Goal: Communication & Community: Answer question/provide support

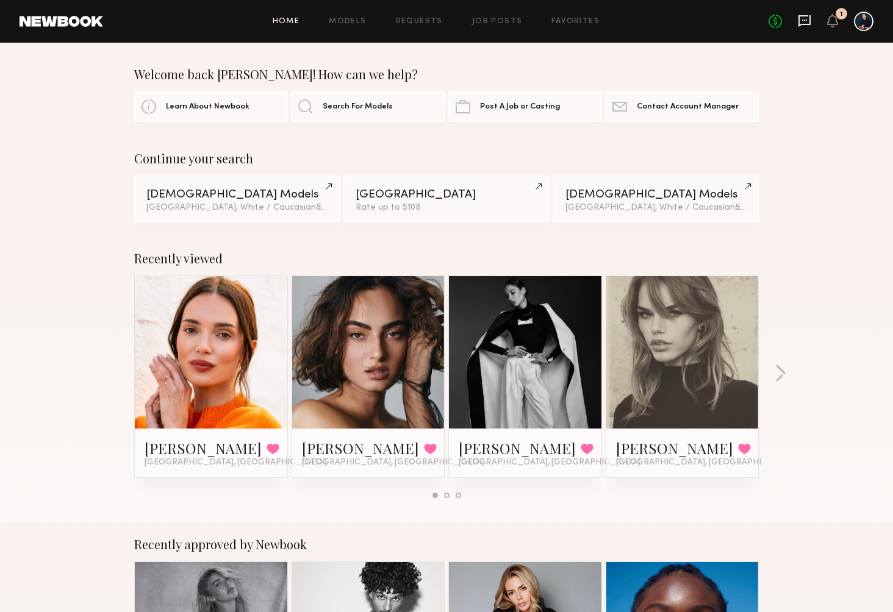
click at [802, 21] on icon at bounding box center [804, 20] width 13 height 13
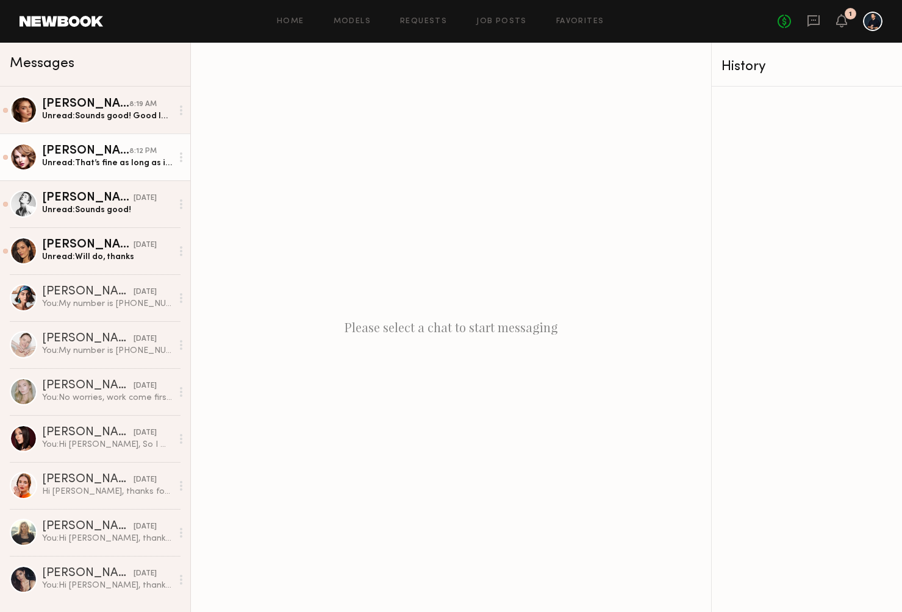
click at [110, 168] on div "Unread: That’s fine as long as it is not a private hotel room. See you tomorrow" at bounding box center [107, 163] width 130 height 12
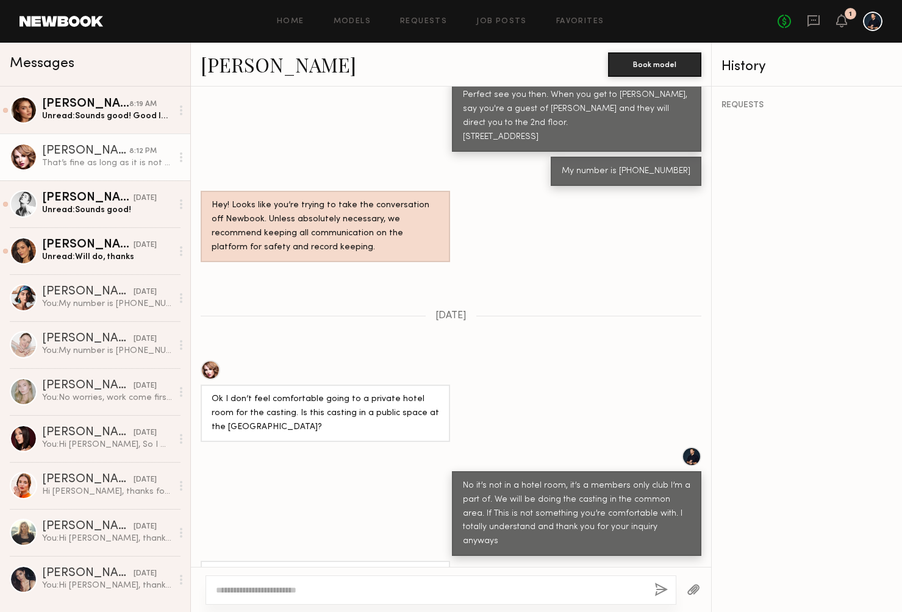
scroll to position [760, 0]
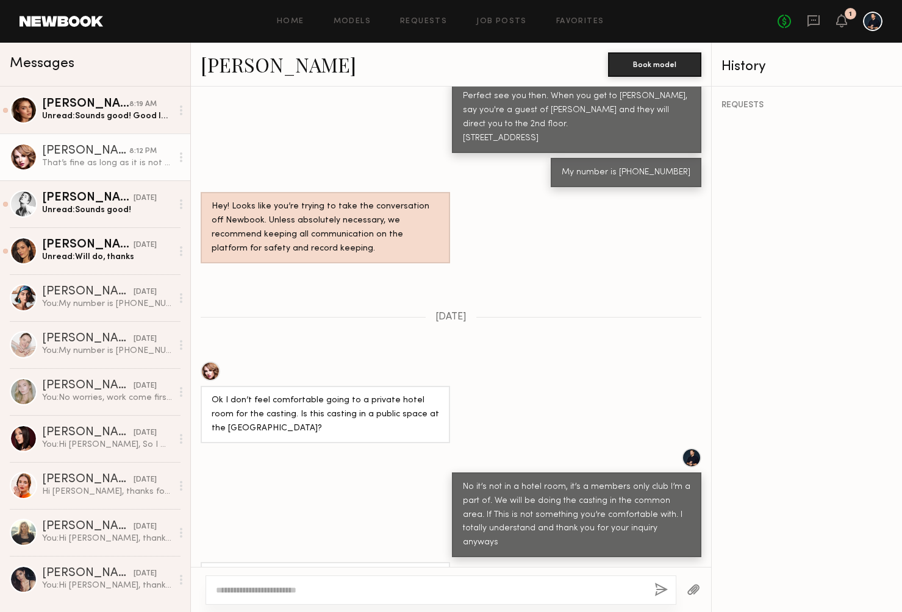
click at [229, 69] on link "[PERSON_NAME]" at bounding box center [278, 64] width 155 height 26
click at [143, 110] on div "8:19 AM" at bounding box center [142, 105] width 27 height 12
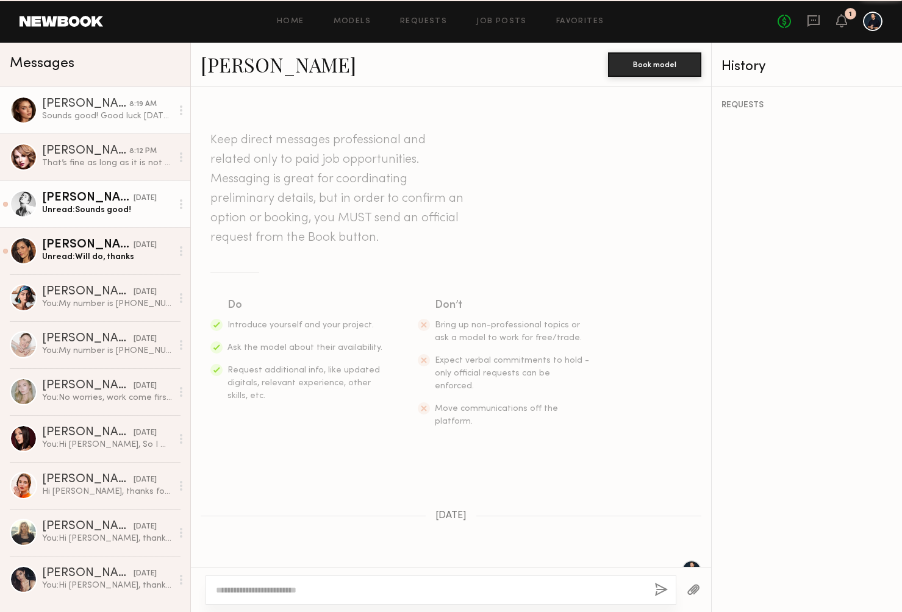
scroll to position [1669, 0]
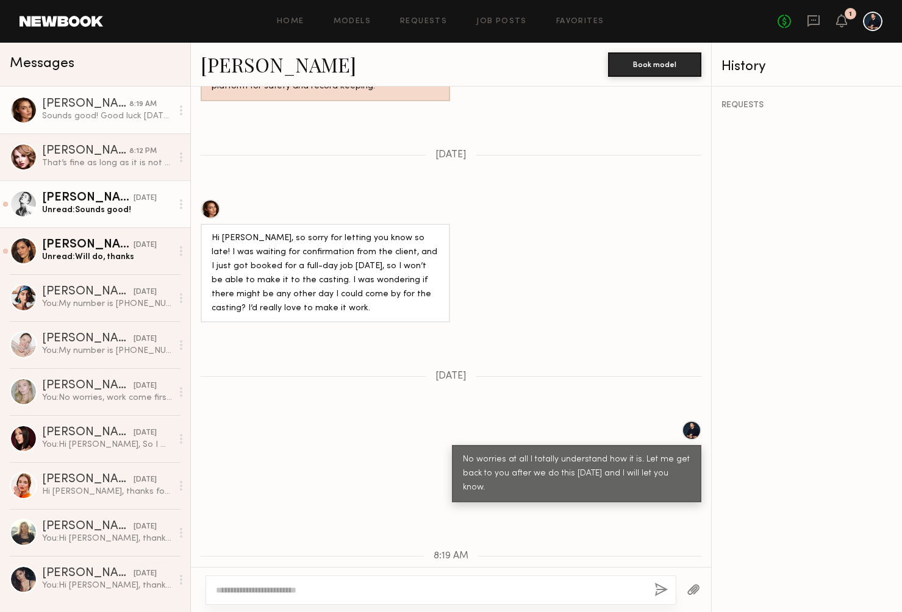
click at [127, 213] on div "Unread: Sounds good!" at bounding box center [107, 210] width 130 height 12
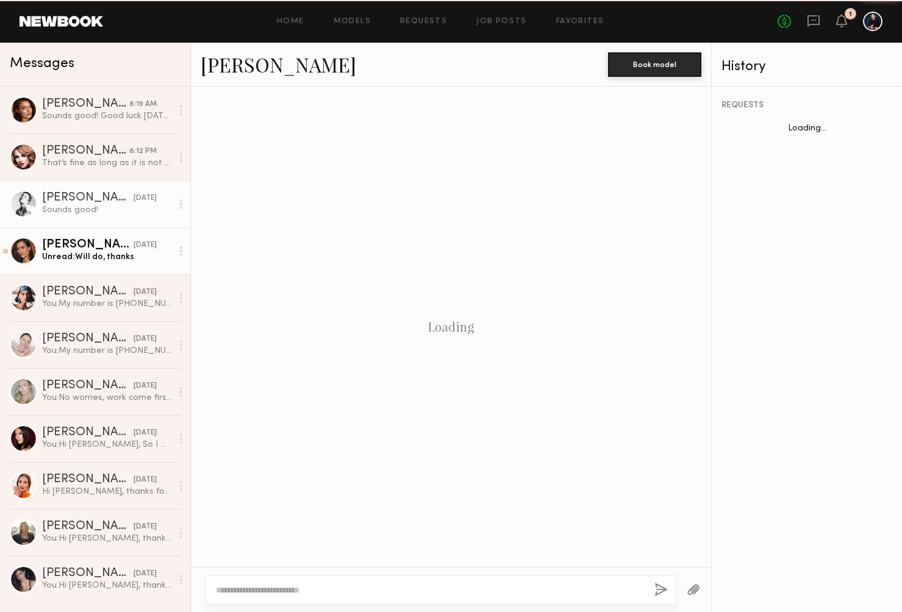
scroll to position [959, 0]
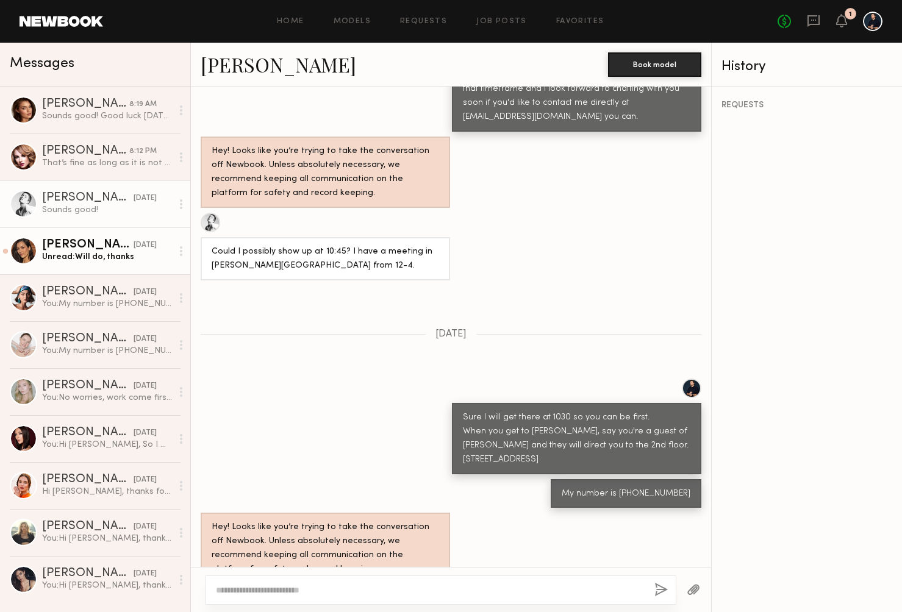
click at [135, 252] on div "Unread: Will do, thanks" at bounding box center [107, 257] width 130 height 12
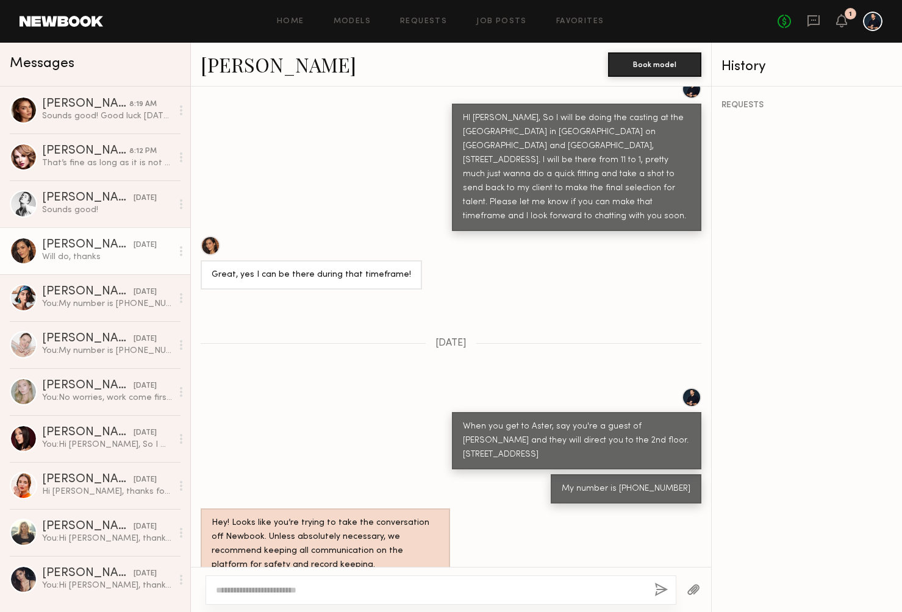
click at [532, 64] on div "Amanda W." at bounding box center [404, 64] width 407 height 26
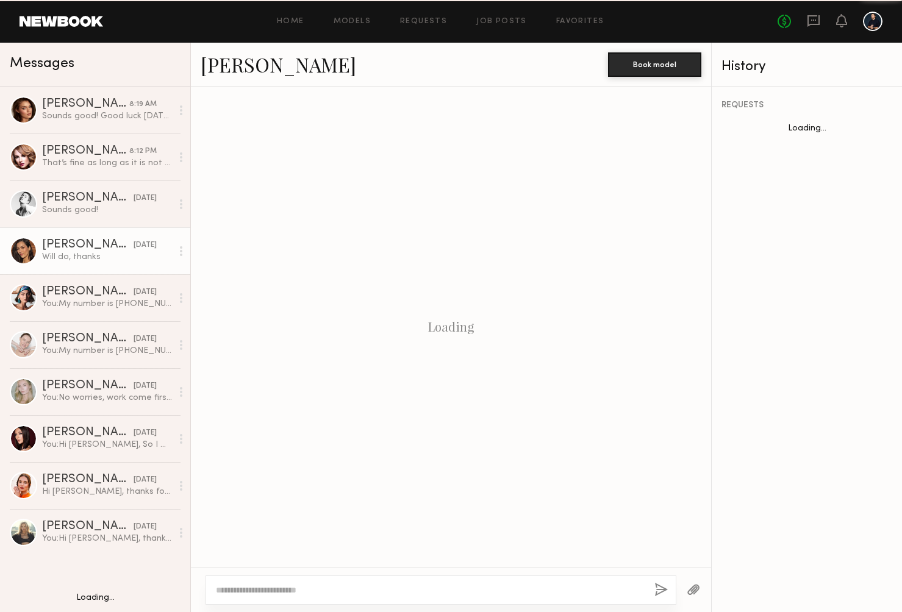
scroll to position [831, 0]
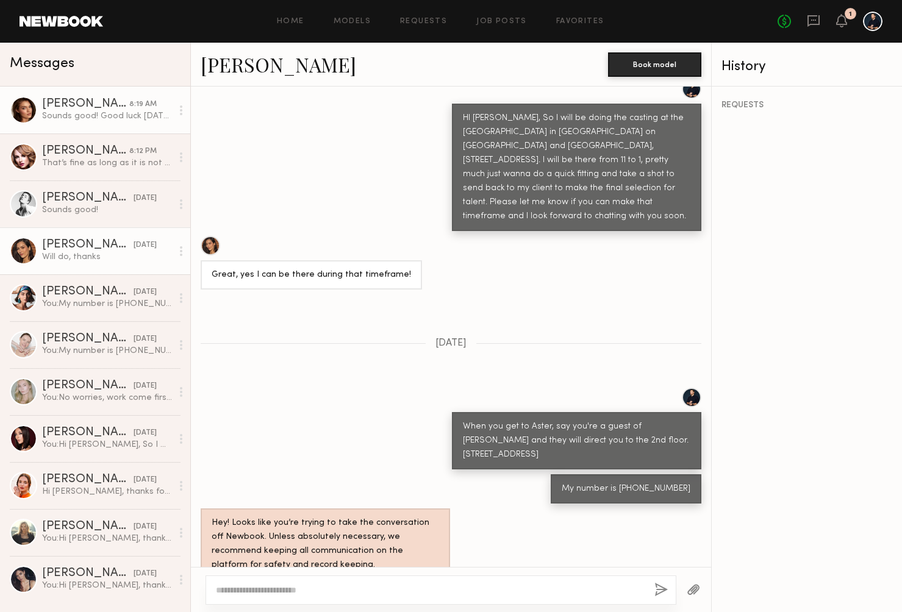
click at [152, 116] on div "Sounds good! Good luck [DATE]🙌🏻" at bounding box center [107, 116] width 130 height 12
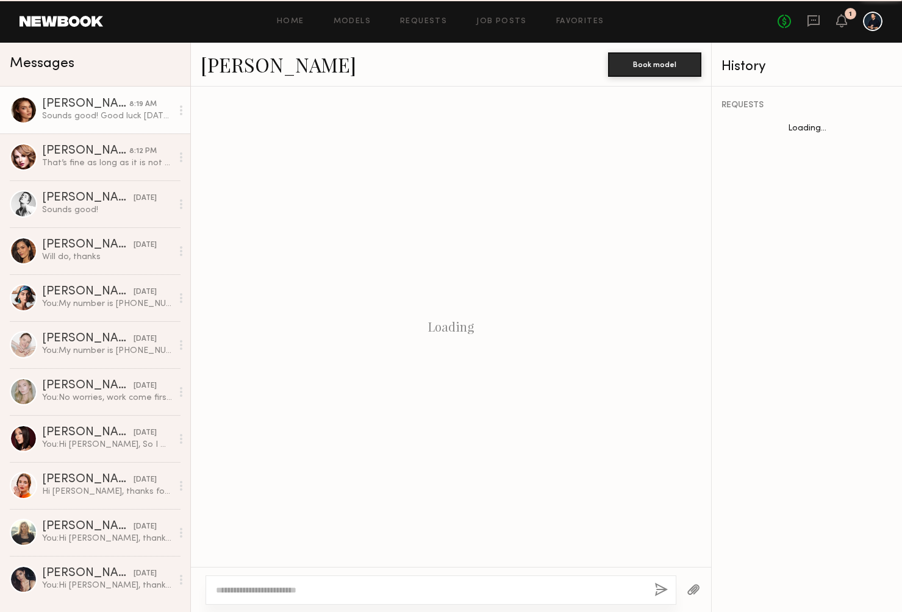
scroll to position [1669, 0]
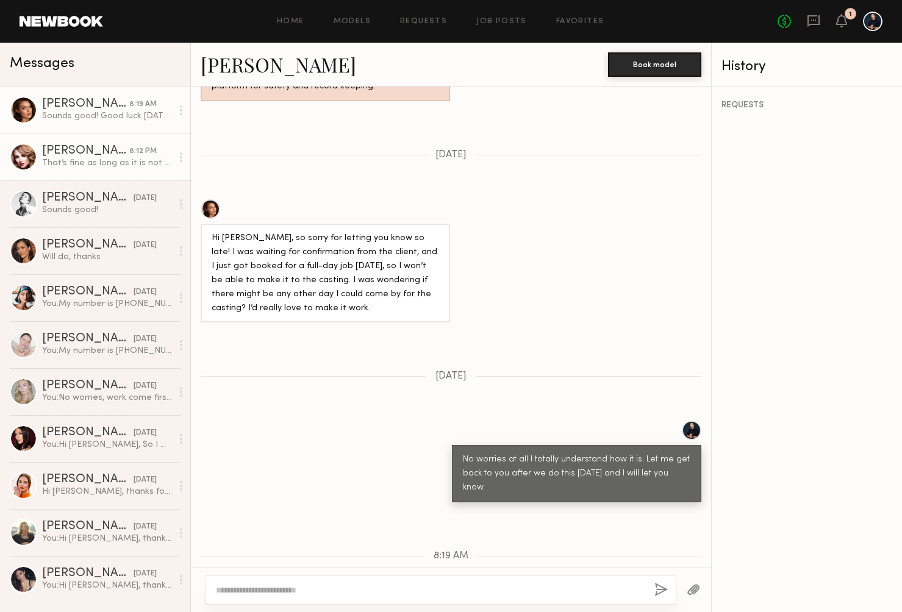
click at [134, 157] on div "8:12 PM" at bounding box center [142, 152] width 27 height 12
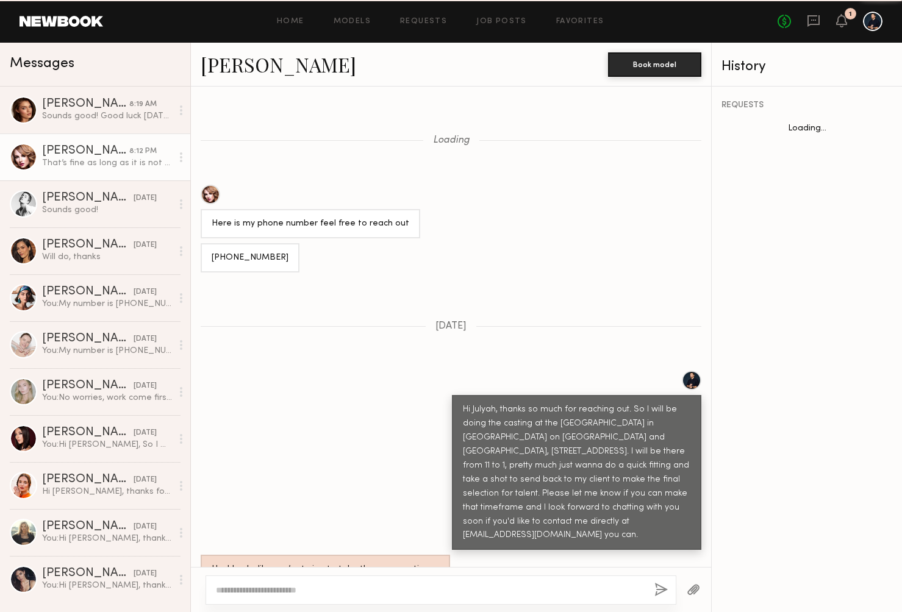
scroll to position [760, 0]
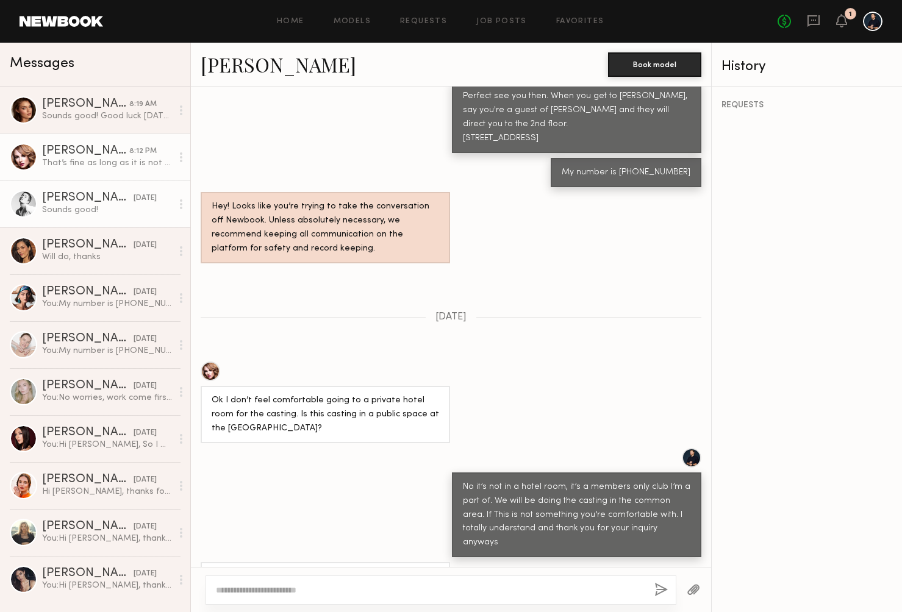
click at [135, 188] on link "Jessica W. 08/30/2025 Sounds good!" at bounding box center [95, 203] width 190 height 47
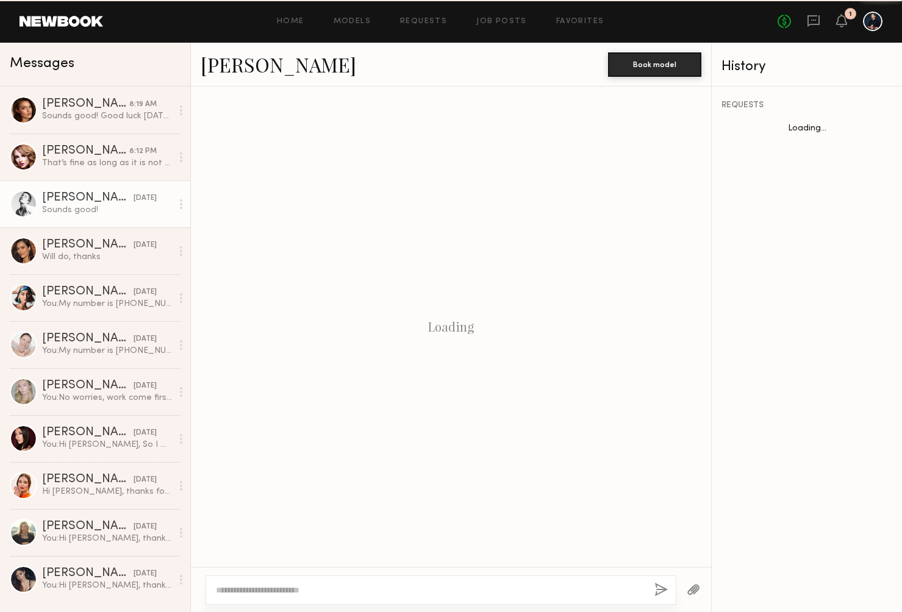
scroll to position [959, 0]
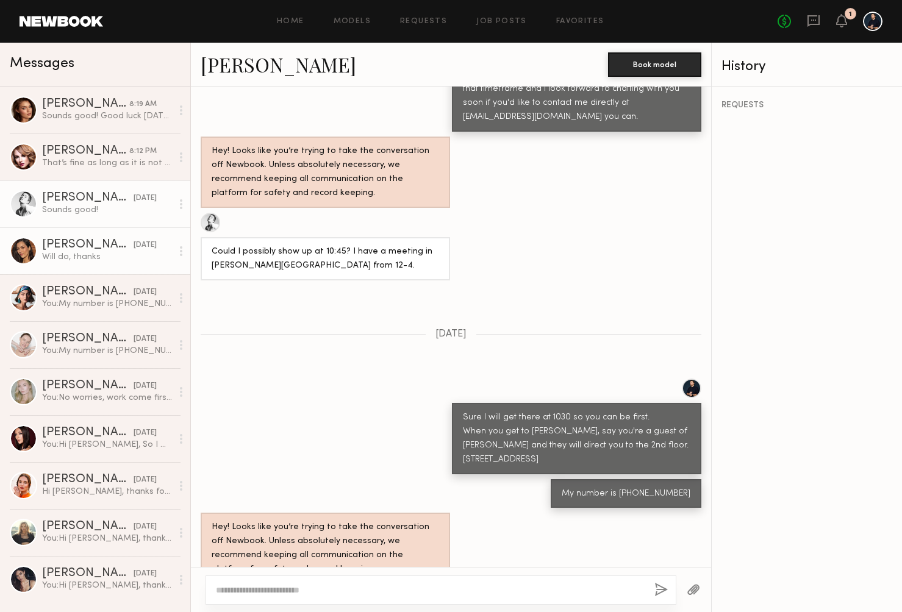
click at [126, 237] on link "Amanda W. 08/30/2025 Will do, thanks" at bounding box center [95, 250] width 190 height 47
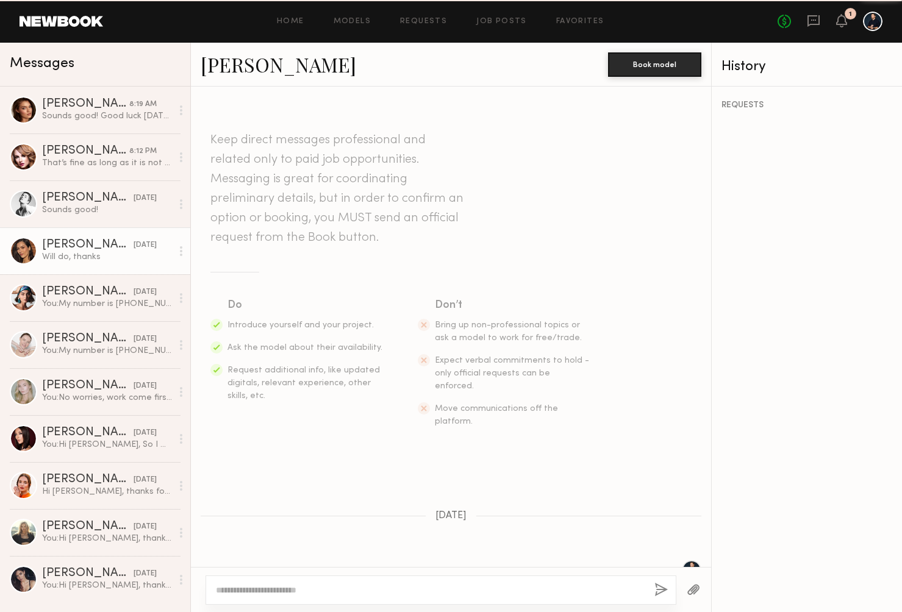
scroll to position [831, 0]
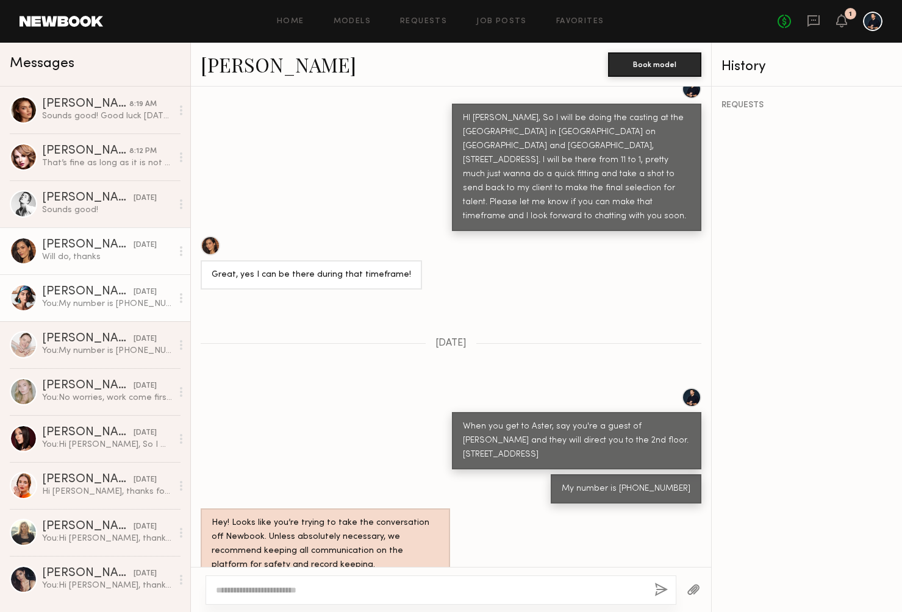
click at [118, 284] on link "Moe S. 08/30/2025 You: My number is 9493754889" at bounding box center [95, 297] width 190 height 47
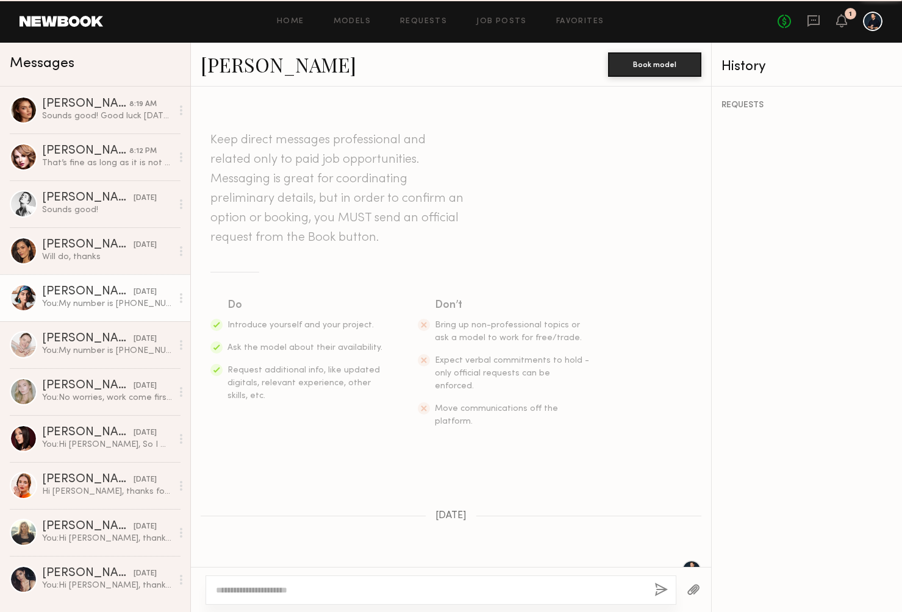
scroll to position [1159, 0]
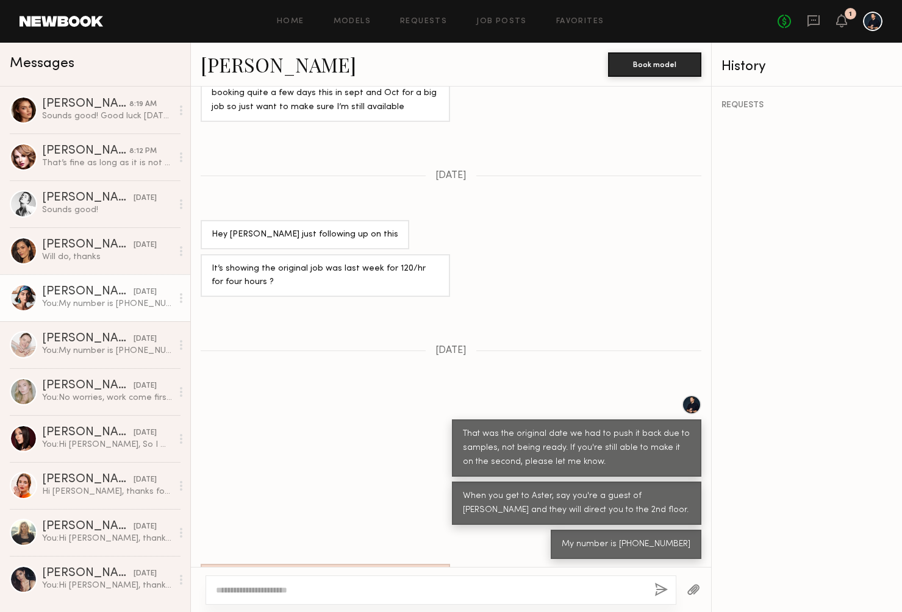
click at [327, 482] on div "When you get to Aster, say you're a guest of Matt Doheny and they will direct y…" at bounding box center [451, 503] width 520 height 43
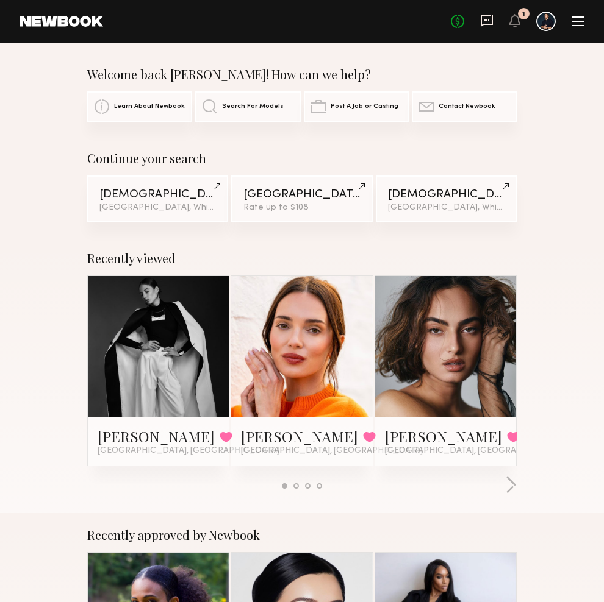
click at [490, 21] on icon at bounding box center [486, 20] width 13 height 13
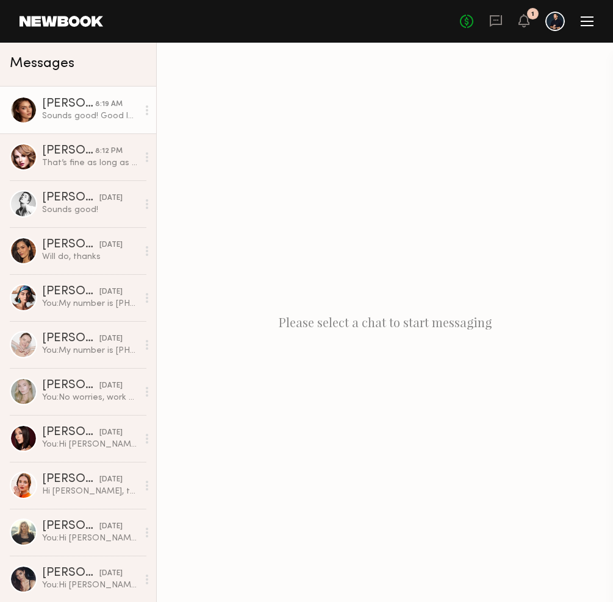
click at [109, 118] on div "Sounds good! Good luck [DATE]🙌🏻" at bounding box center [90, 116] width 96 height 12
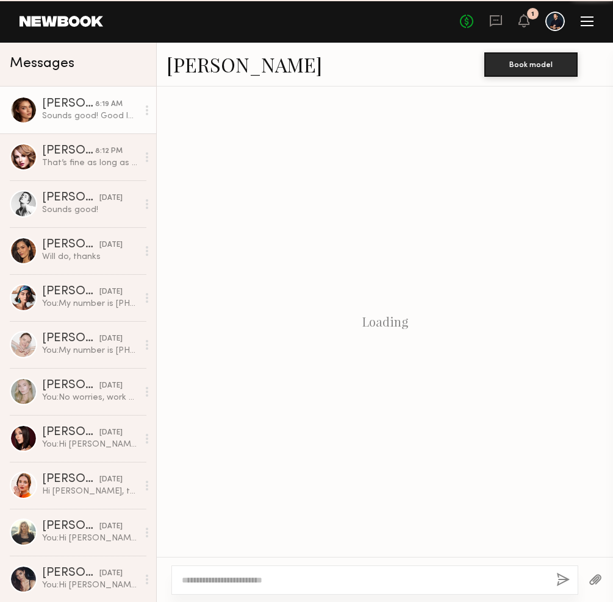
scroll to position [1745, 0]
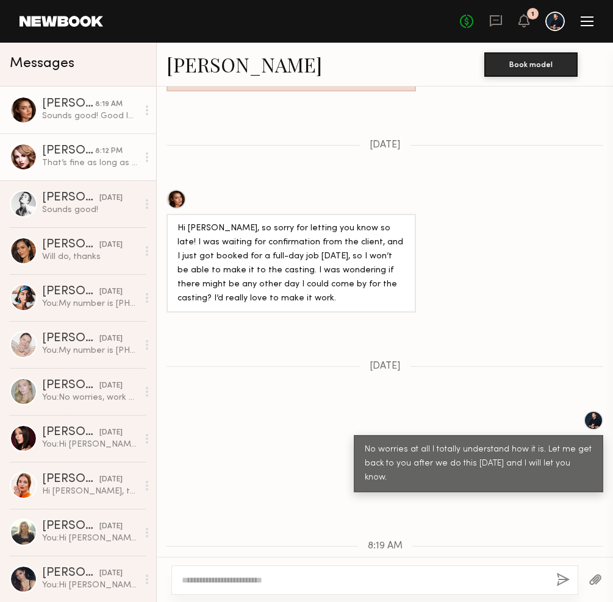
click at [75, 163] on div "That’s fine as long as it is not a private hotel room. See you tomorrow" at bounding box center [90, 163] width 96 height 12
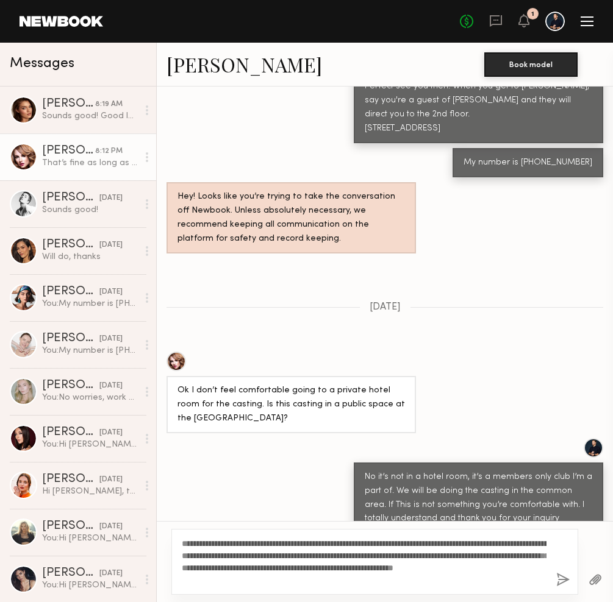
type textarea "**********"
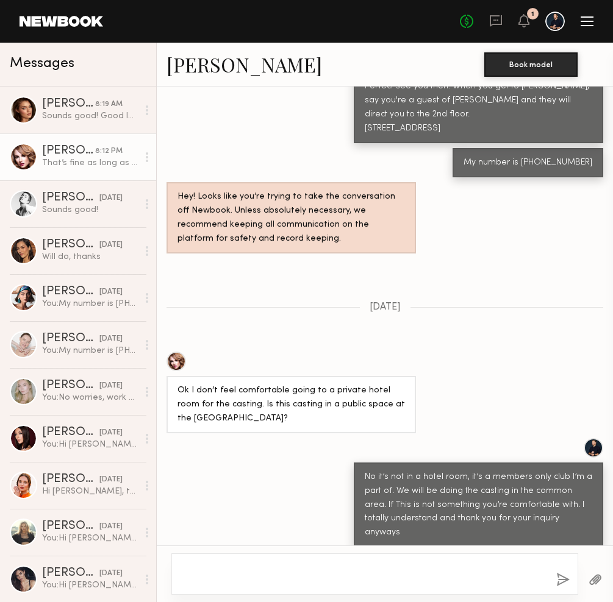
click at [560, 580] on button "button" at bounding box center [562, 580] width 13 height 15
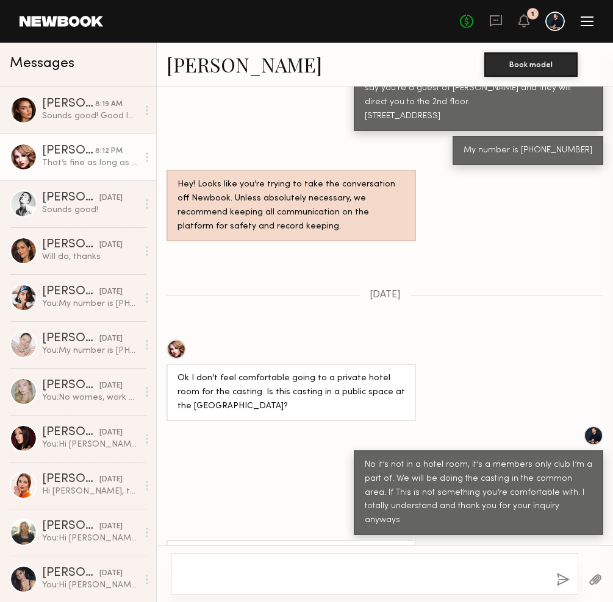
scroll to position [781, 0]
click at [471, 566] on textarea at bounding box center [364, 574] width 365 height 24
paste textarea "**********"
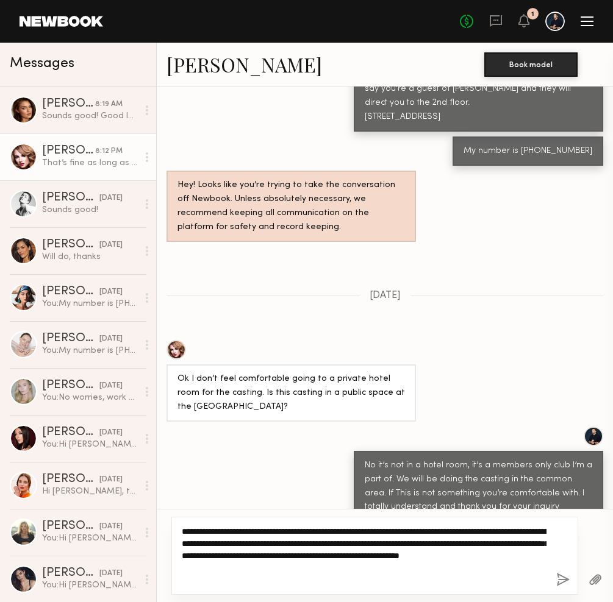
scroll to position [769, 0]
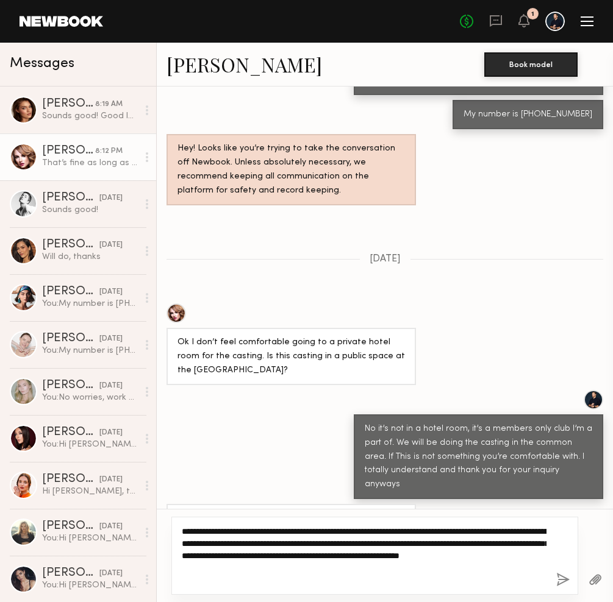
type textarea "**********"
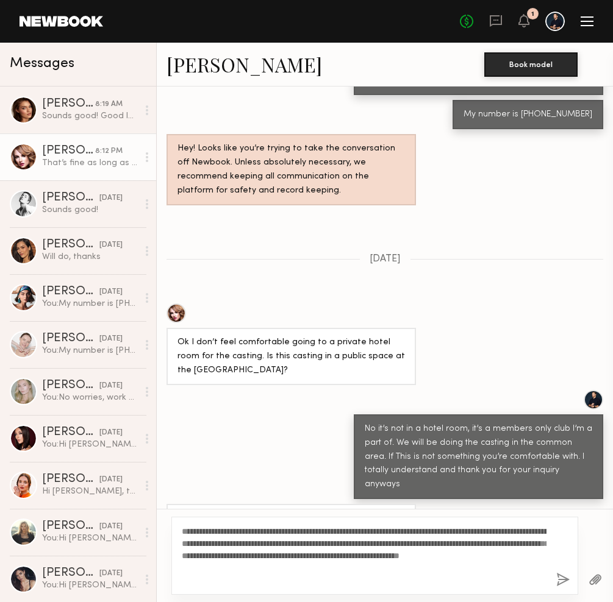
click at [563, 581] on button "button" at bounding box center [562, 580] width 13 height 15
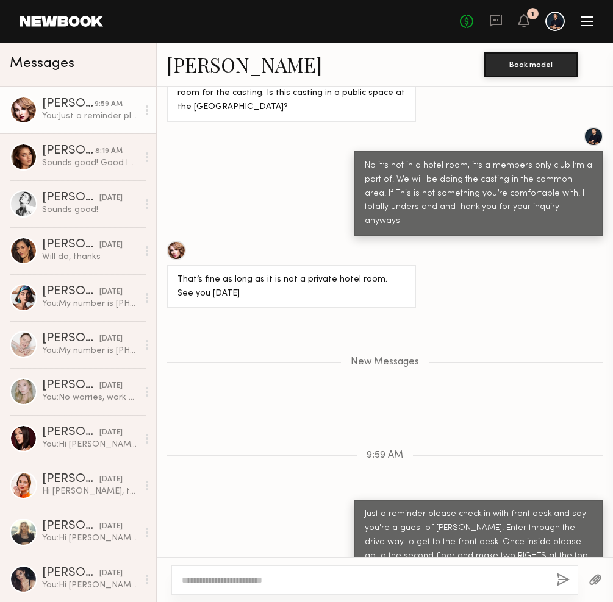
scroll to position [1155, 0]
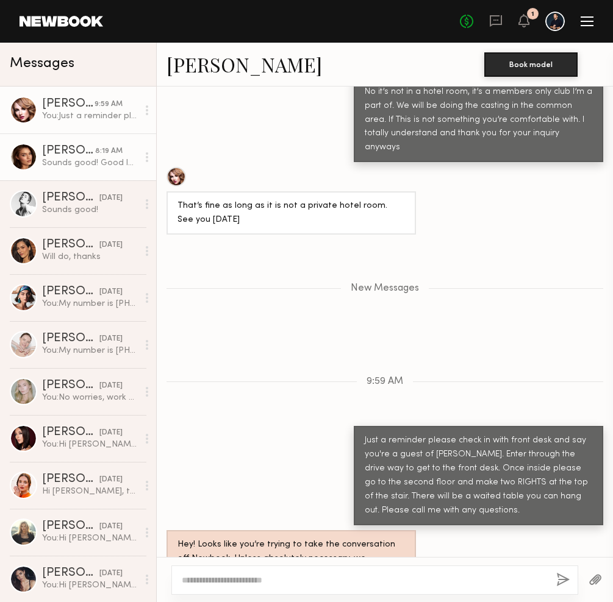
click at [75, 154] on div "Oleksa K." at bounding box center [68, 151] width 53 height 12
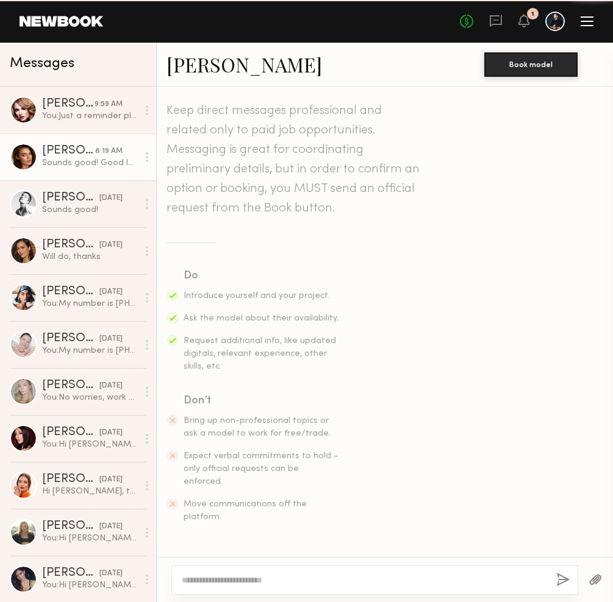
scroll to position [1745, 0]
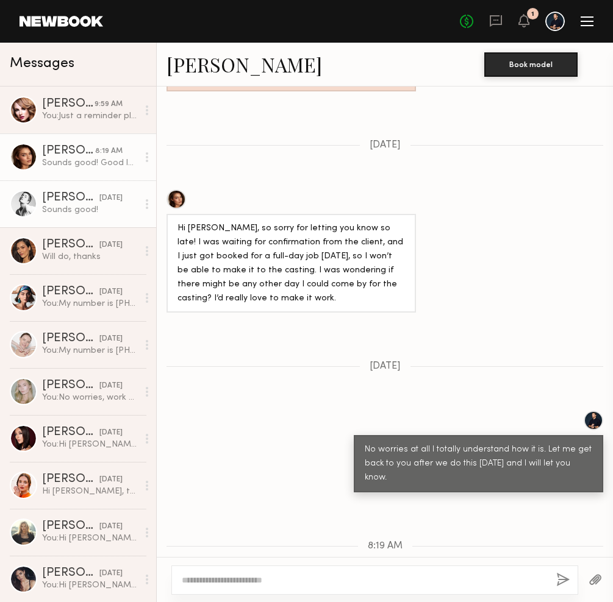
click at [123, 220] on link "Jessica W. 08/30/2025 Sounds good!" at bounding box center [78, 203] width 156 height 47
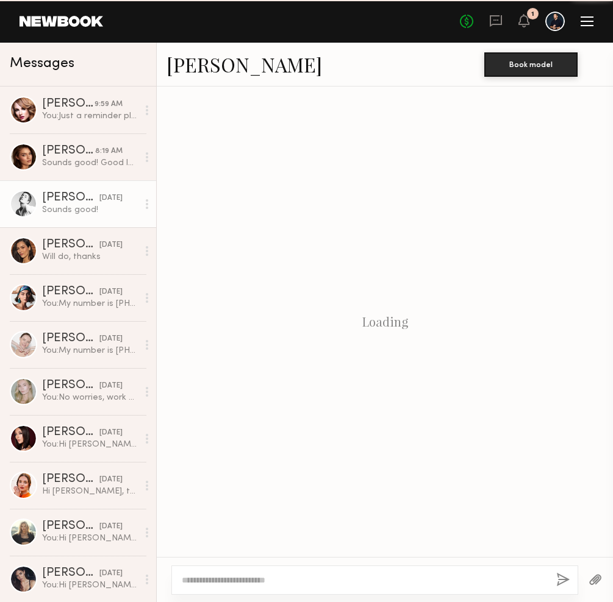
scroll to position [1035, 0]
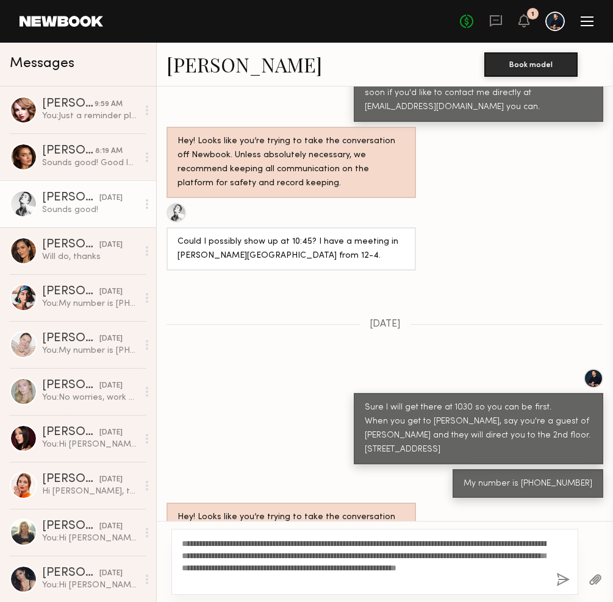
type textarea "**********"
click at [560, 578] on button "button" at bounding box center [562, 580] width 13 height 15
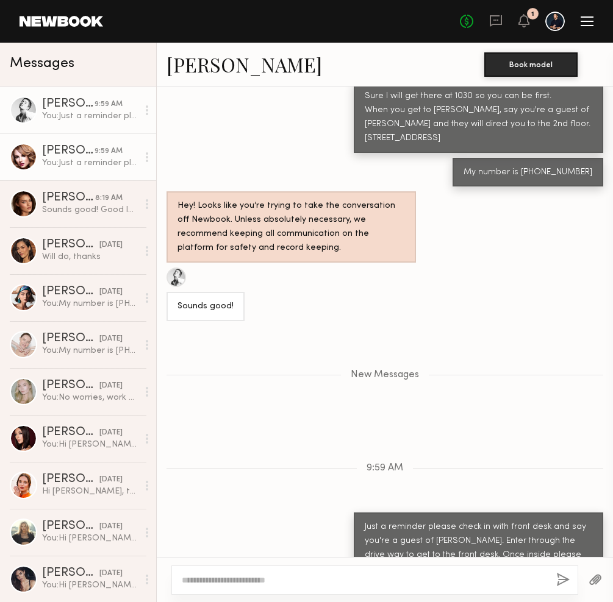
scroll to position [1420, 0]
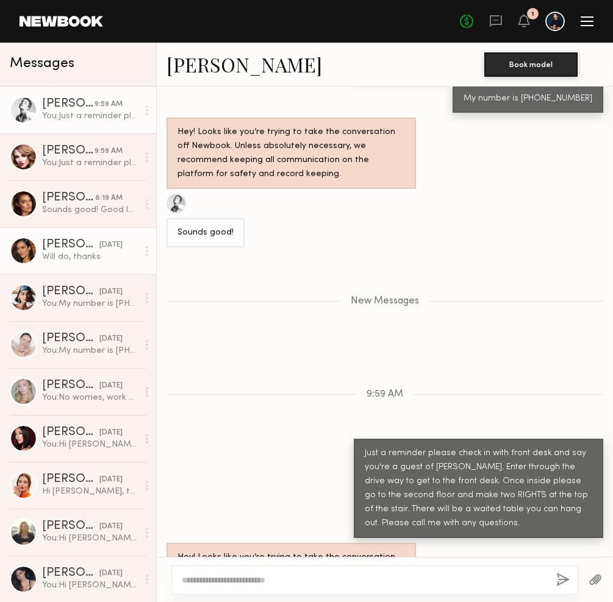
click at [88, 257] on div "Will do, thanks" at bounding box center [90, 257] width 96 height 12
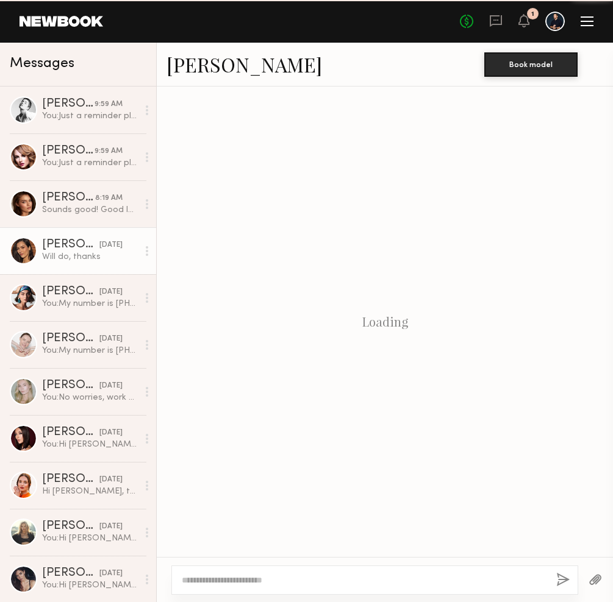
scroll to position [907, 0]
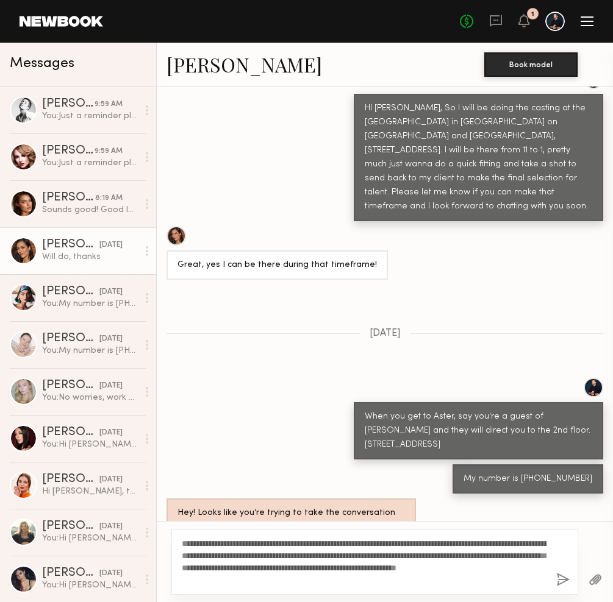
type textarea "**********"
click at [560, 582] on button "button" at bounding box center [562, 580] width 13 height 15
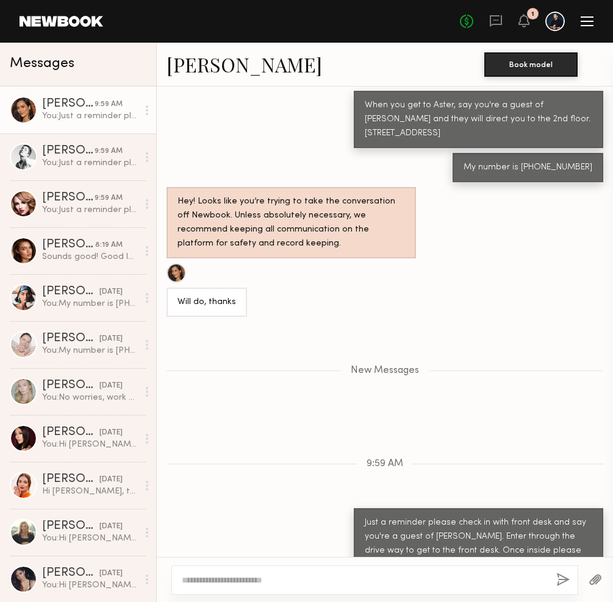
scroll to position [1293, 0]
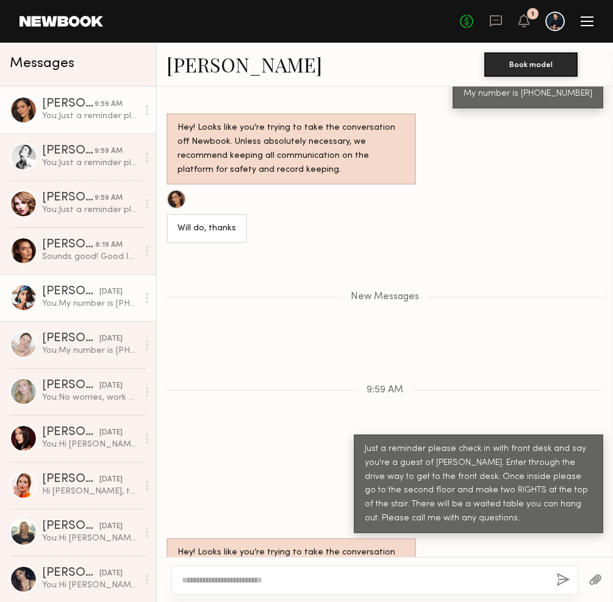
click at [99, 291] on div "[DATE]" at bounding box center [110, 293] width 23 height 12
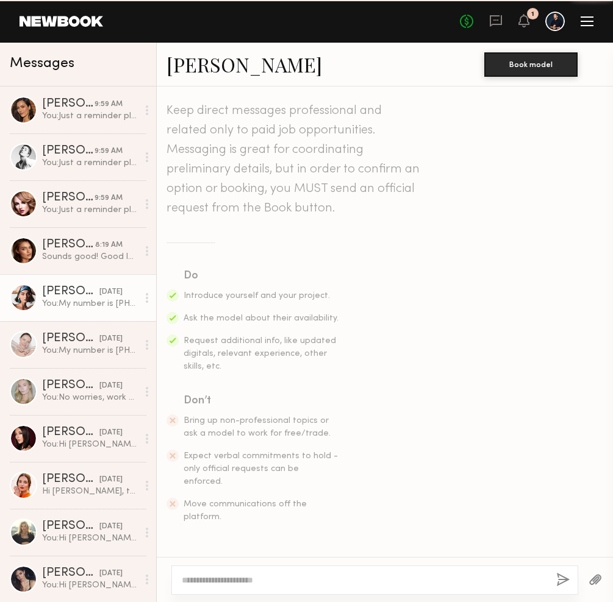
scroll to position [1235, 0]
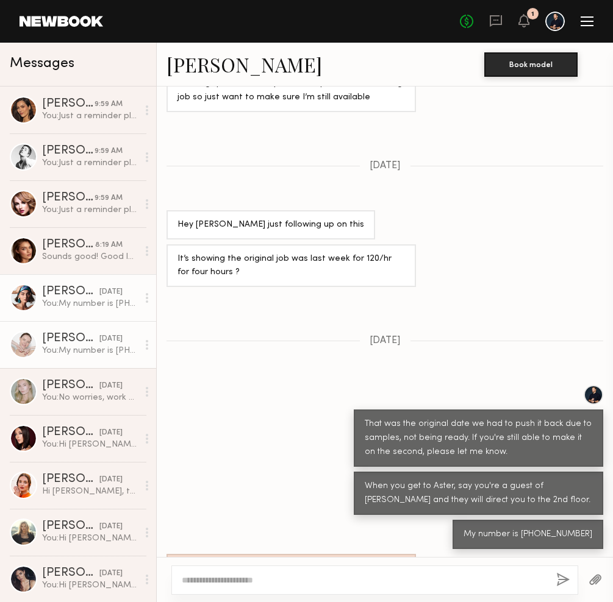
click at [68, 346] on div "You: My number is [PHONE_NUMBER]" at bounding box center [90, 351] width 96 height 12
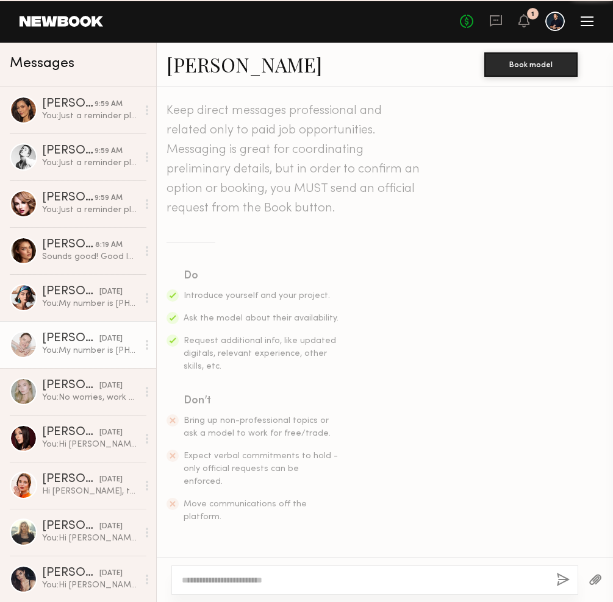
scroll to position [664, 0]
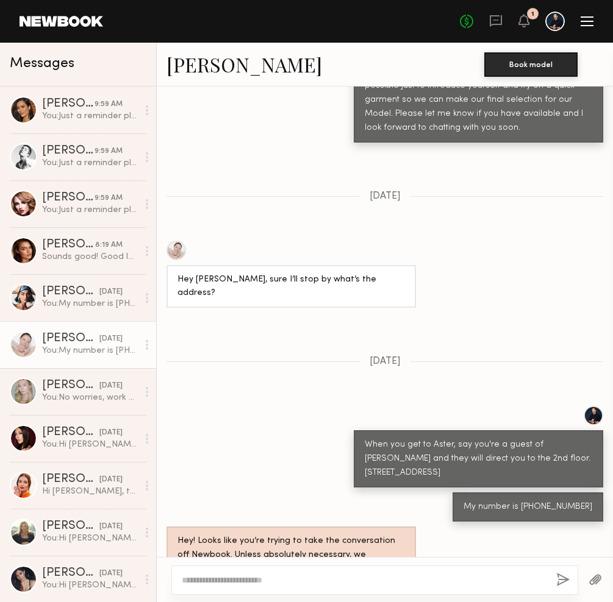
click at [301, 580] on textarea at bounding box center [364, 580] width 365 height 12
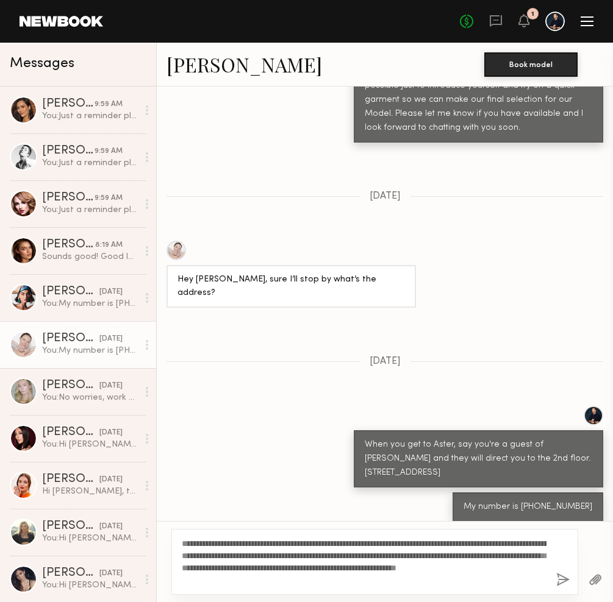
type textarea "**********"
click at [560, 580] on button "button" at bounding box center [562, 580] width 13 height 15
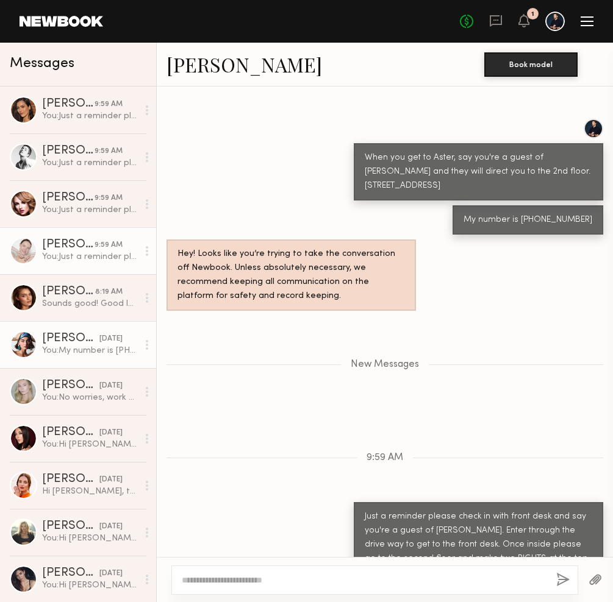
scroll to position [1025, 0]
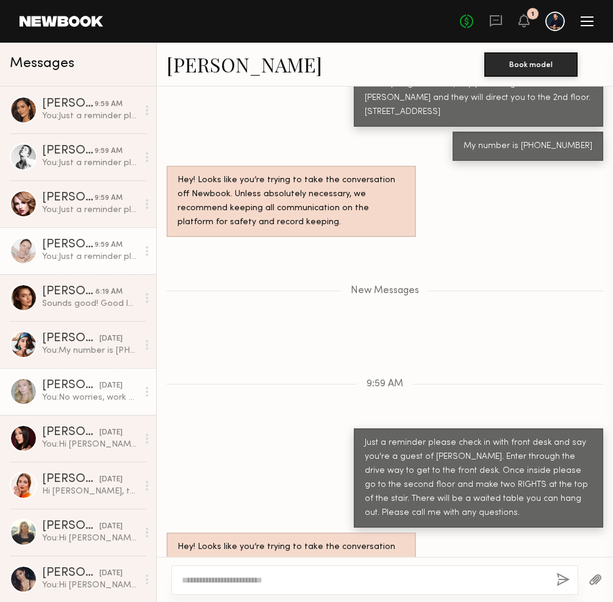
click at [99, 388] on div "[DATE]" at bounding box center [110, 386] width 23 height 12
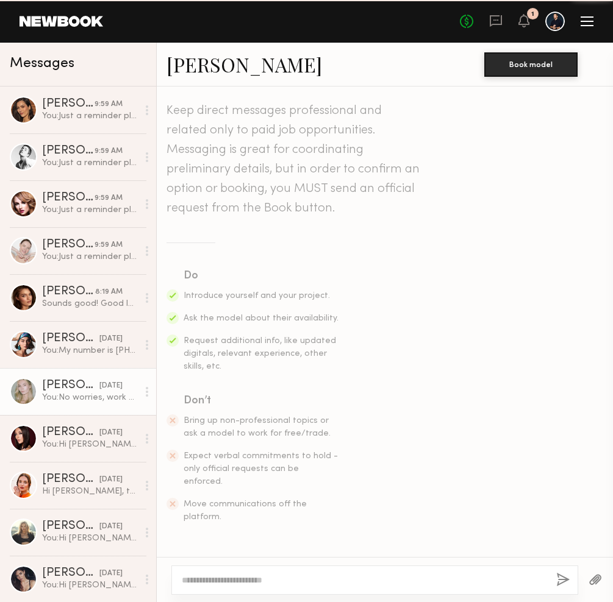
scroll to position [923, 0]
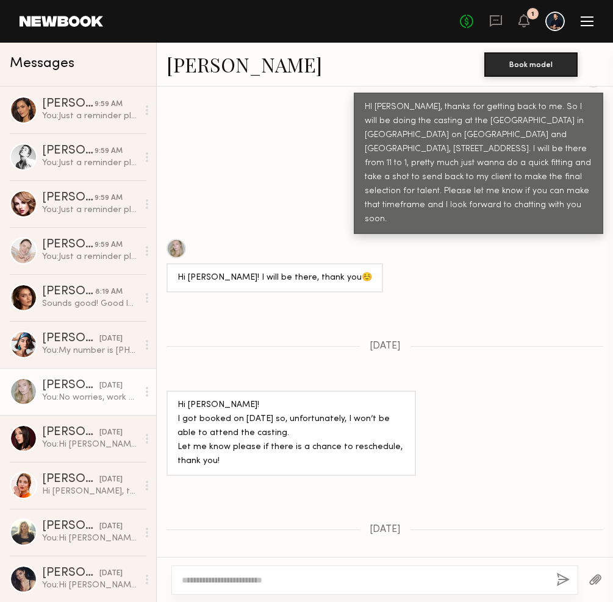
click at [246, 579] on textarea at bounding box center [364, 580] width 365 height 12
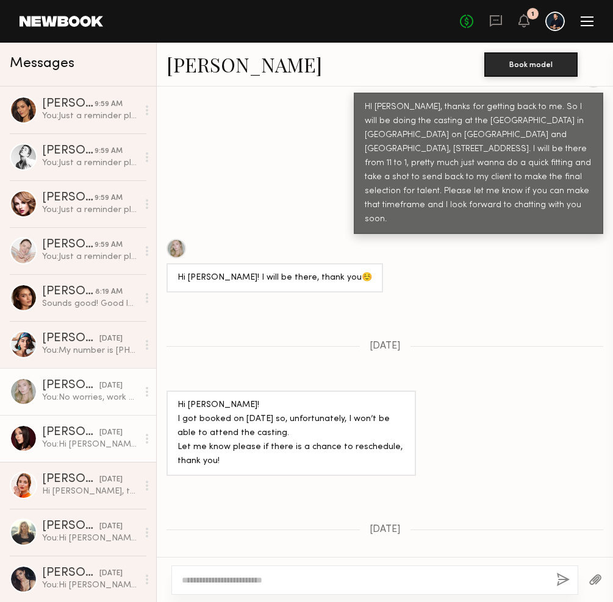
click at [54, 440] on div "You: Hi Julia, So I will be doing the casting at the Aster Hotel in Hollywood o…" at bounding box center [90, 445] width 96 height 12
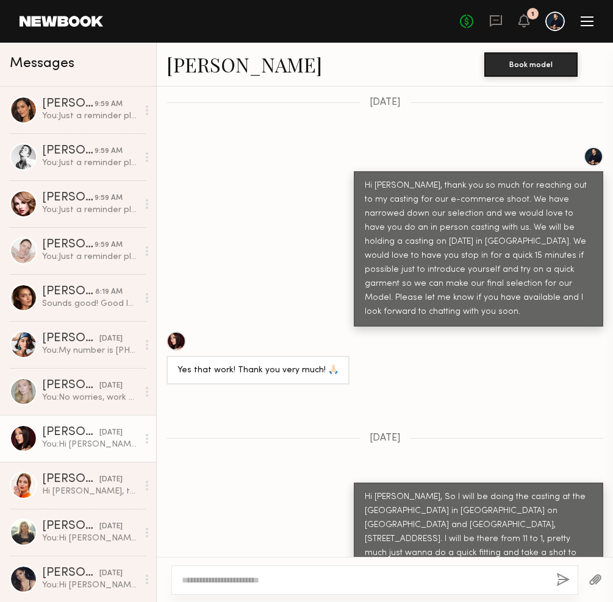
scroll to position [479, 0]
click at [246, 580] on textarea at bounding box center [364, 580] width 365 height 12
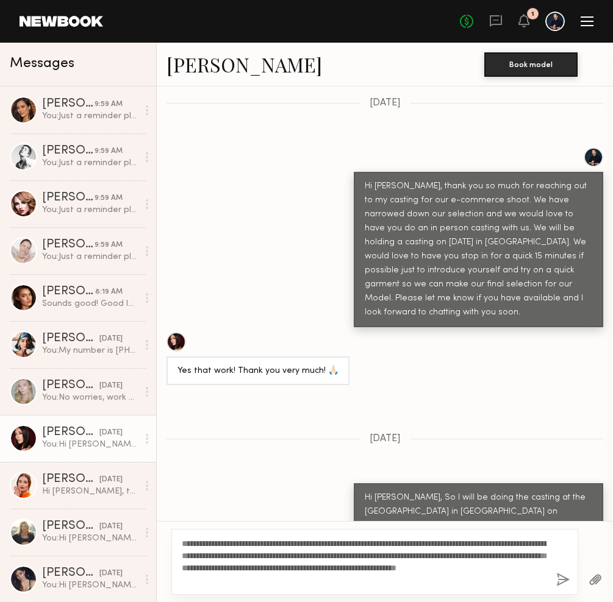
type textarea "**********"
click at [566, 580] on button "button" at bounding box center [562, 580] width 13 height 15
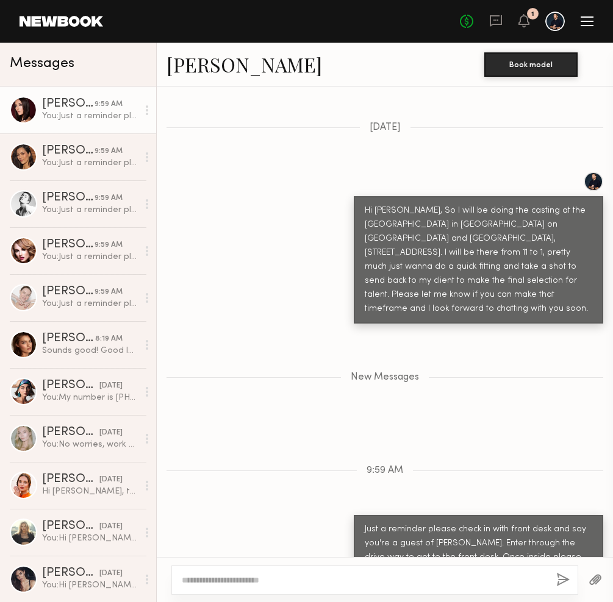
scroll to position [865, 0]
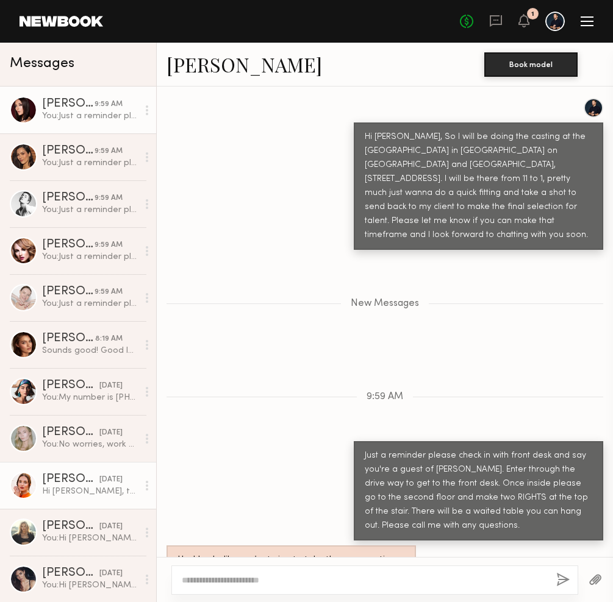
click at [99, 487] on div "Hi [PERSON_NAME], thanks for reaching out! I live down in [GEOGRAPHIC_DATA] so …" at bounding box center [90, 492] width 96 height 12
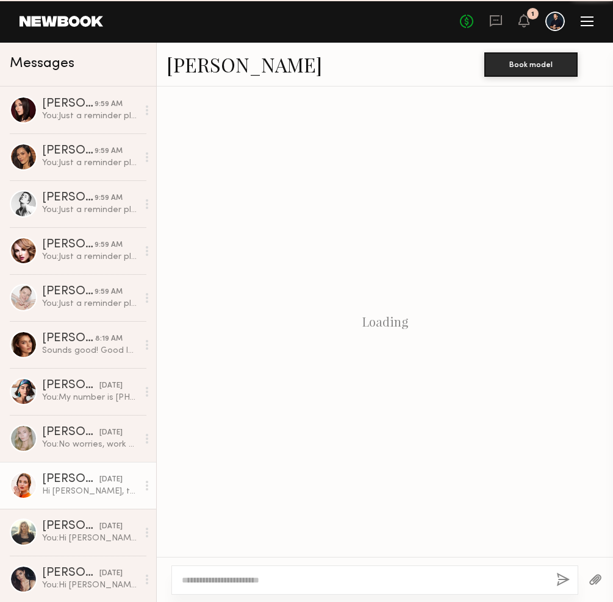
scroll to position [315, 0]
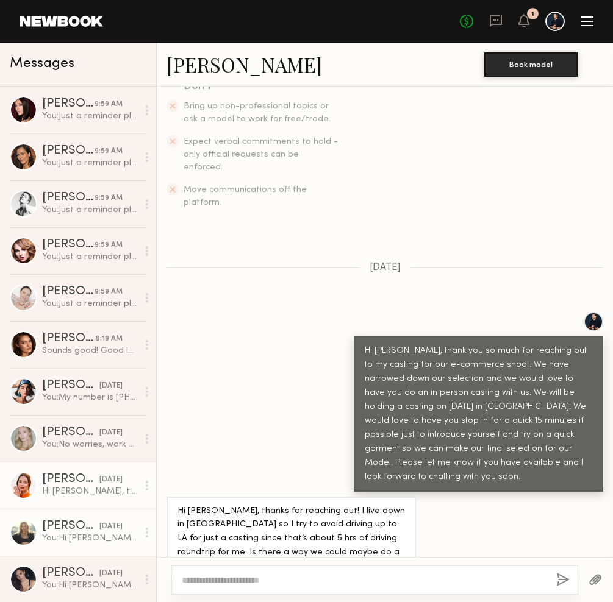
click at [99, 521] on div "[DATE]" at bounding box center [110, 527] width 23 height 12
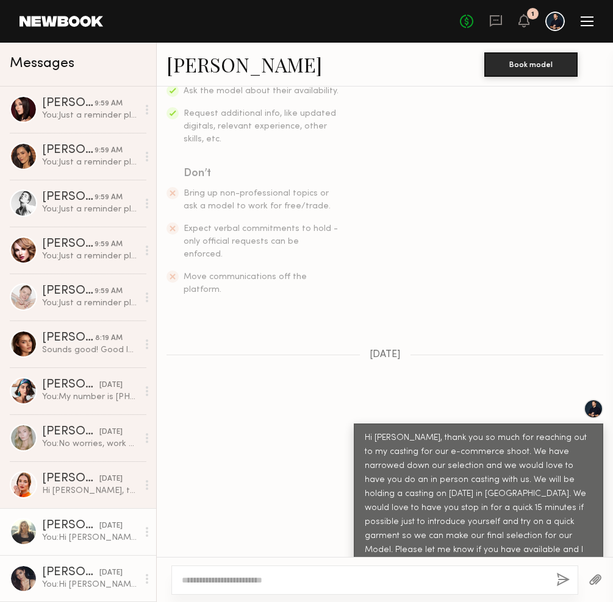
scroll to position [1, 0]
click at [63, 580] on div "You: Hi Aarkia, thank you so much for reaching out to my casting for our e-comm…" at bounding box center [90, 585] width 96 height 12
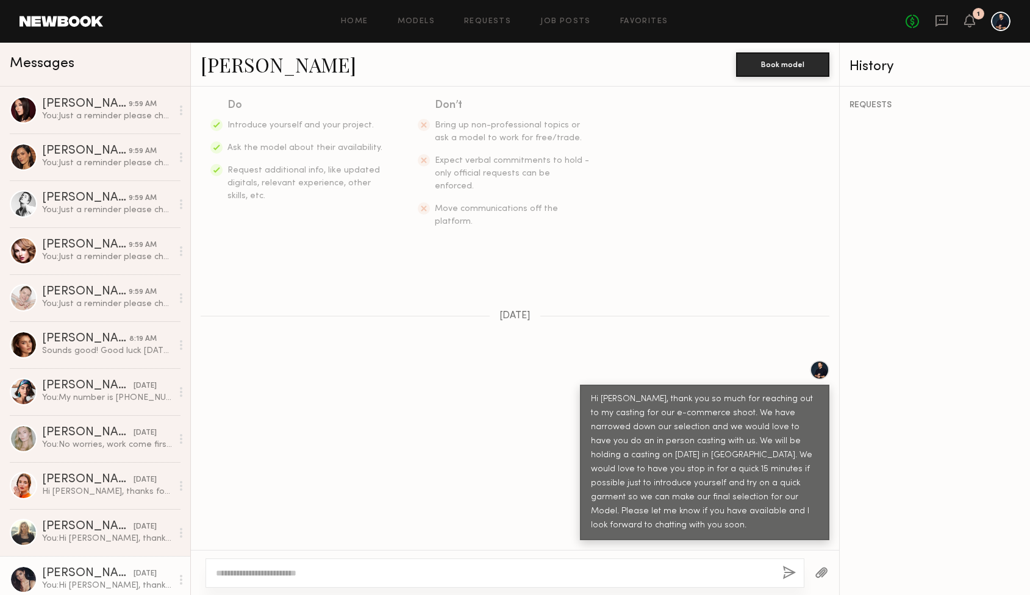
scroll to position [151, 0]
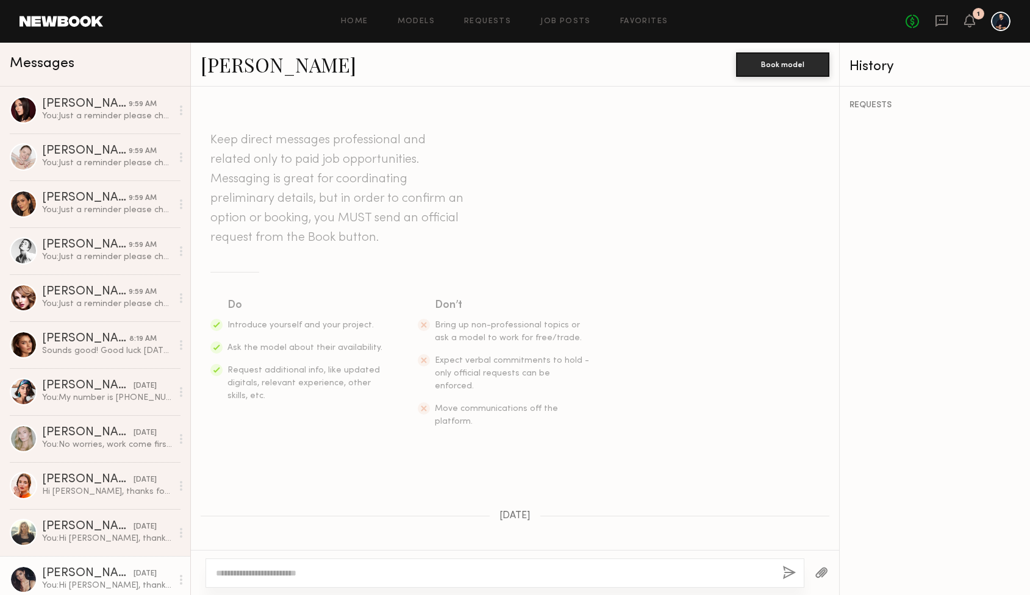
scroll to position [168, 0]
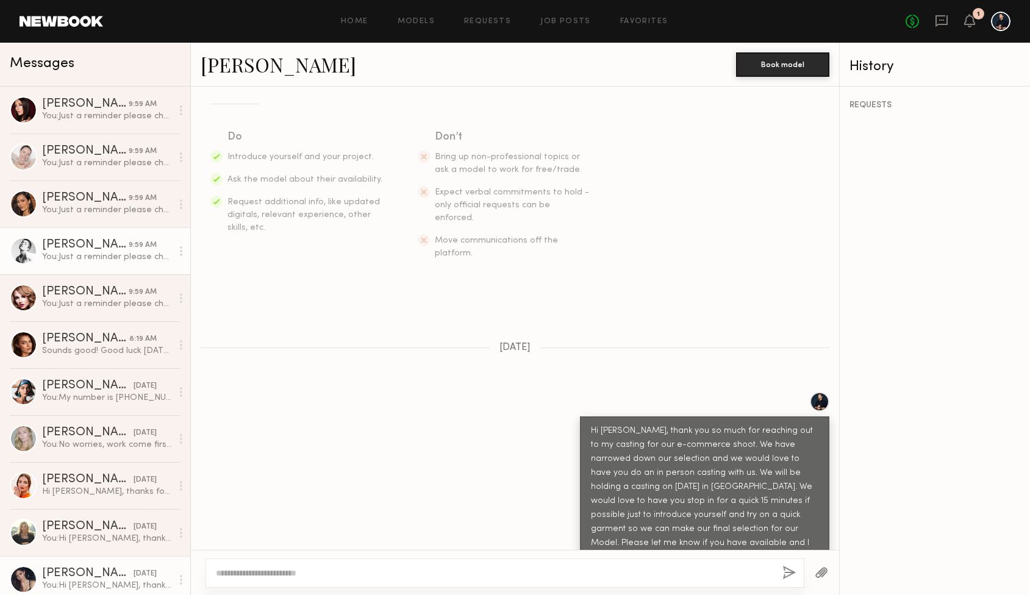
click at [104, 261] on div "You: Just a reminder please check in with front desk and say you're a guest of …" at bounding box center [107, 257] width 130 height 12
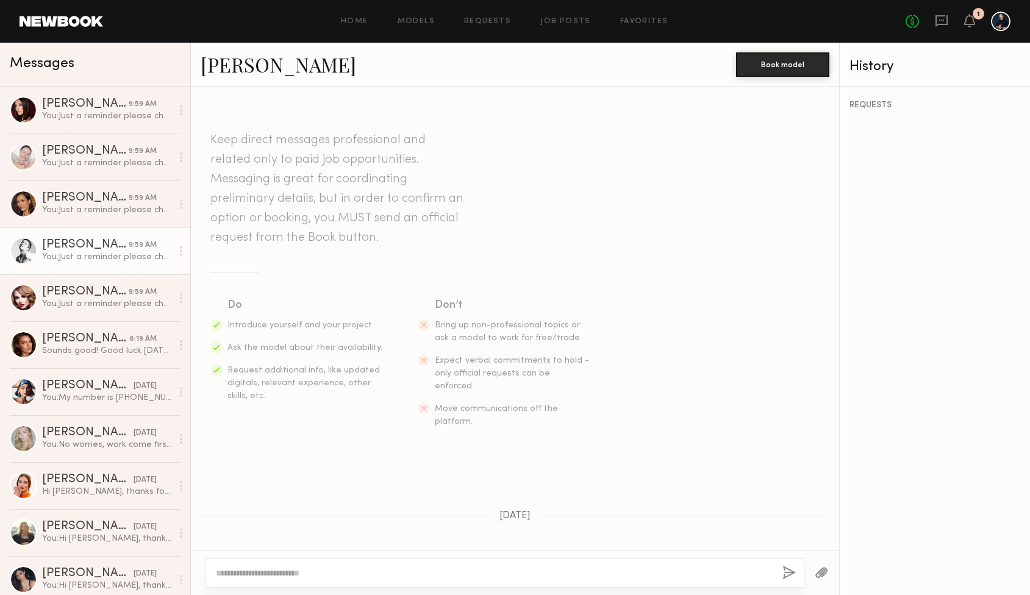
click at [239, 60] on link "[PERSON_NAME]" at bounding box center [278, 64] width 155 height 26
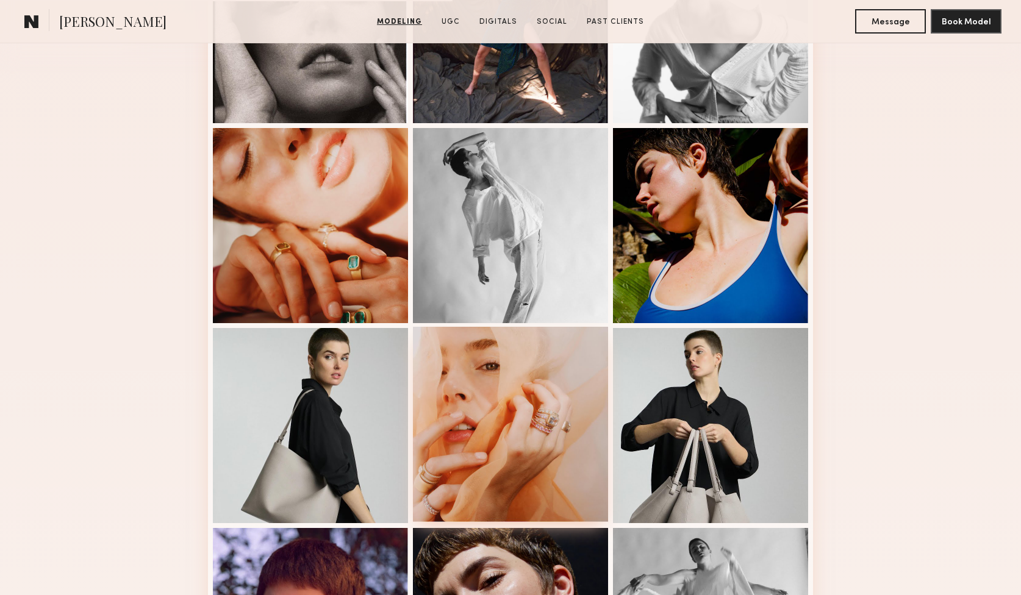
scroll to position [434, 0]
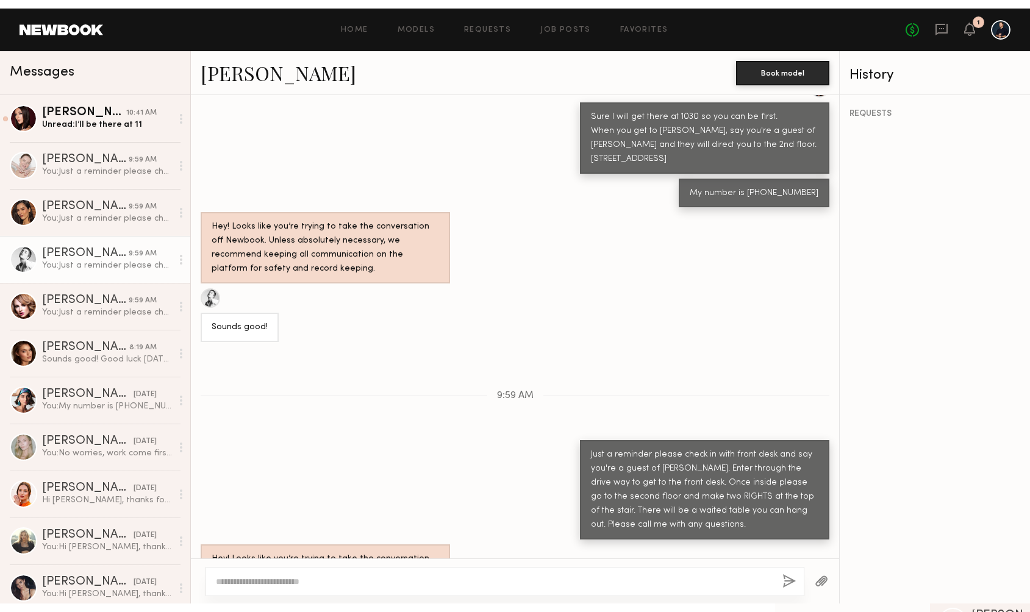
scroll to position [1251, 0]
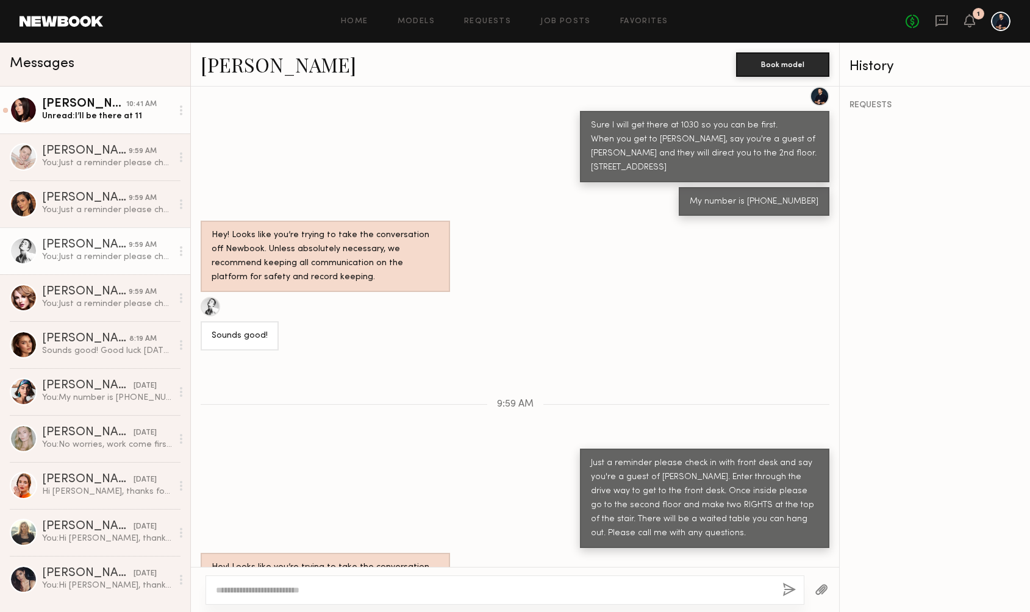
click at [120, 124] on link "Julia M. 10:41 AM Unread: I’ll be there at 11" at bounding box center [95, 110] width 190 height 47
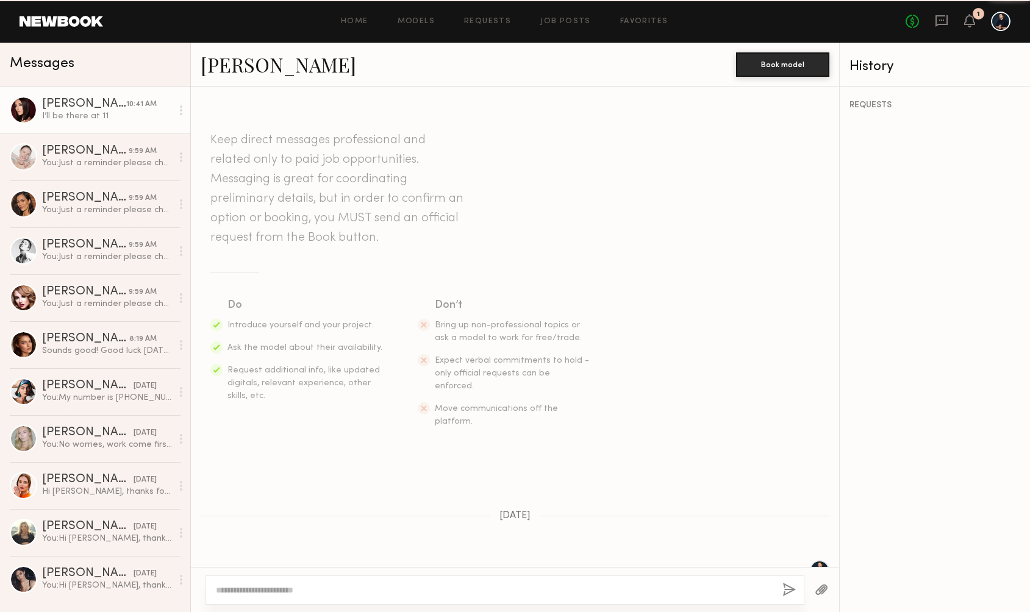
scroll to position [729, 0]
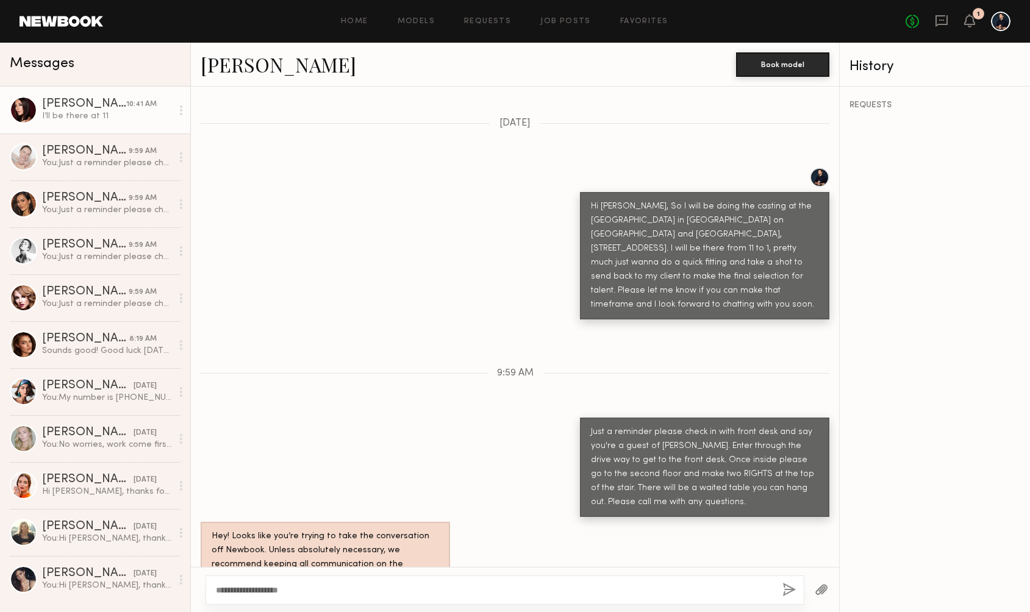
type textarea "**********"
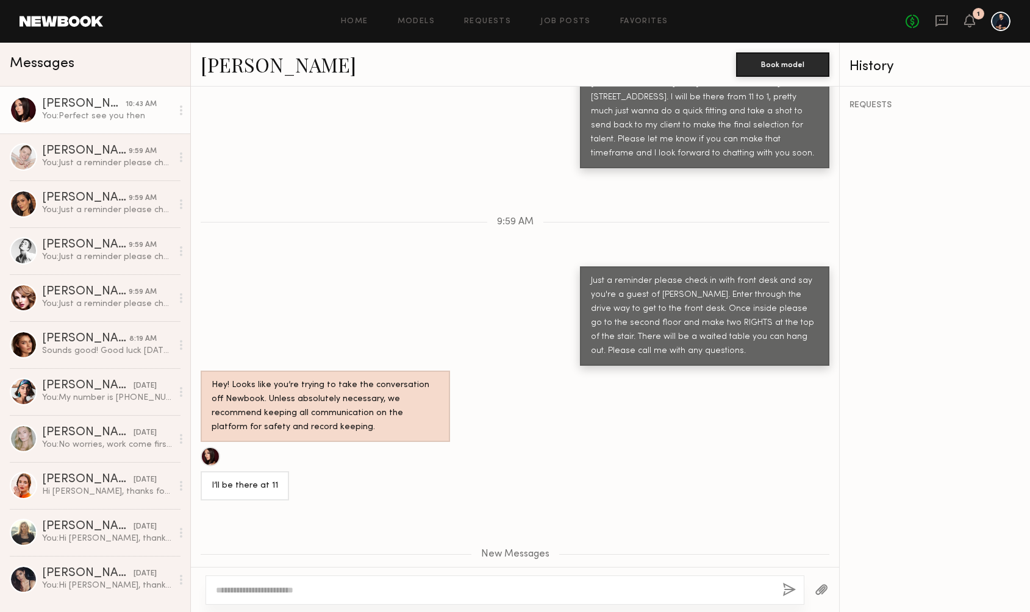
click at [210, 64] on link "[PERSON_NAME]" at bounding box center [278, 64] width 155 height 26
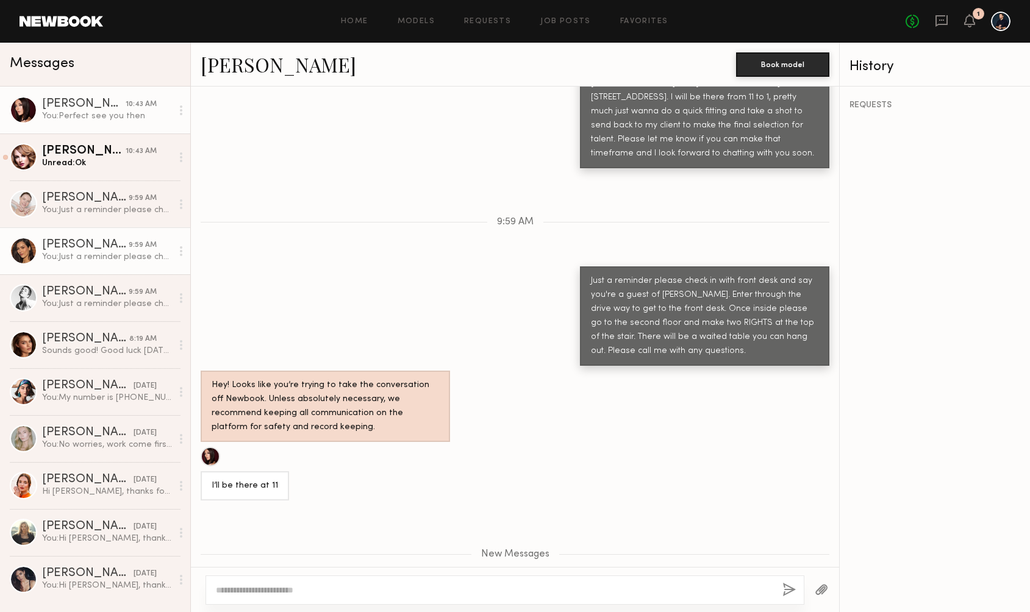
scroll to position [0, 0]
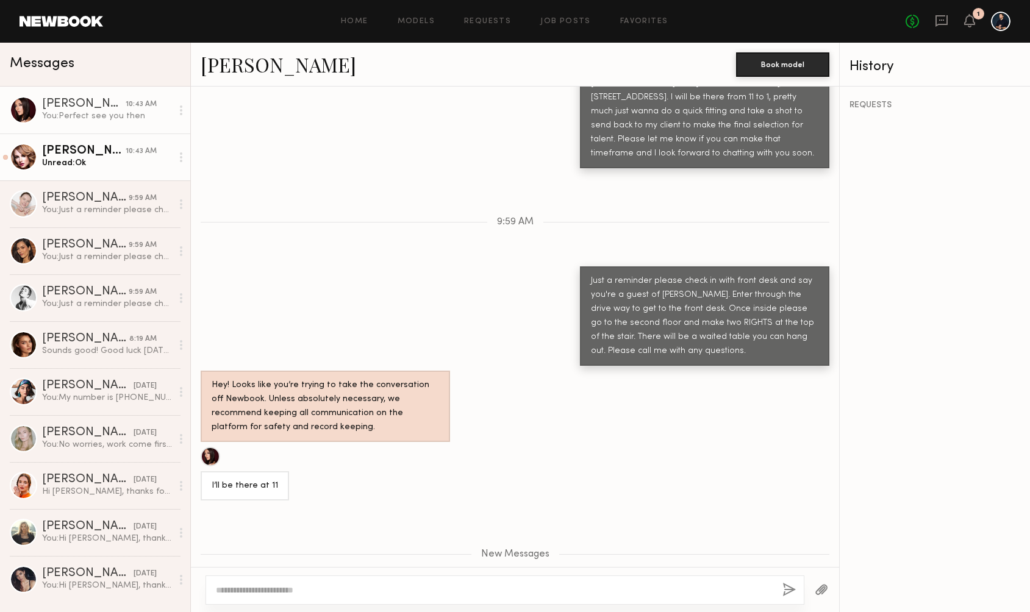
click at [134, 163] on div "Unread: Ok" at bounding box center [107, 163] width 130 height 12
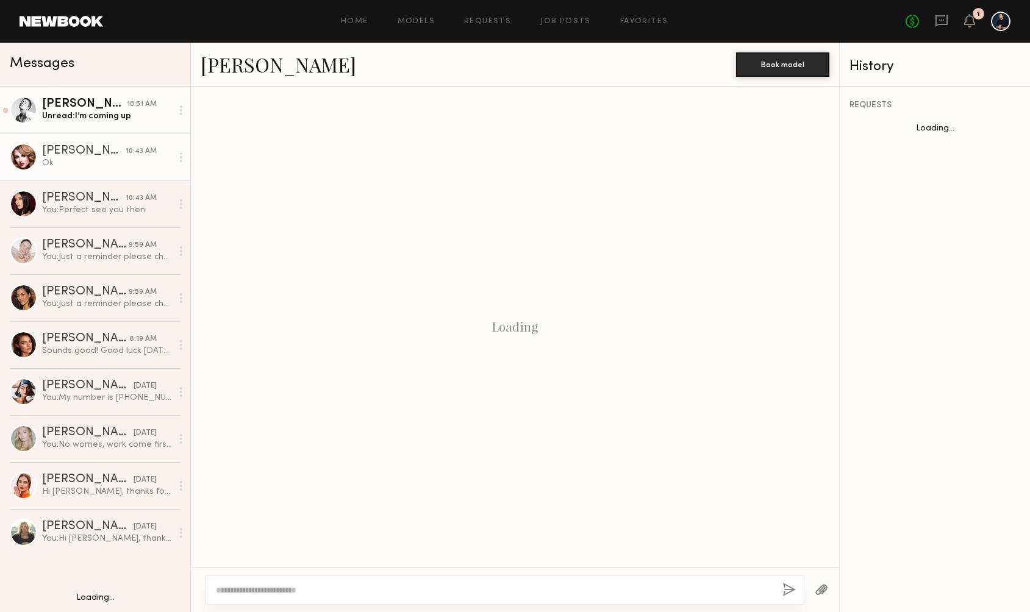
click at [127, 128] on link "Jessica W. 10:51 AM Unread: I’m coming up" at bounding box center [95, 110] width 190 height 47
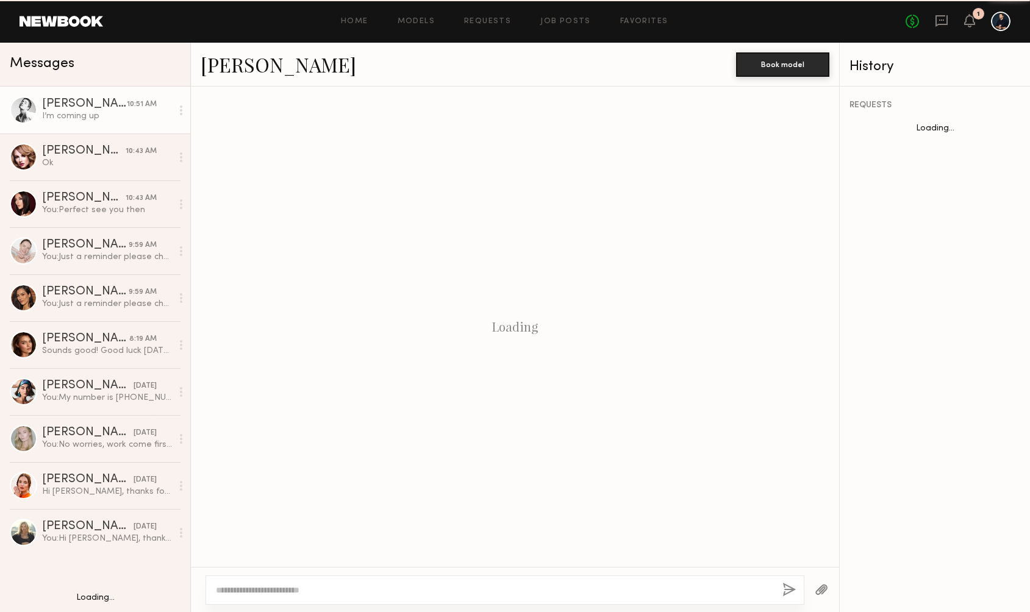
scroll to position [1308, 0]
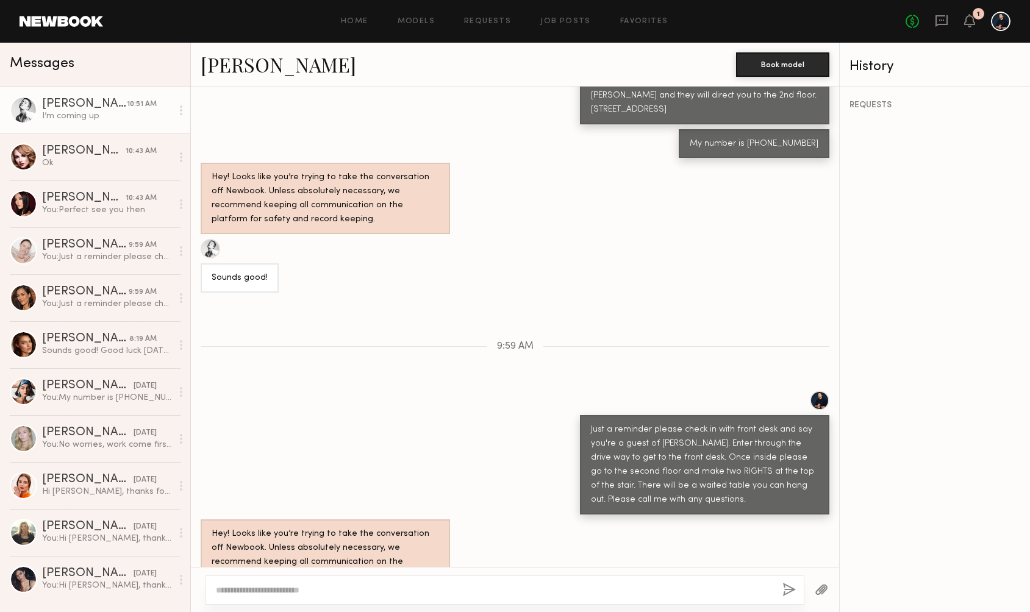
click at [350, 241] on div "Keep direct messages professional and related only to paid job opportunities. M…" at bounding box center [515, 327] width 648 height 480
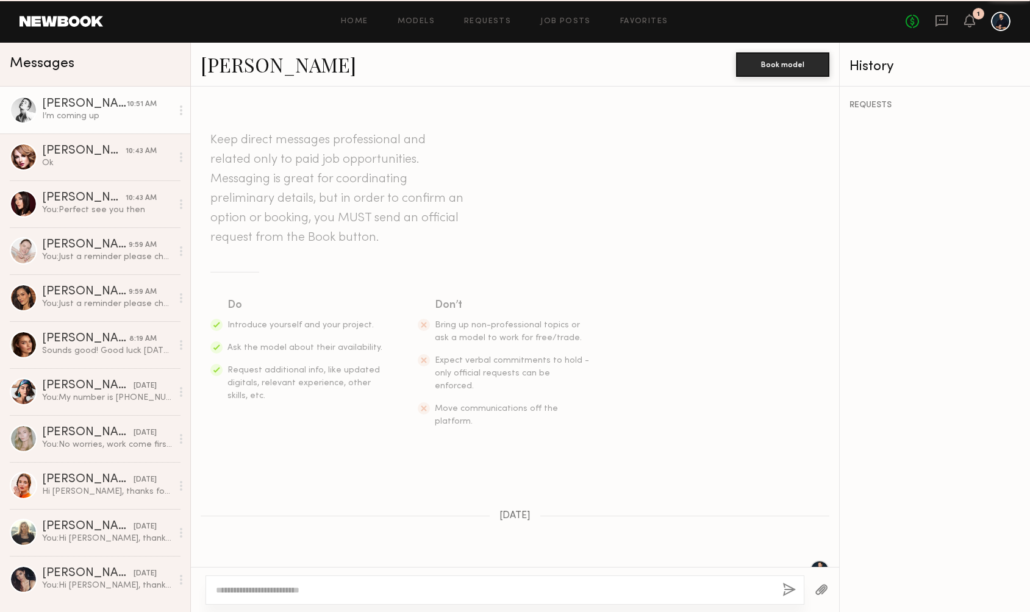
scroll to position [1308, 0]
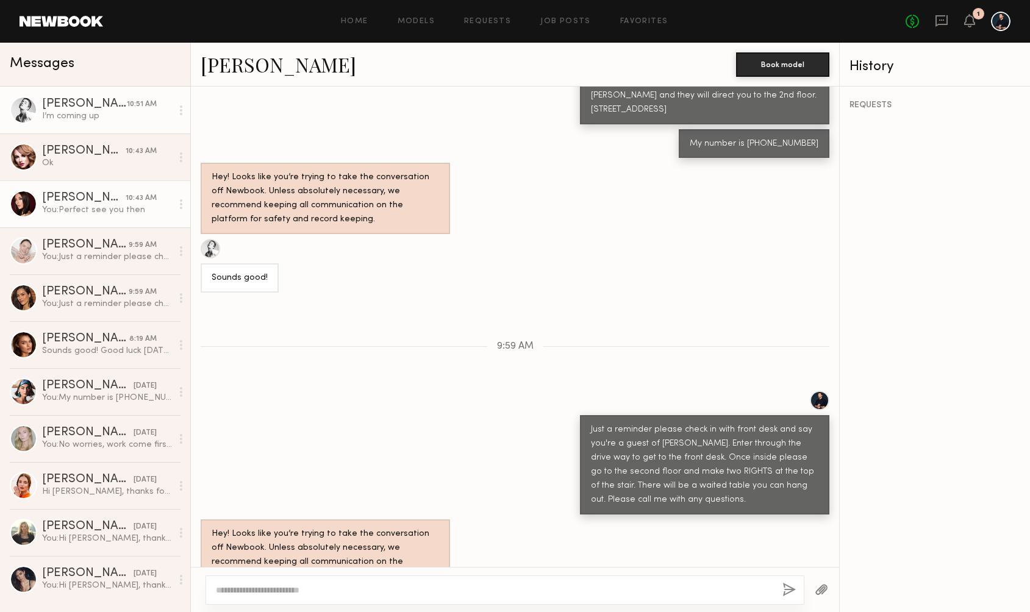
click at [104, 220] on link "[PERSON_NAME] 10:43 AM You: Perfect see you then" at bounding box center [95, 203] width 190 height 47
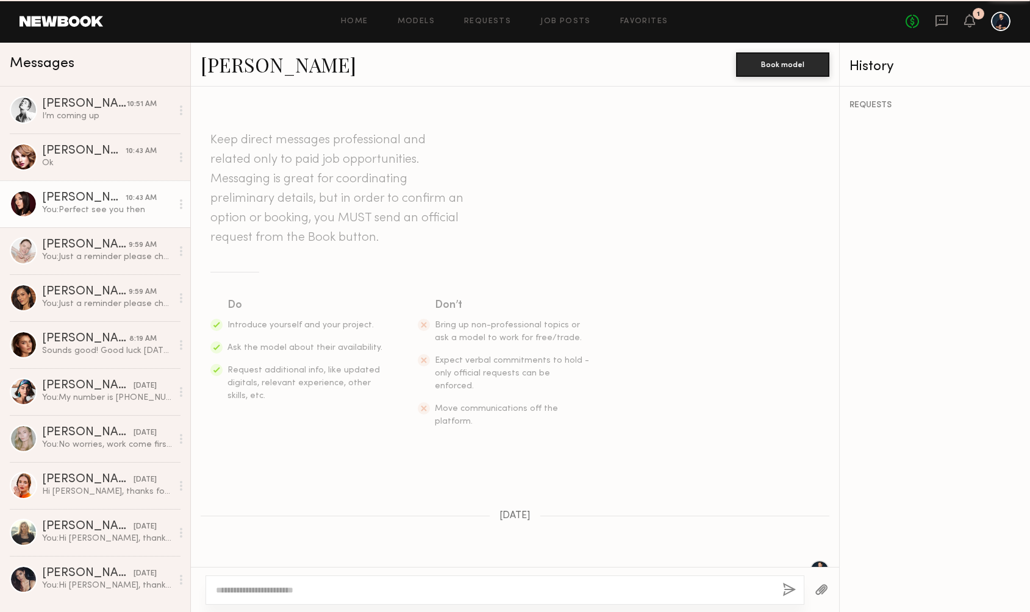
scroll to position [787, 0]
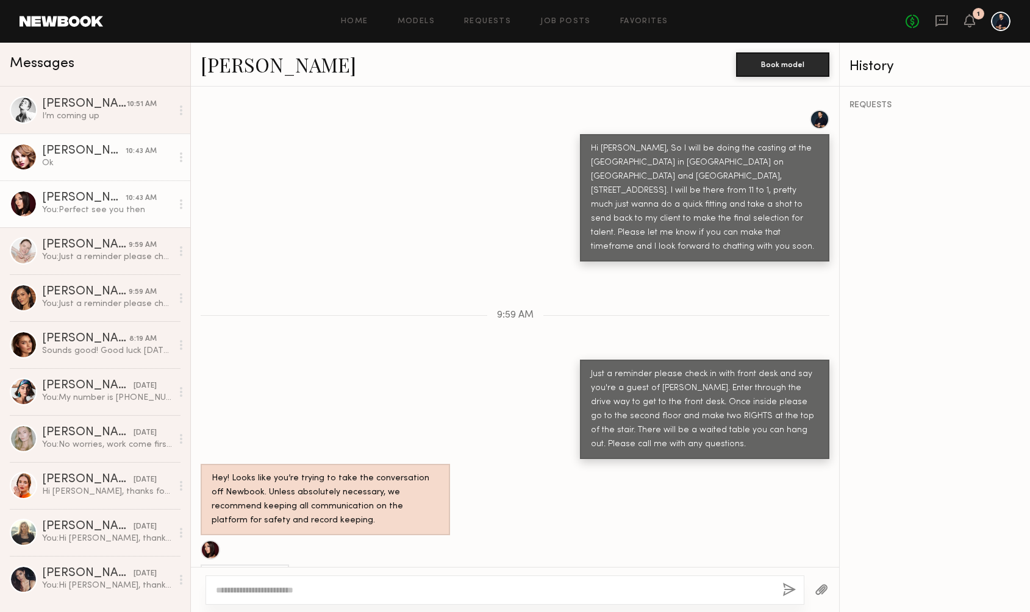
click at [92, 162] on div "Ok" at bounding box center [107, 163] width 130 height 12
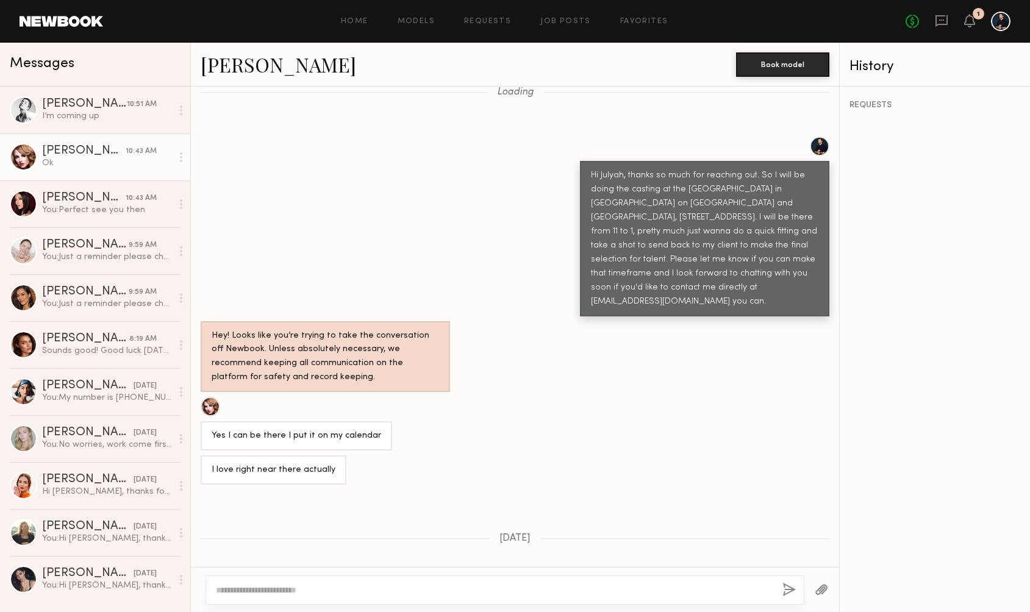
scroll to position [56, 0]
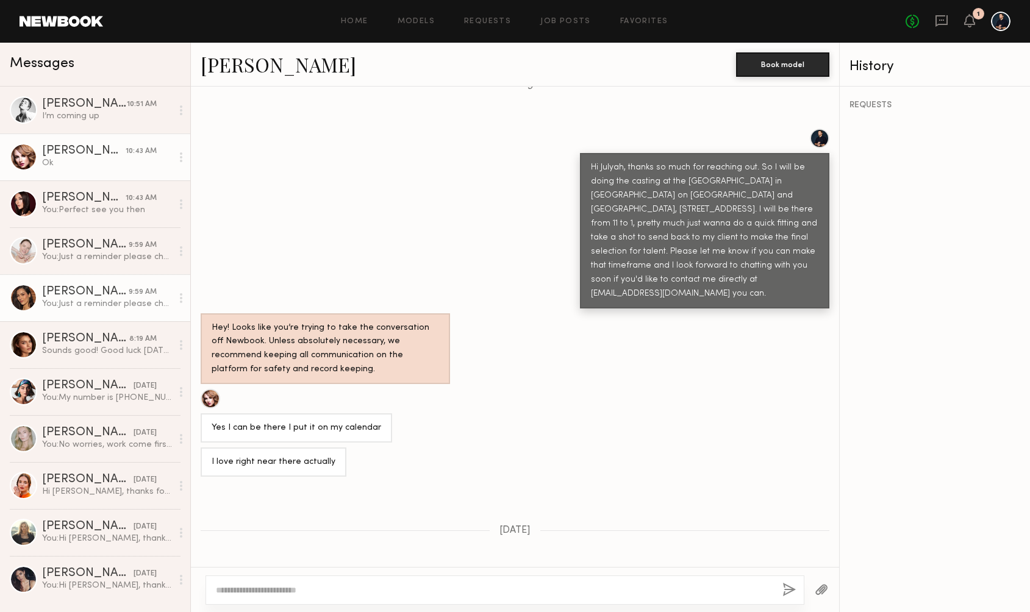
click at [74, 302] on div "You: Just a reminder please check in with front desk and say you're a guest of …" at bounding box center [107, 304] width 130 height 12
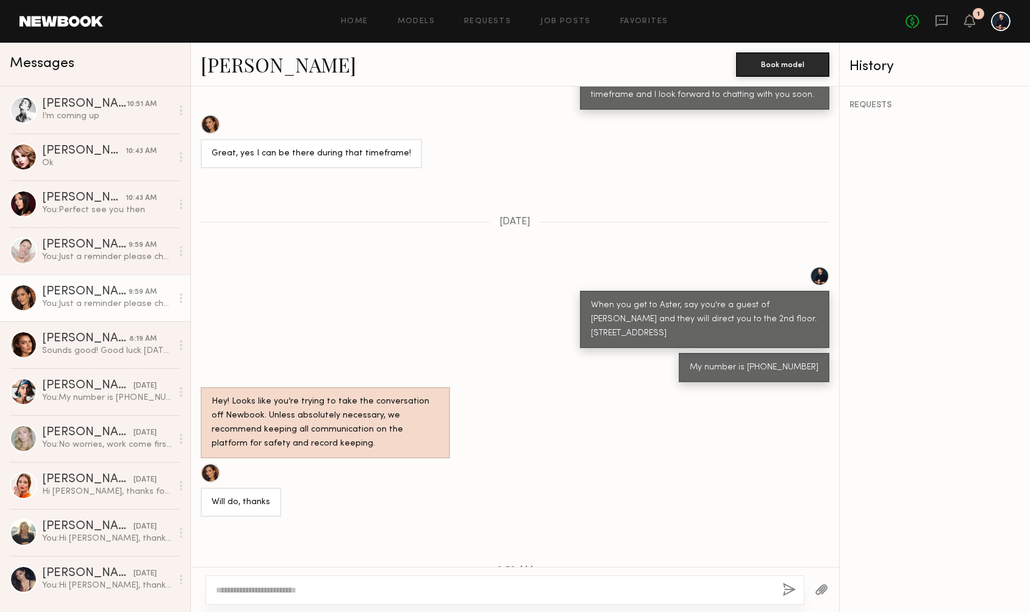
scroll to position [956, 0]
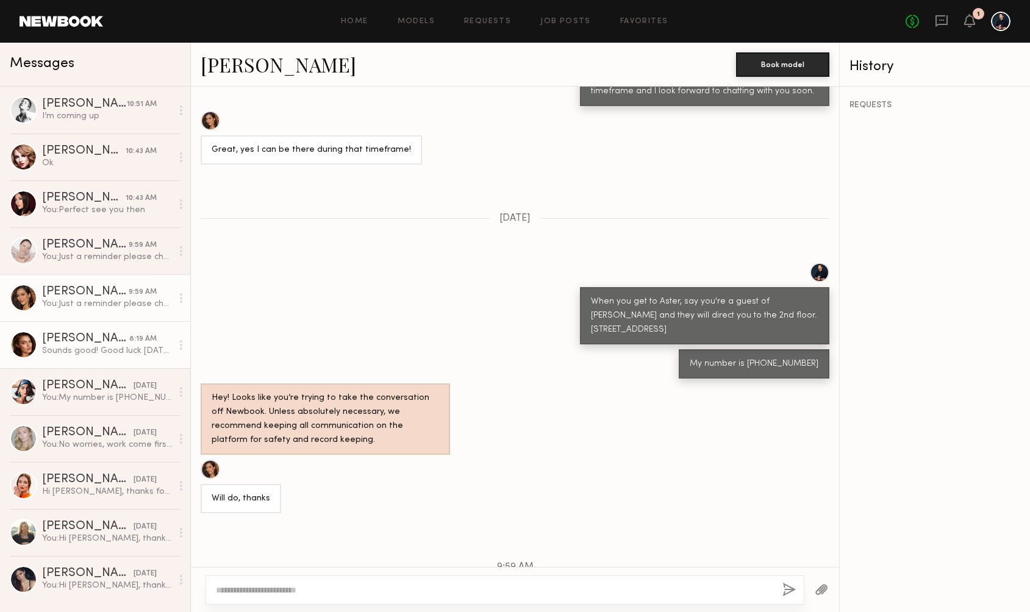
click at [99, 327] on link "[PERSON_NAME] 8:19 AM Sounds good! Good luck [DATE]🙌🏻" at bounding box center [95, 344] width 190 height 47
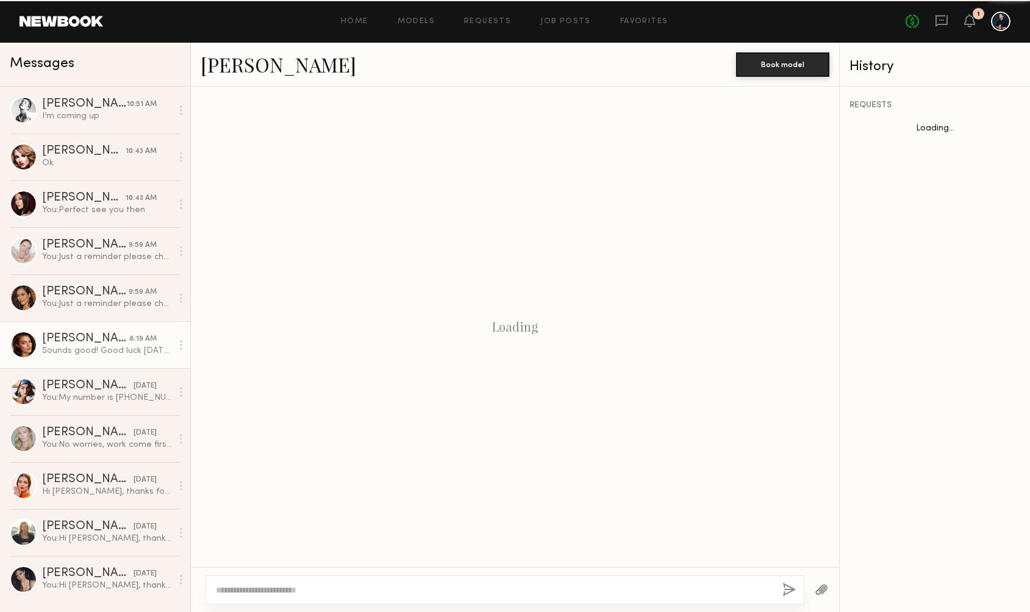
scroll to position [1669, 0]
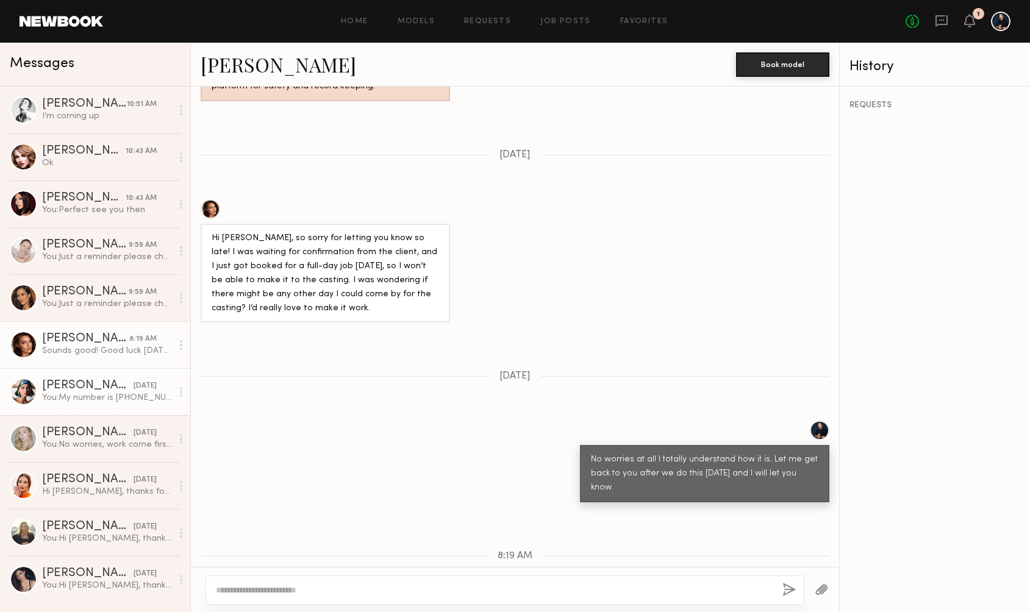
click at [121, 400] on div "You: My number is [PHONE_NUMBER]" at bounding box center [107, 398] width 130 height 12
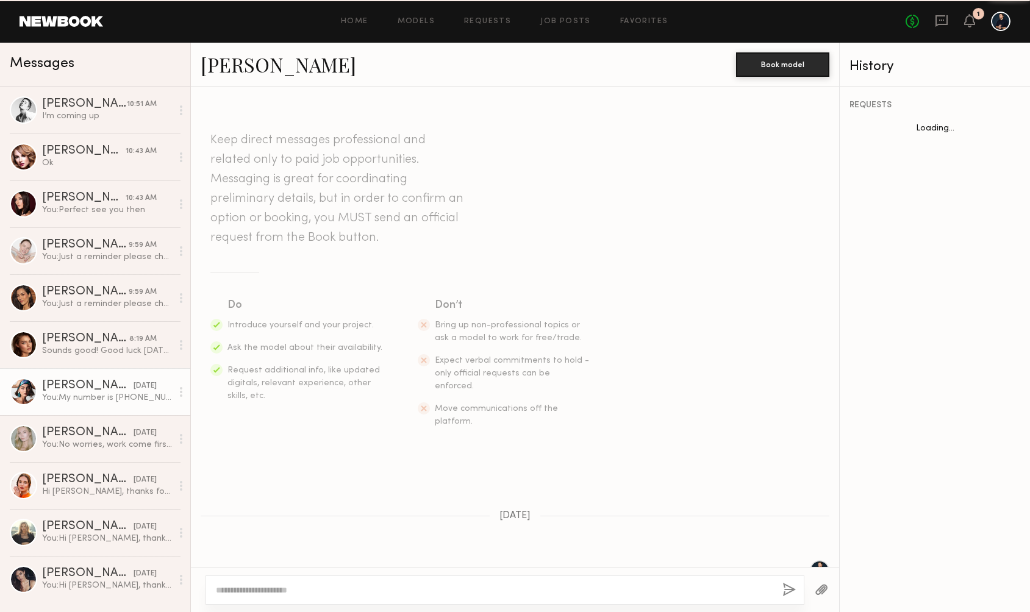
scroll to position [1159, 0]
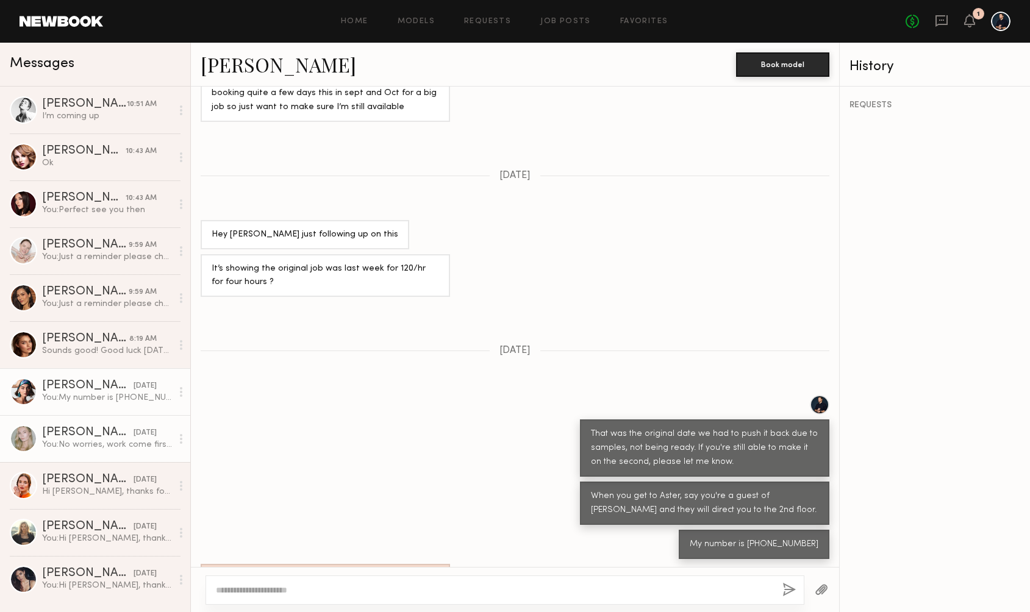
click at [134, 432] on div "[DATE]" at bounding box center [145, 433] width 23 height 12
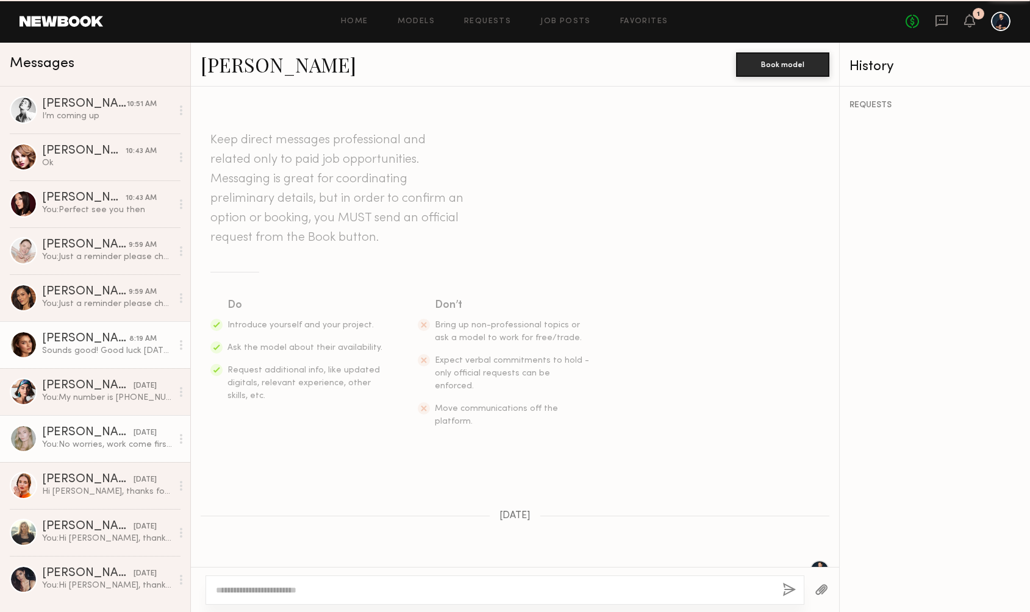
scroll to position [846, 0]
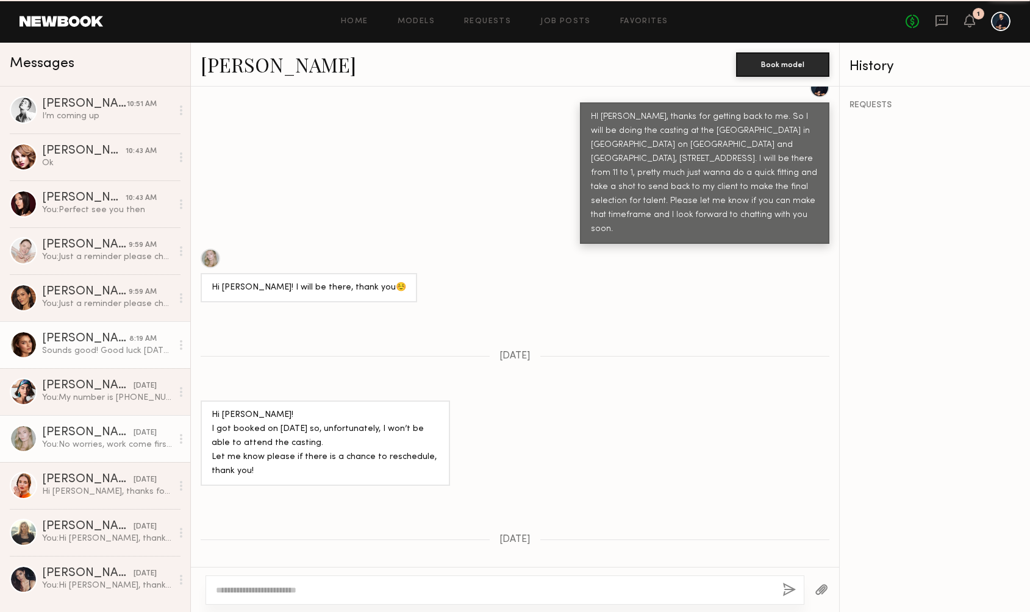
click at [102, 345] on div "[PERSON_NAME]" at bounding box center [85, 339] width 87 height 12
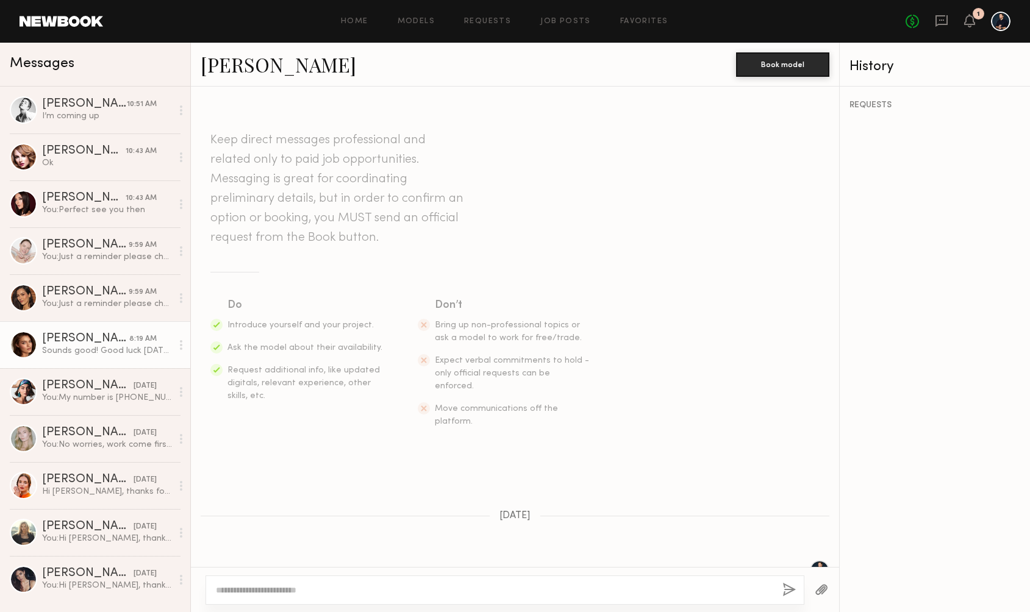
scroll to position [1669, 0]
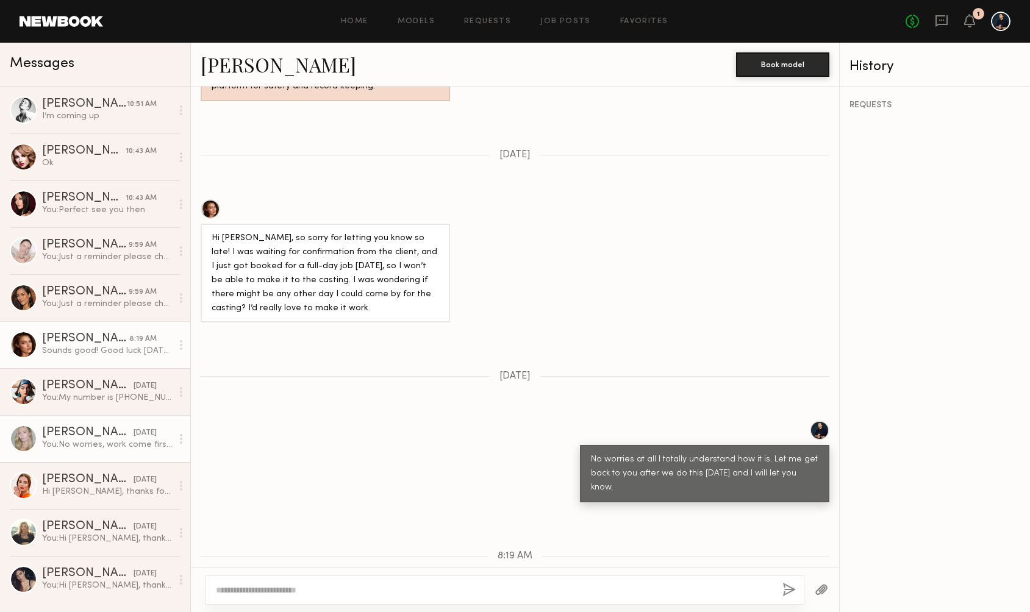
click at [104, 439] on div "[PERSON_NAME]" at bounding box center [87, 433] width 91 height 12
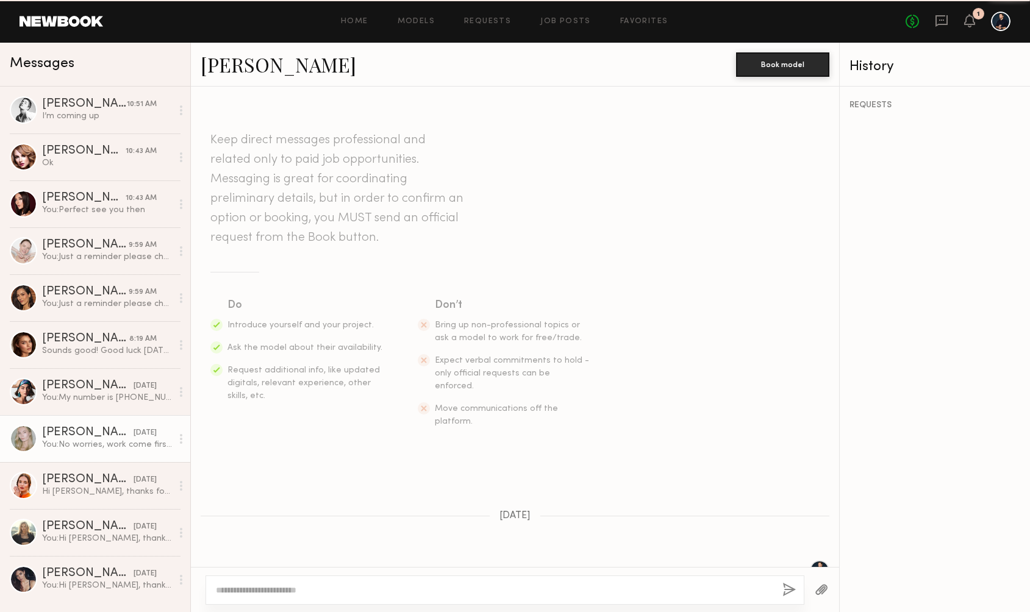
scroll to position [846, 0]
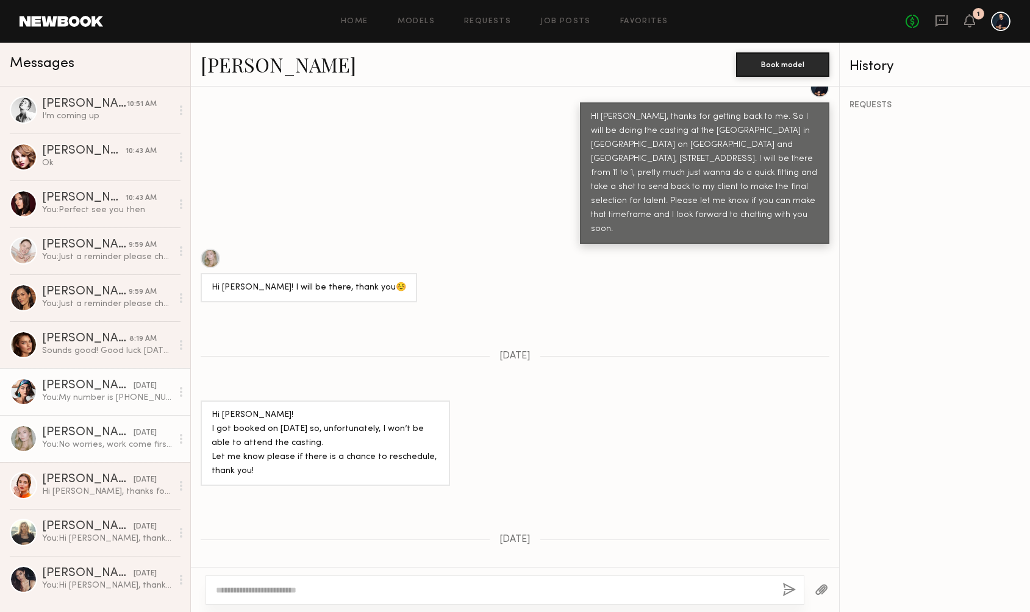
click at [112, 409] on link "[PERSON_NAME] [DATE] You: My number is [PHONE_NUMBER]" at bounding box center [95, 391] width 190 height 47
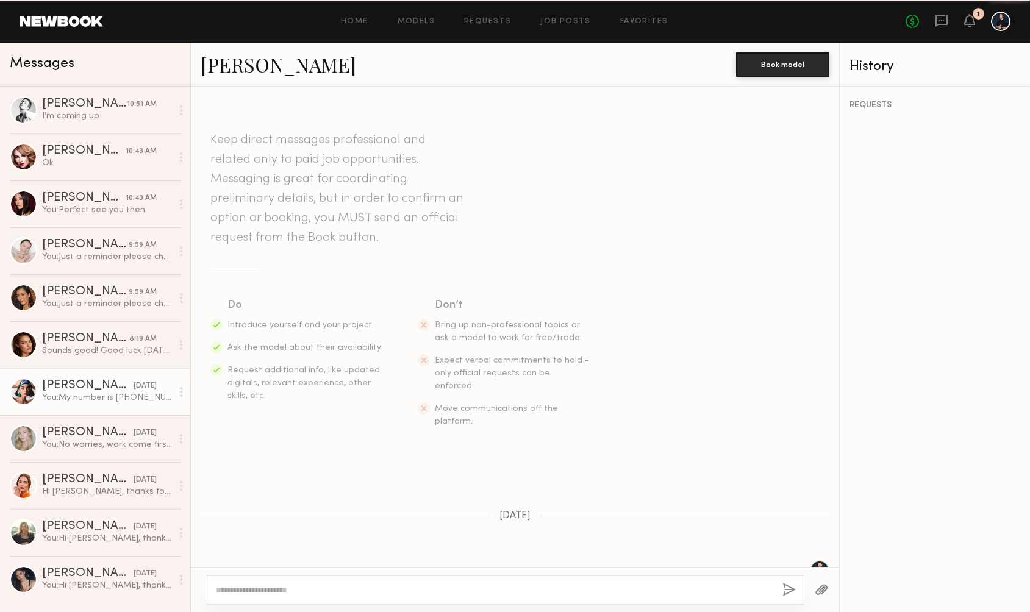
scroll to position [1159, 0]
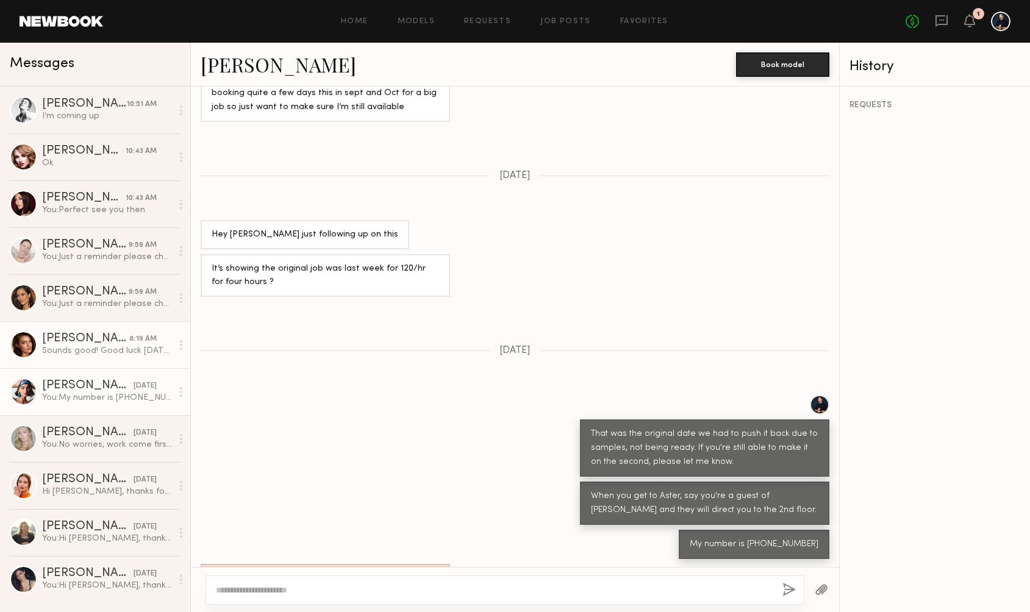
click at [110, 358] on link "[PERSON_NAME] 8:19 AM Sounds good! Good luck [DATE]🙌🏻" at bounding box center [95, 344] width 190 height 47
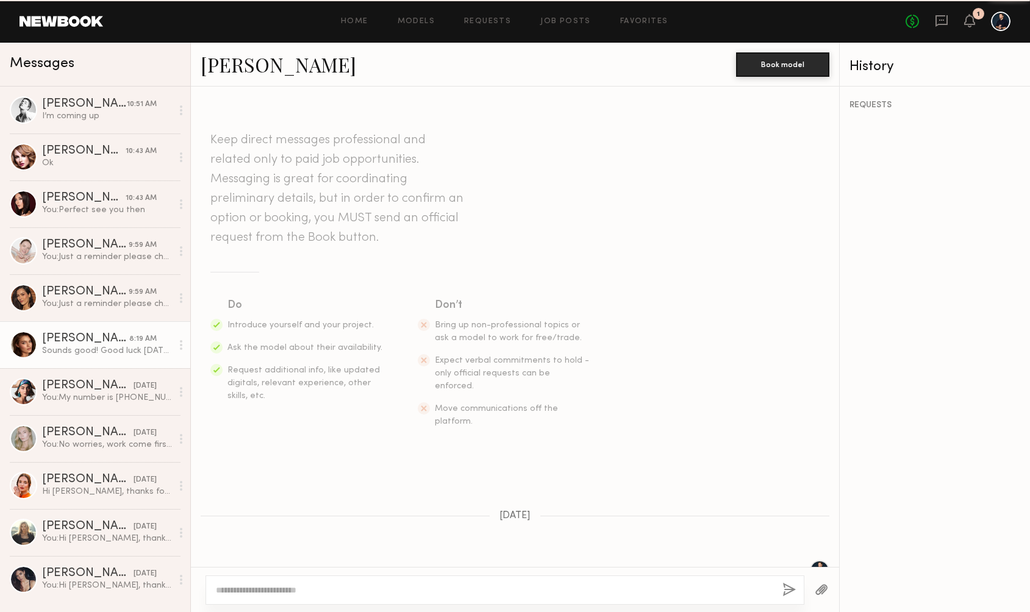
scroll to position [1669, 0]
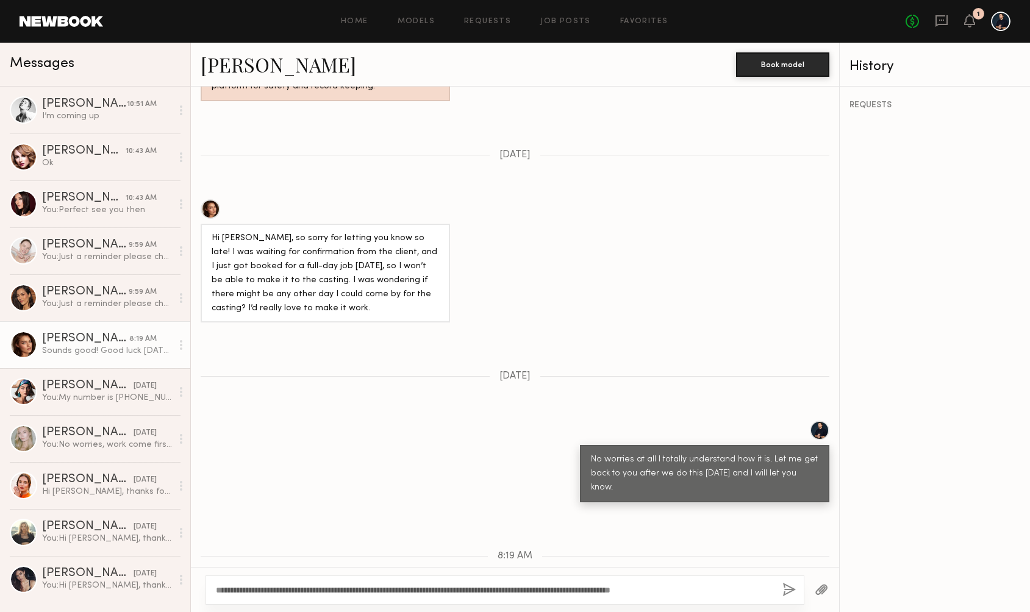
click at [725, 594] on textarea "**********" at bounding box center [494, 590] width 557 height 12
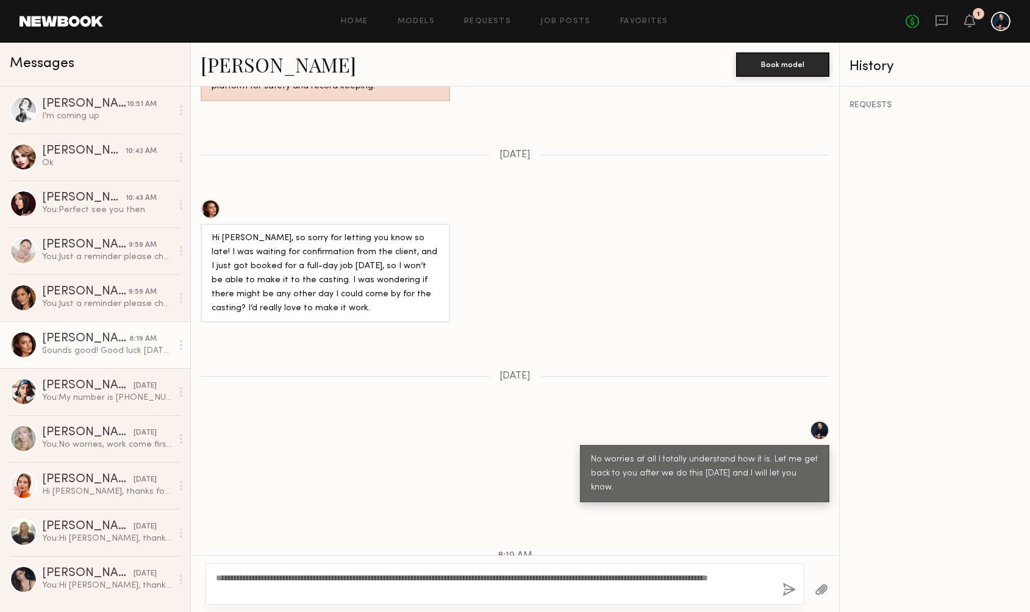
type textarea "**********"
click at [788, 585] on button "button" at bounding box center [788, 590] width 13 height 15
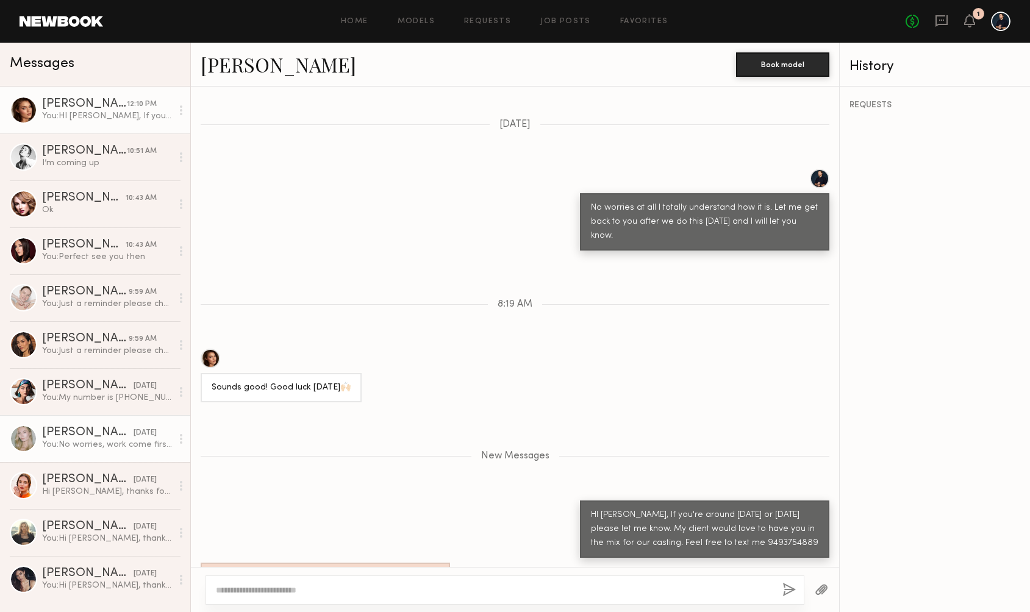
scroll to position [0, 0]
click at [123, 449] on div "You: No worries, work come first I will keep you posted." at bounding box center [107, 445] width 130 height 12
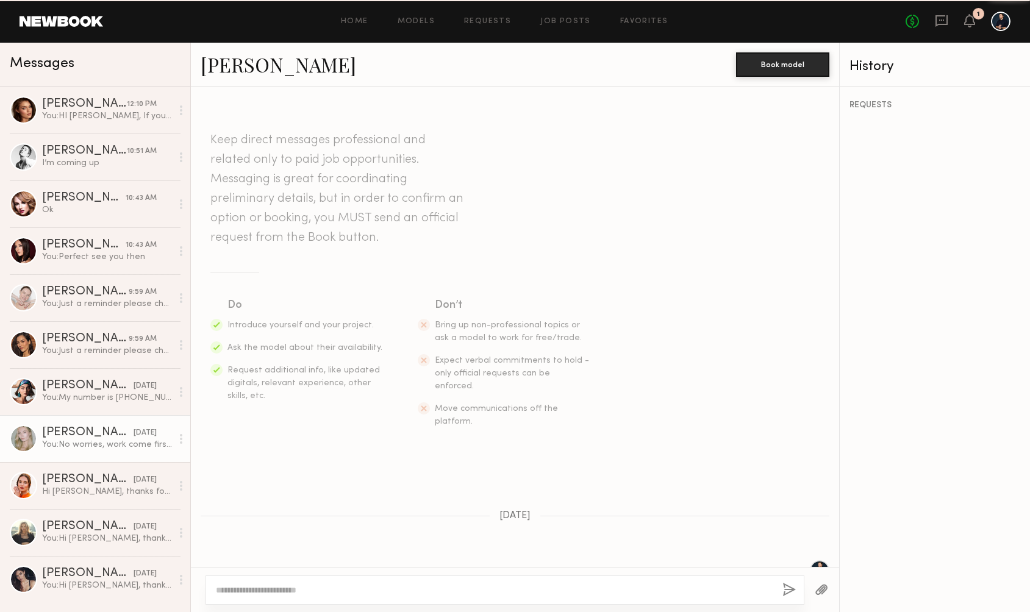
scroll to position [846, 0]
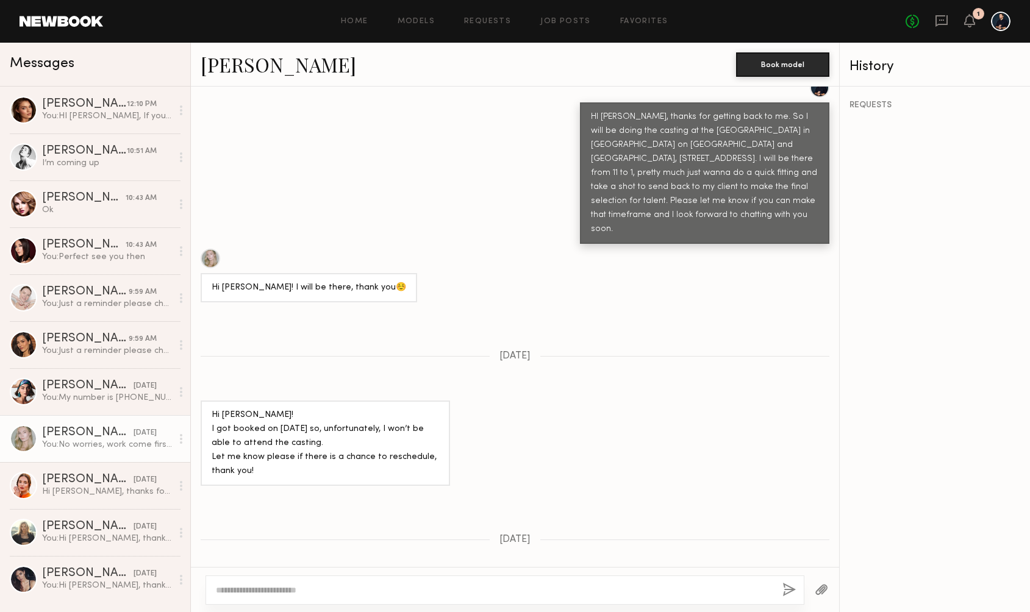
click at [23, 441] on div at bounding box center [23, 438] width 27 height 27
click at [101, 119] on div "You: HI [PERSON_NAME], If you're around [DATE] or [DATE] please let me know. My…" at bounding box center [107, 116] width 130 height 12
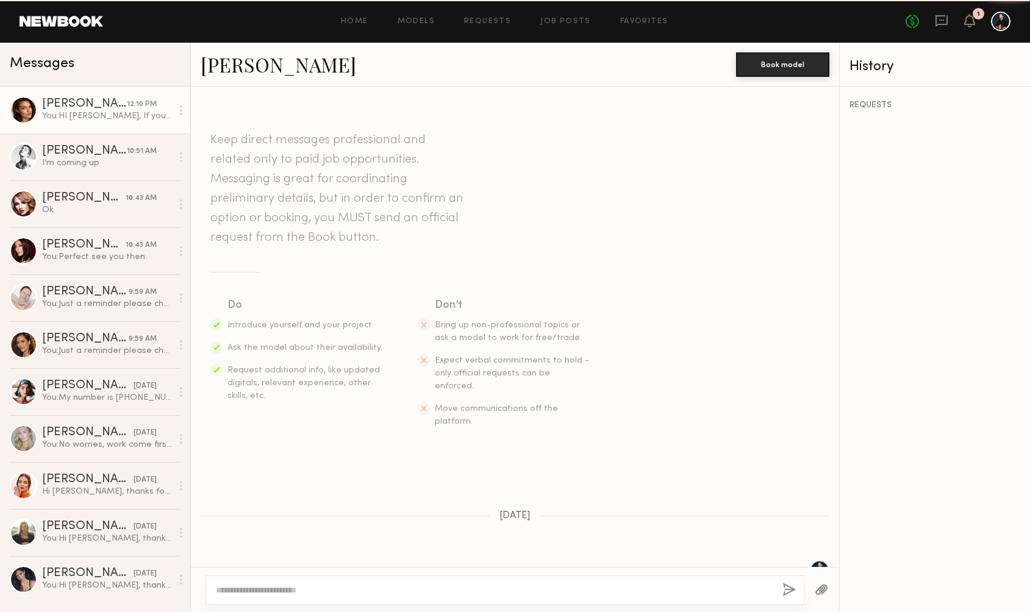
scroll to position [1827, 0]
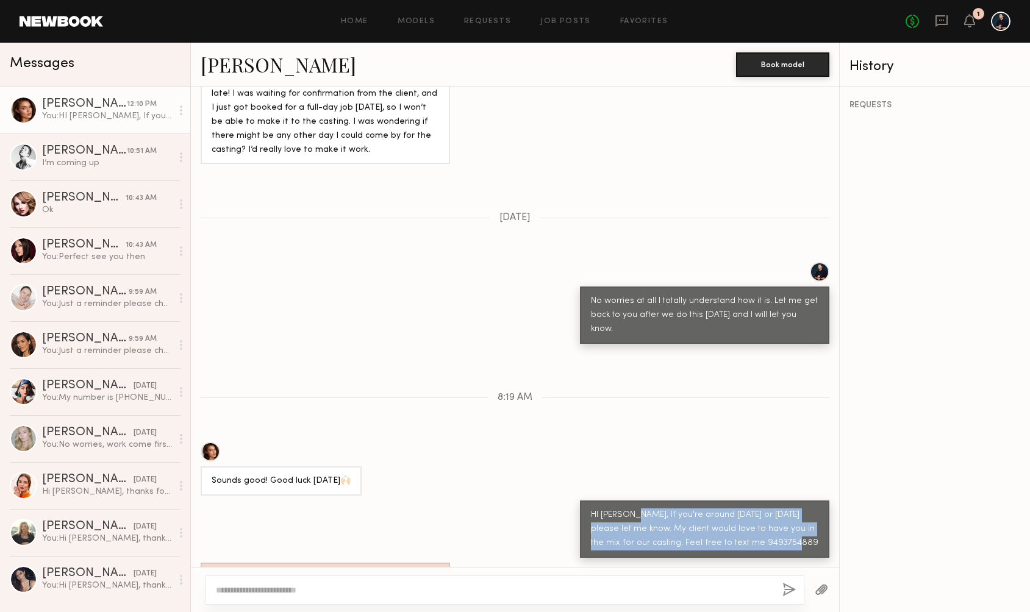
drag, startPoint x: 766, startPoint y: 470, endPoint x: 624, endPoint y: 443, distance: 144.7
click at [624, 509] on div "HI [PERSON_NAME], If you're around [DATE] or [DATE] please let me know. My clie…" at bounding box center [704, 530] width 227 height 42
copy div "If you're around [DATE] or [DATE] please let me know. My client would love to h…"
click at [66, 443] on div "You: No worries, work come first I will keep you posted." at bounding box center [107, 445] width 130 height 12
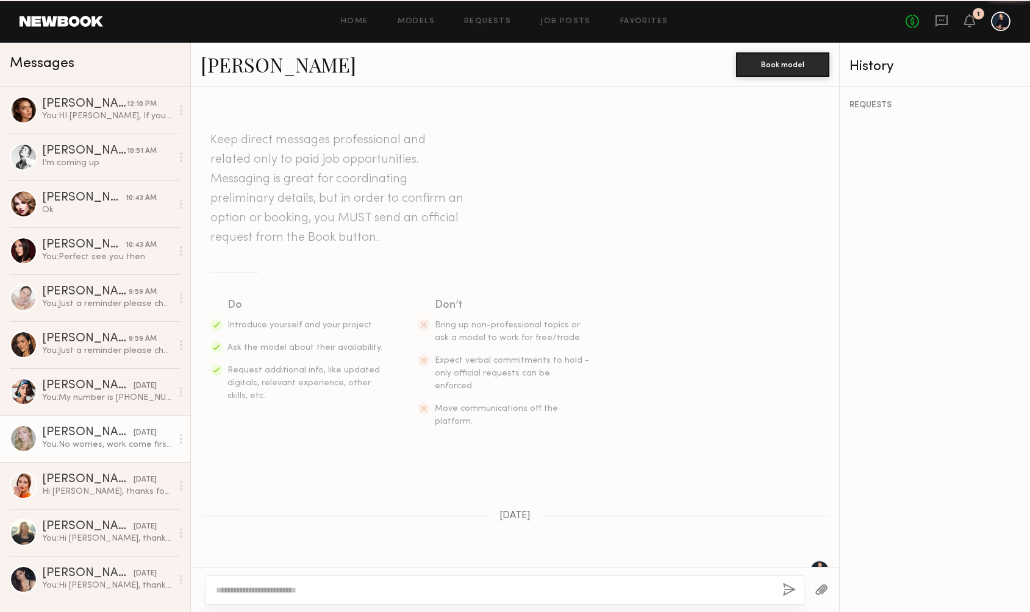
scroll to position [846, 0]
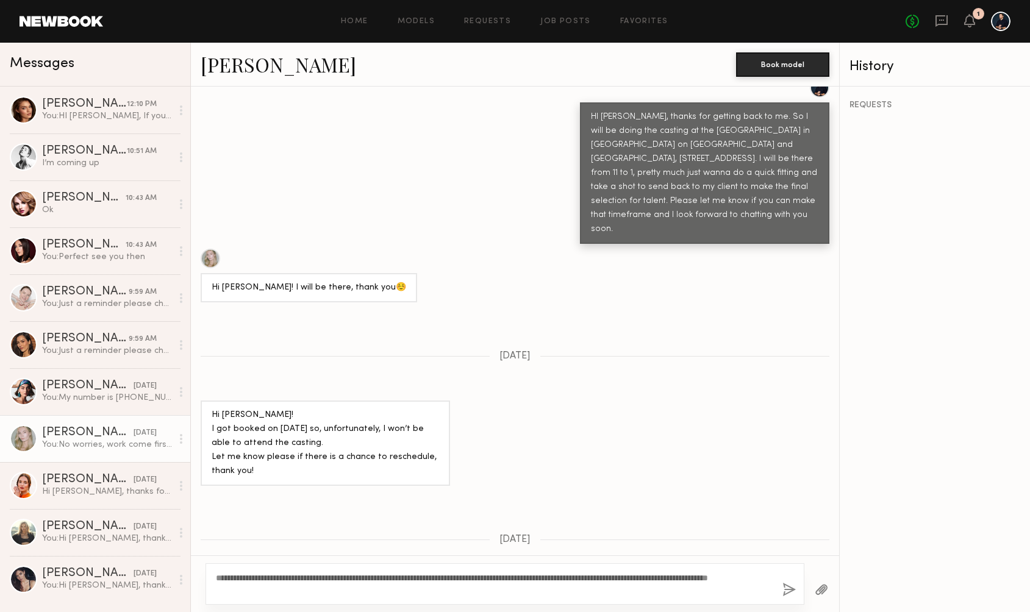
type textarea "**********"
click at [785, 591] on button "button" at bounding box center [788, 590] width 13 height 15
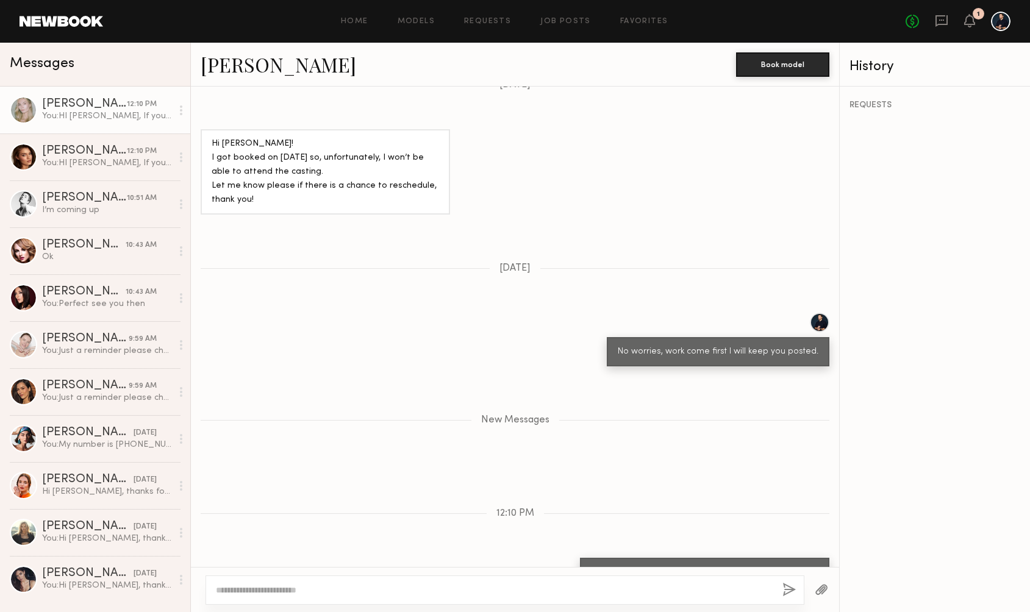
scroll to position [1191, 0]
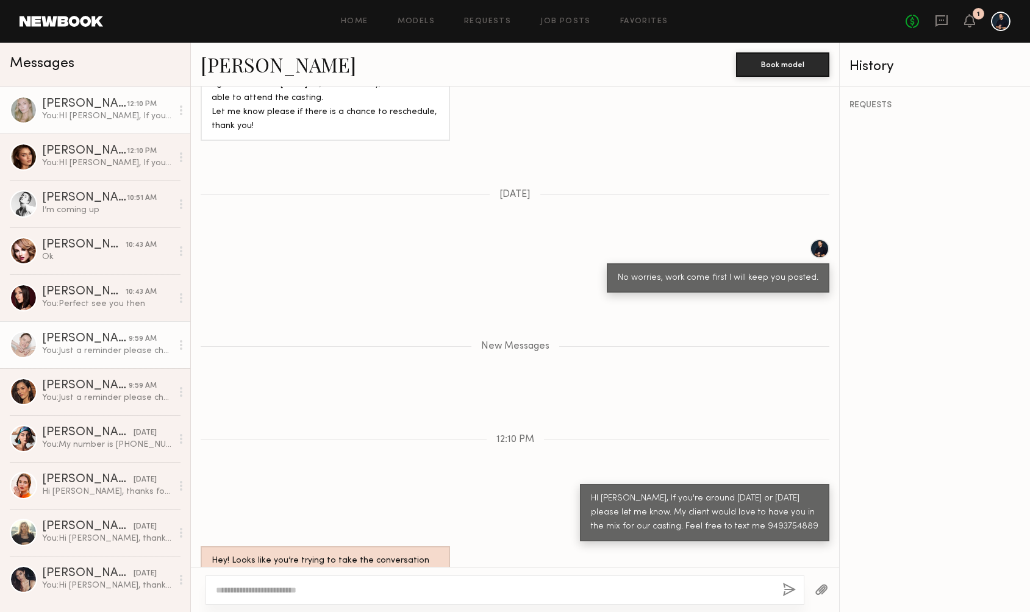
click at [89, 360] on link "[PERSON_NAME] 9:59 AM You: Just a reminder please check in with front desk and …" at bounding box center [95, 344] width 190 height 47
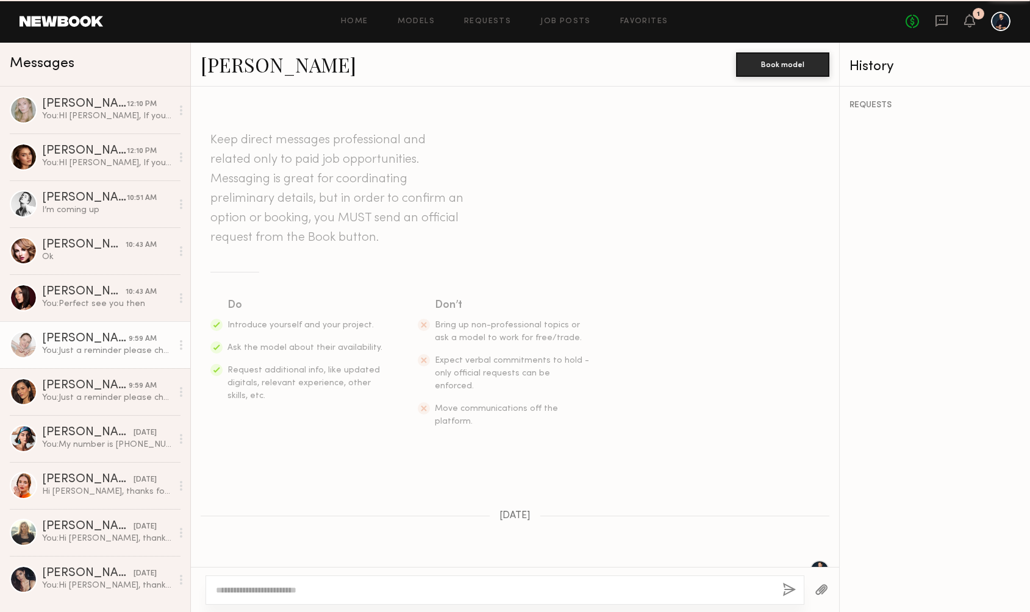
scroll to position [855, 0]
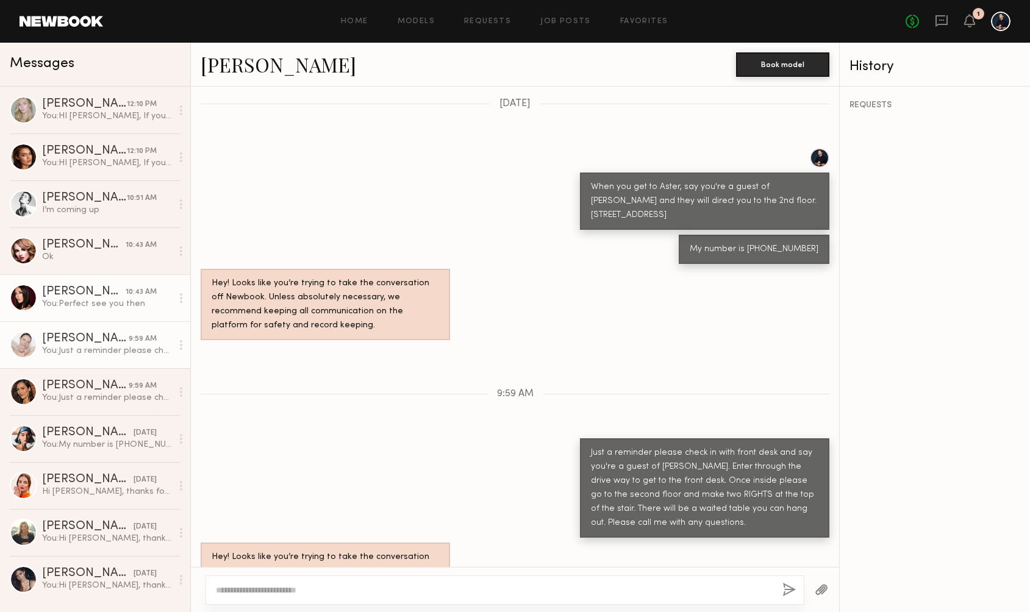
click at [85, 306] on div "You: Perfect see you then" at bounding box center [107, 304] width 130 height 12
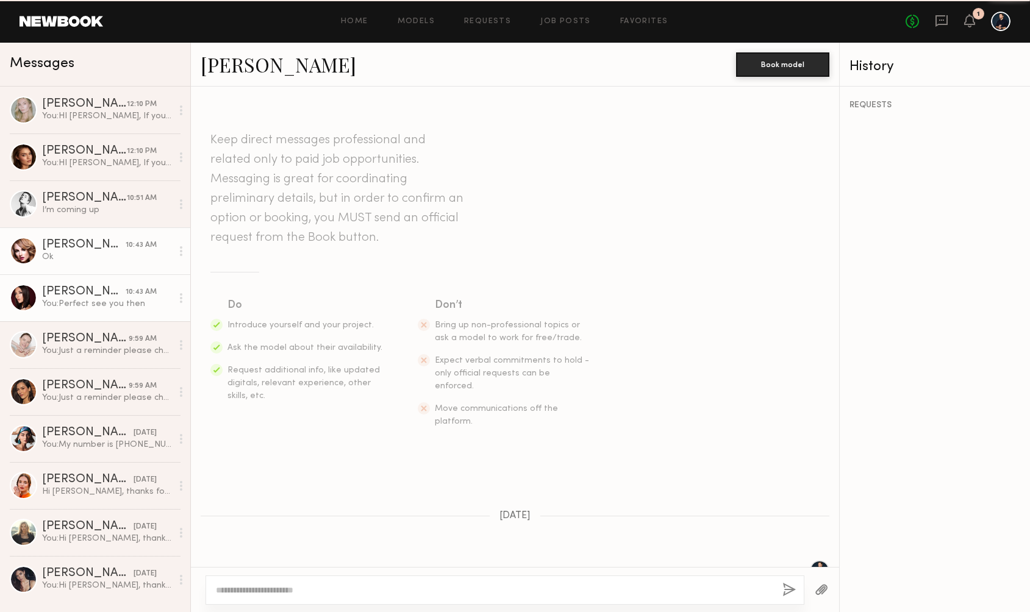
scroll to position [787, 0]
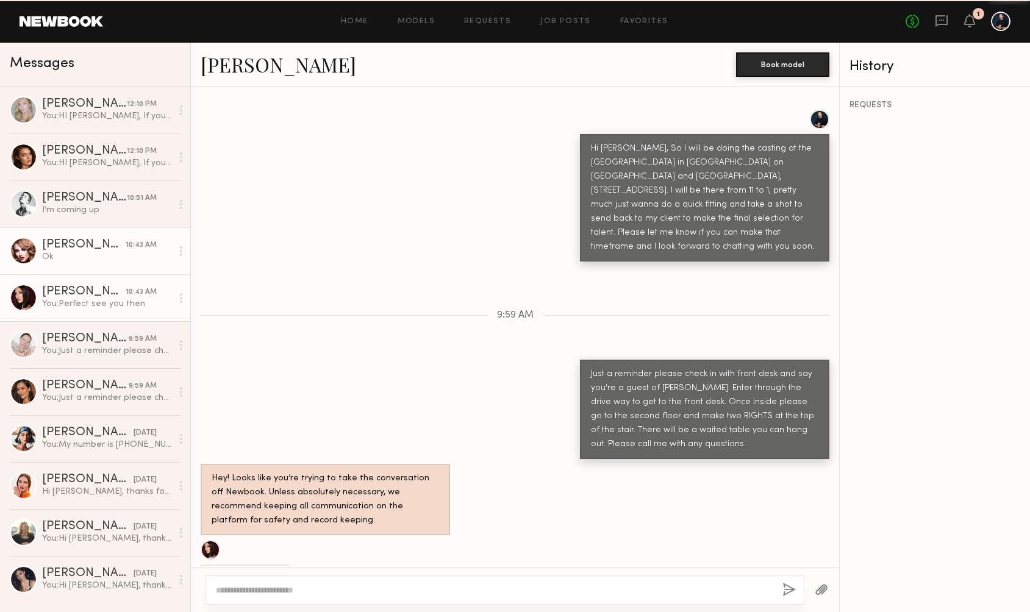
click at [87, 256] on div "Ok" at bounding box center [107, 257] width 130 height 12
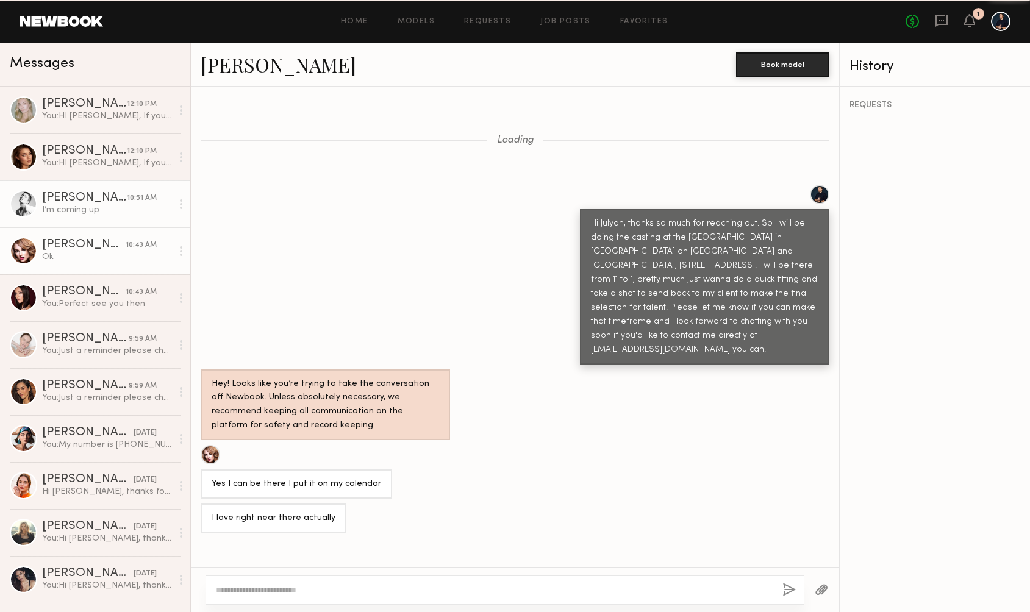
scroll to position [925, 0]
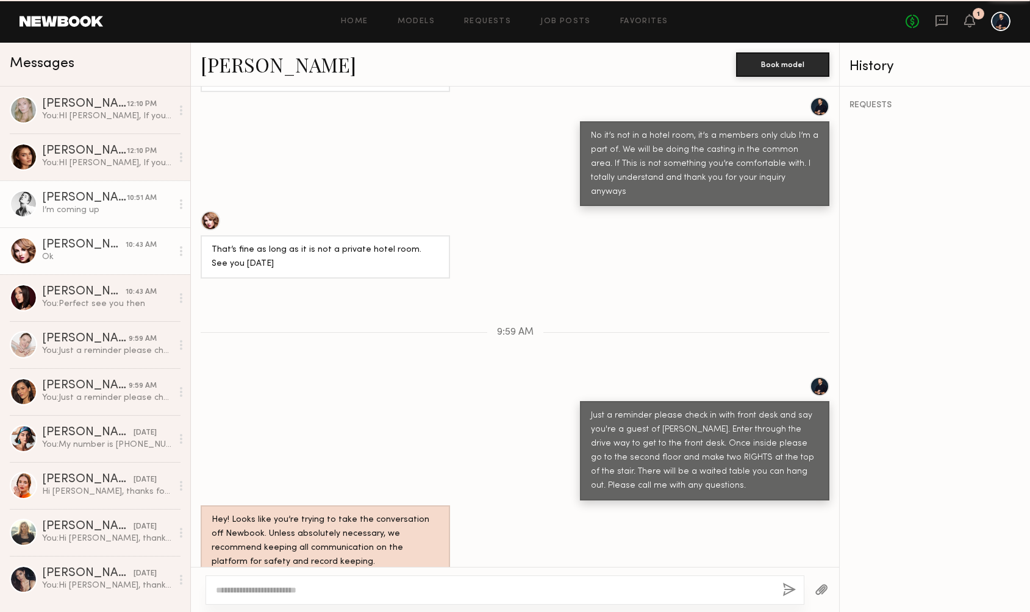
click at [90, 220] on link "[PERSON_NAME] 10:51 AM I’m coming up" at bounding box center [95, 203] width 190 height 47
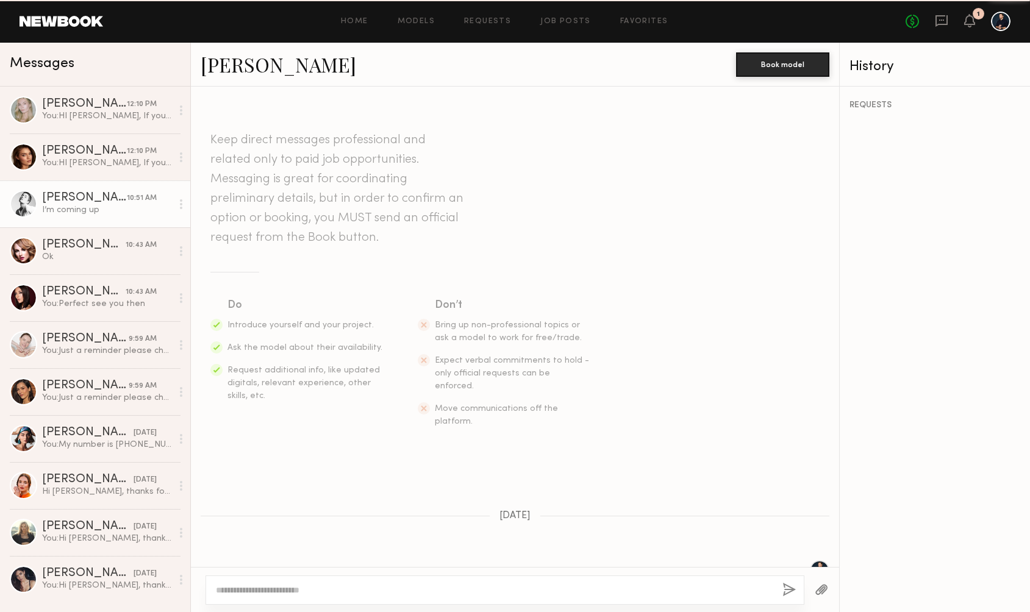
scroll to position [1308, 0]
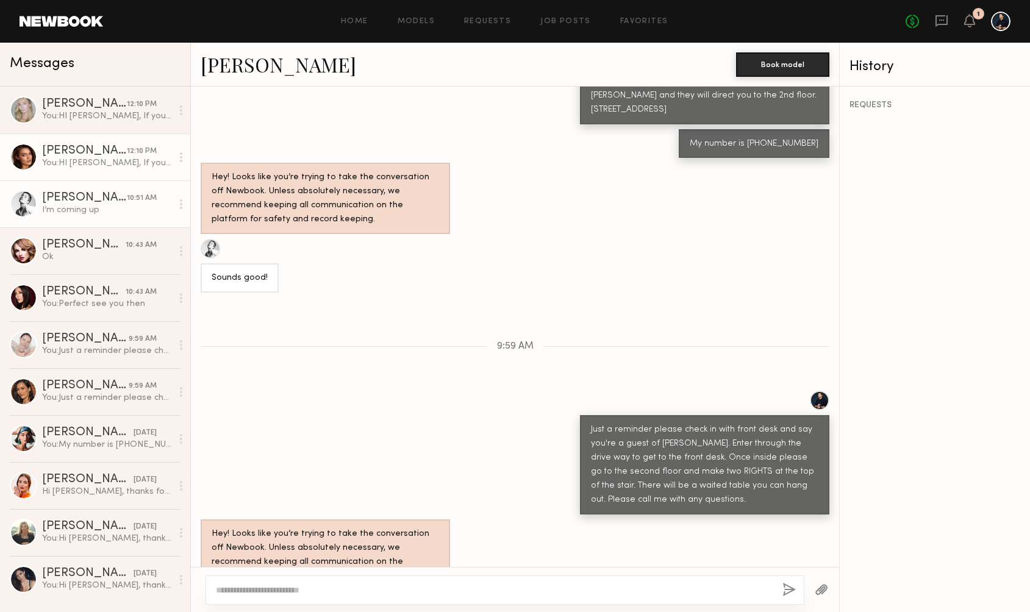
click at [98, 173] on link "[PERSON_NAME] 12:10 PM You: HI [PERSON_NAME], If you're around [DATE] or [DATE]…" at bounding box center [95, 157] width 190 height 47
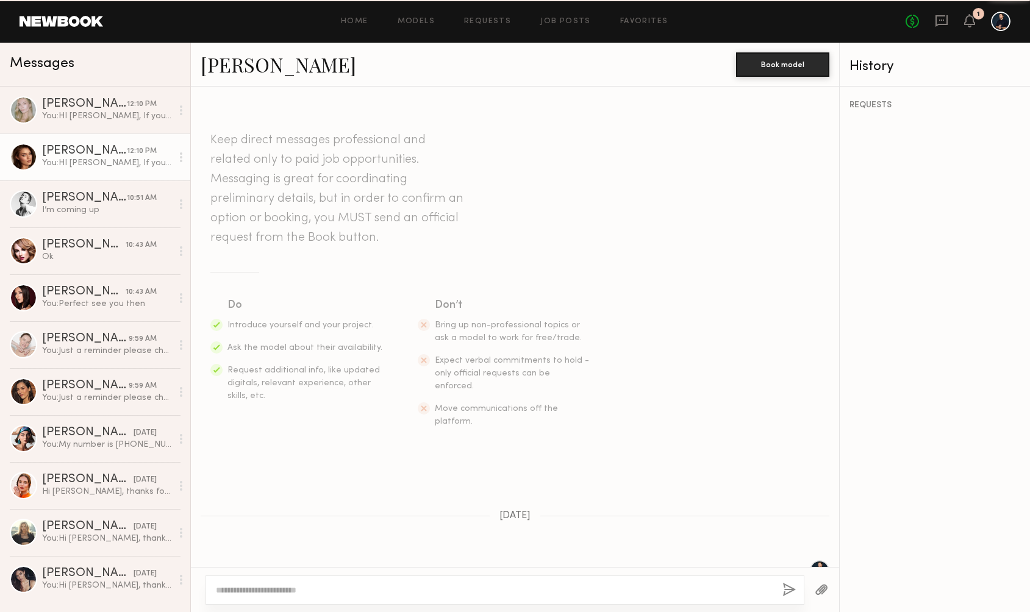
scroll to position [1827, 0]
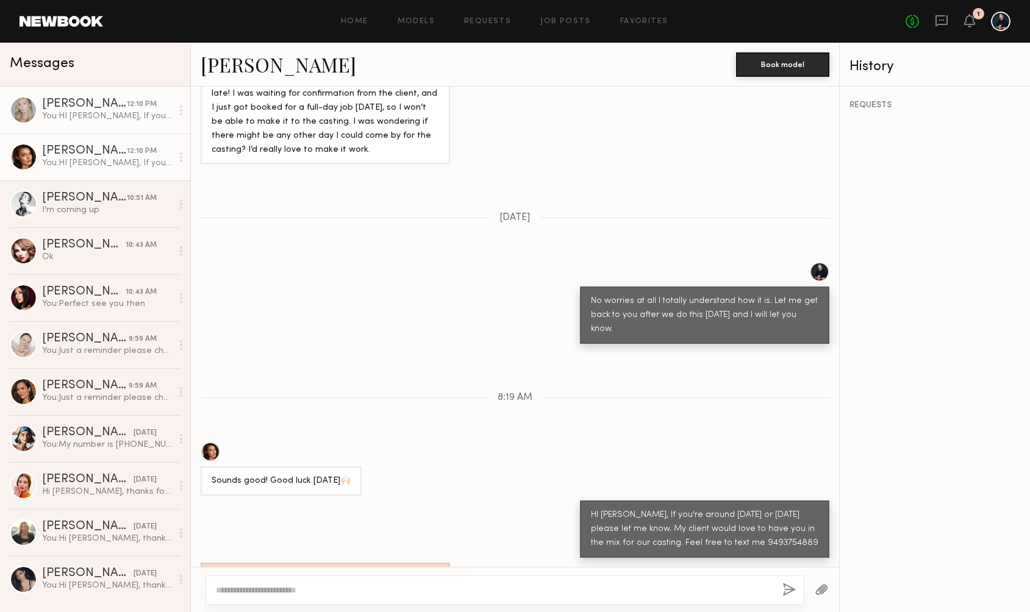
click at [92, 121] on div "You: HI [PERSON_NAME], If you're around [DATE] or [DATE] please let me know. My…" at bounding box center [107, 116] width 130 height 12
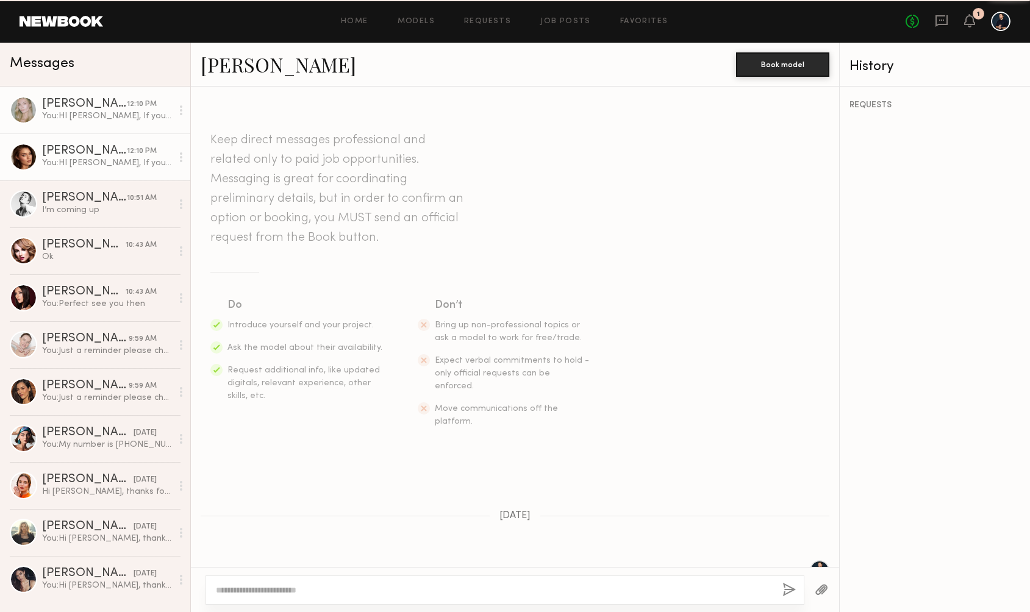
scroll to position [1098, 0]
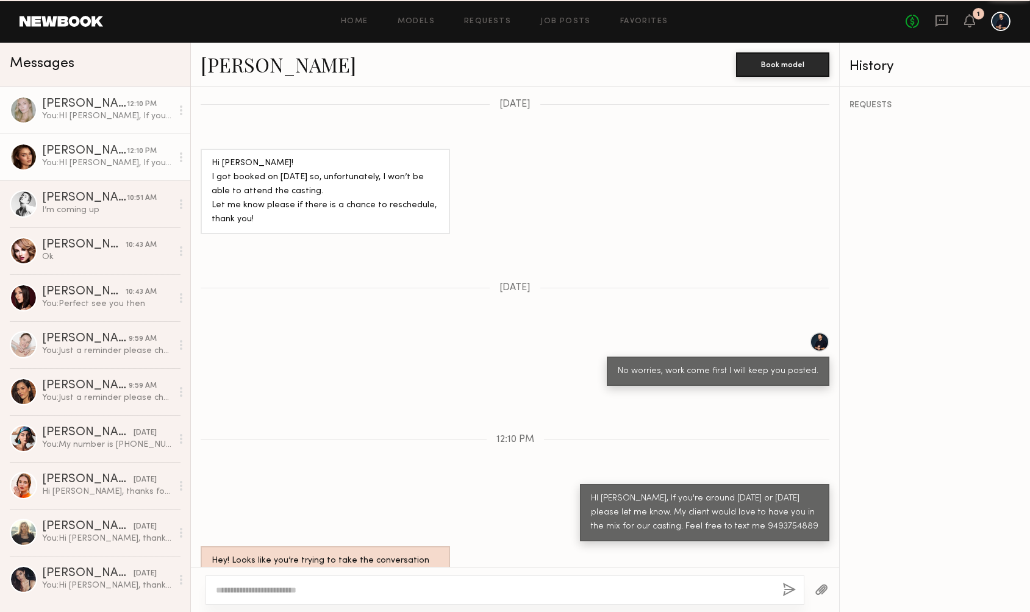
click at [98, 179] on link "[PERSON_NAME] 12:10 PM You: HI [PERSON_NAME], If you're around [DATE] or [DATE]…" at bounding box center [95, 157] width 190 height 47
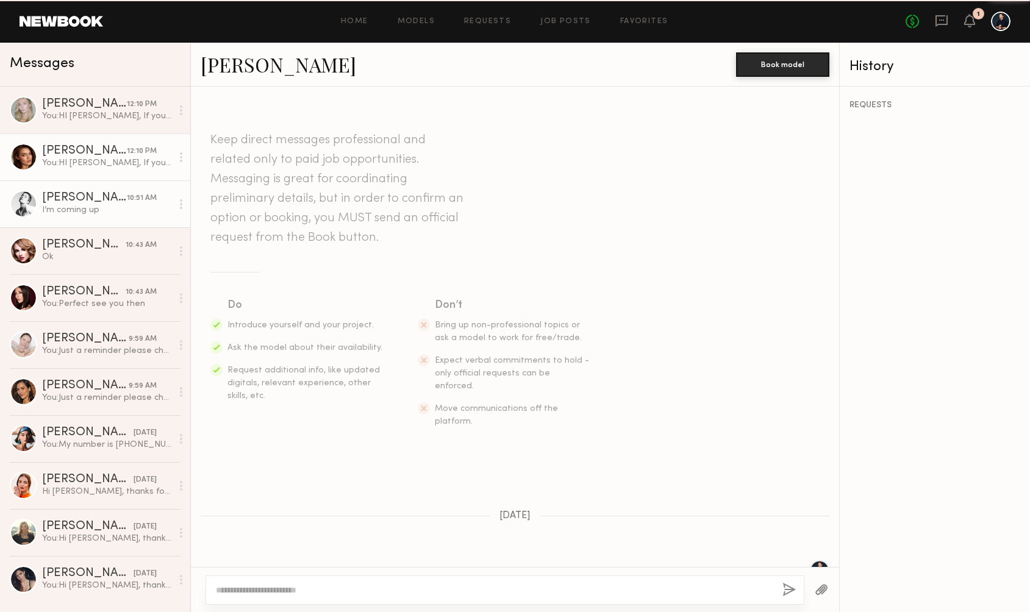
scroll to position [1827, 0]
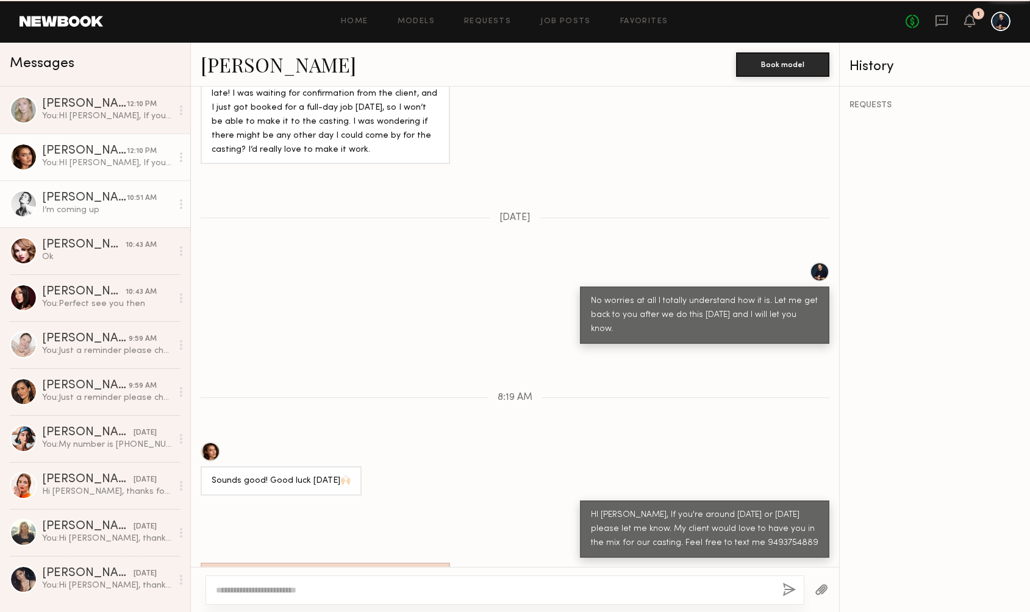
click at [98, 203] on div "[PERSON_NAME]" at bounding box center [84, 198] width 85 height 12
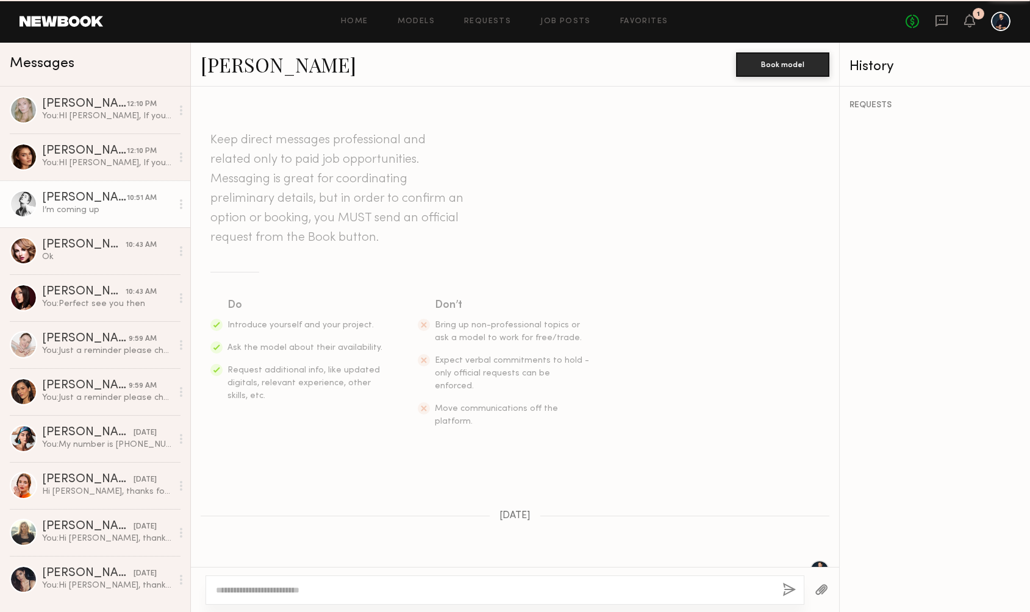
scroll to position [1308, 0]
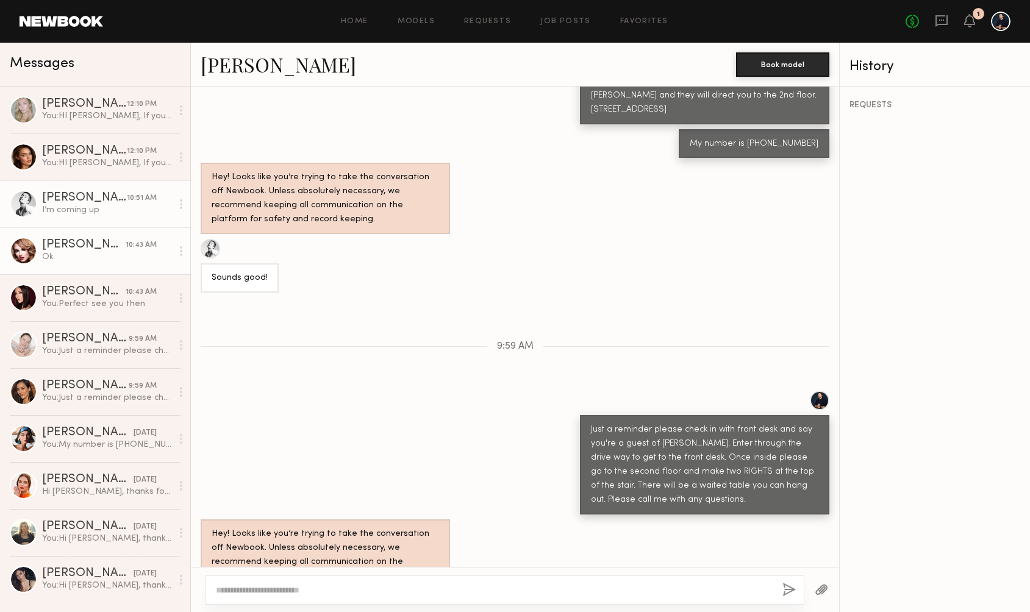
click at [100, 249] on div "[PERSON_NAME]" at bounding box center [84, 245] width 84 height 12
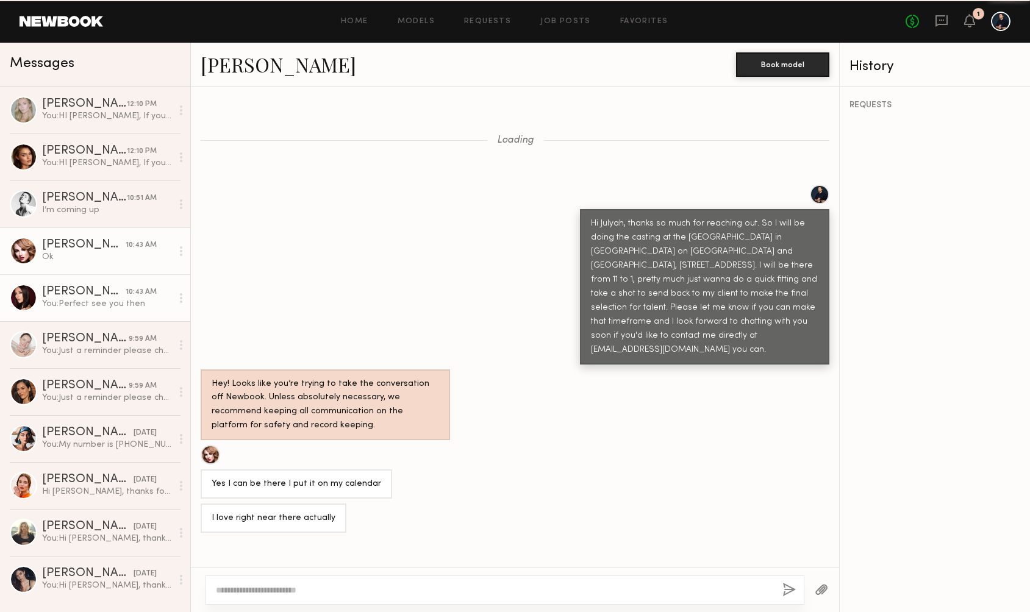
scroll to position [925, 0]
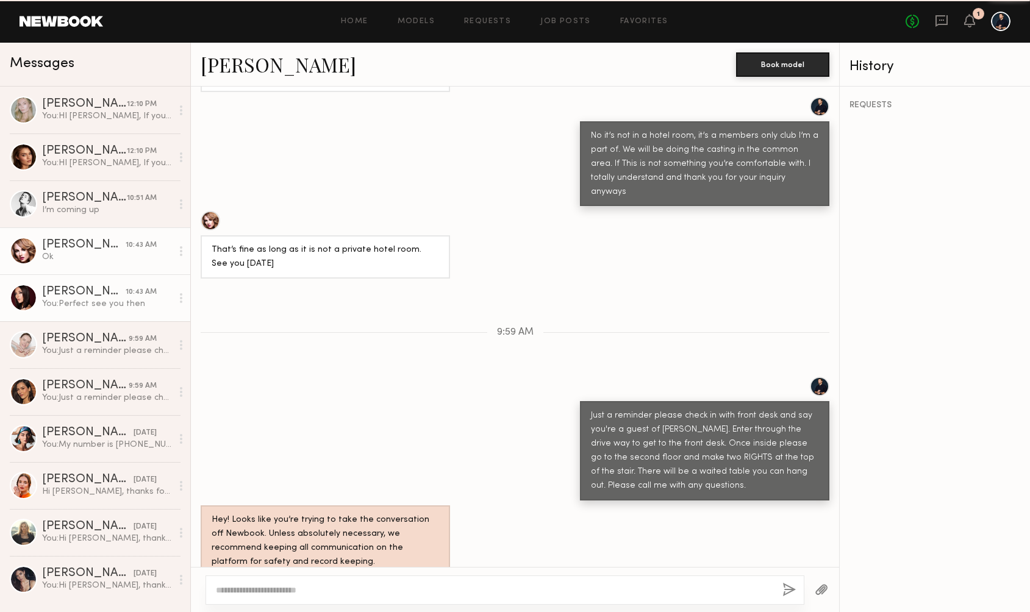
click at [99, 295] on div "[PERSON_NAME]" at bounding box center [84, 292] width 84 height 12
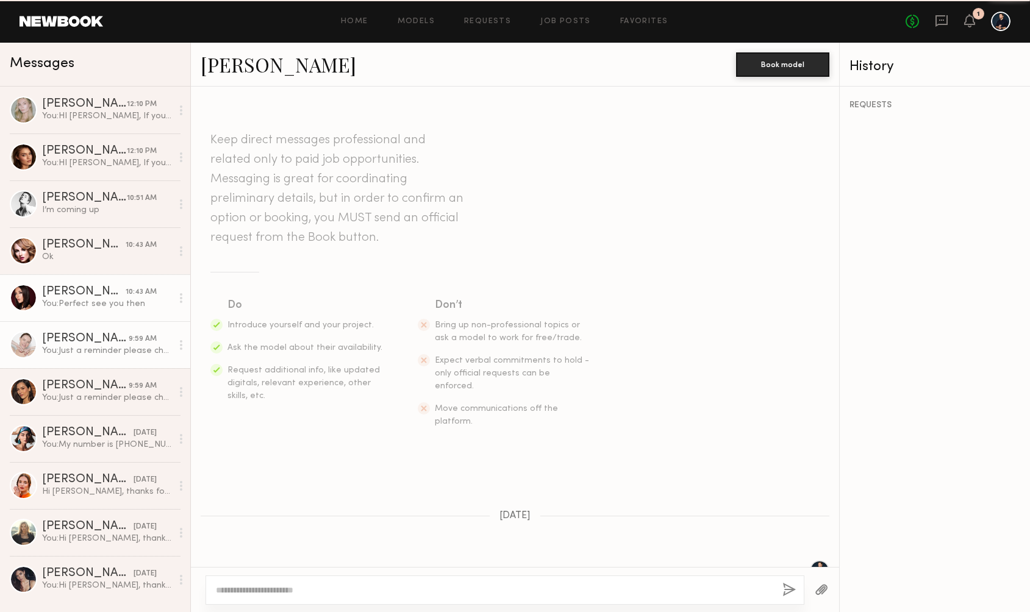
scroll to position [787, 0]
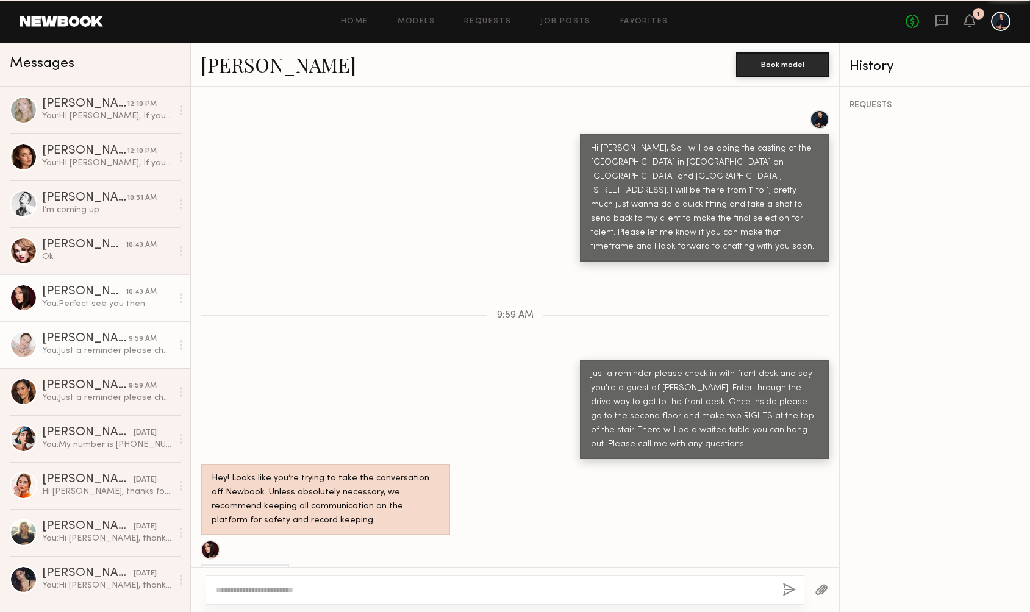
click at [102, 347] on div "You: Just a reminder please check in with front desk and say you're a guest of …" at bounding box center [107, 351] width 130 height 12
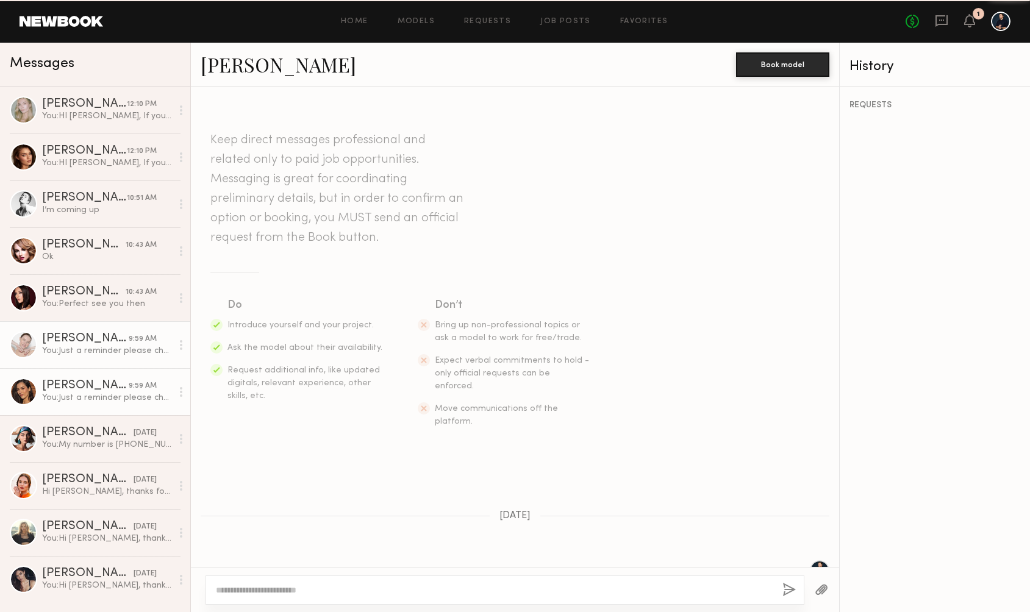
scroll to position [855, 0]
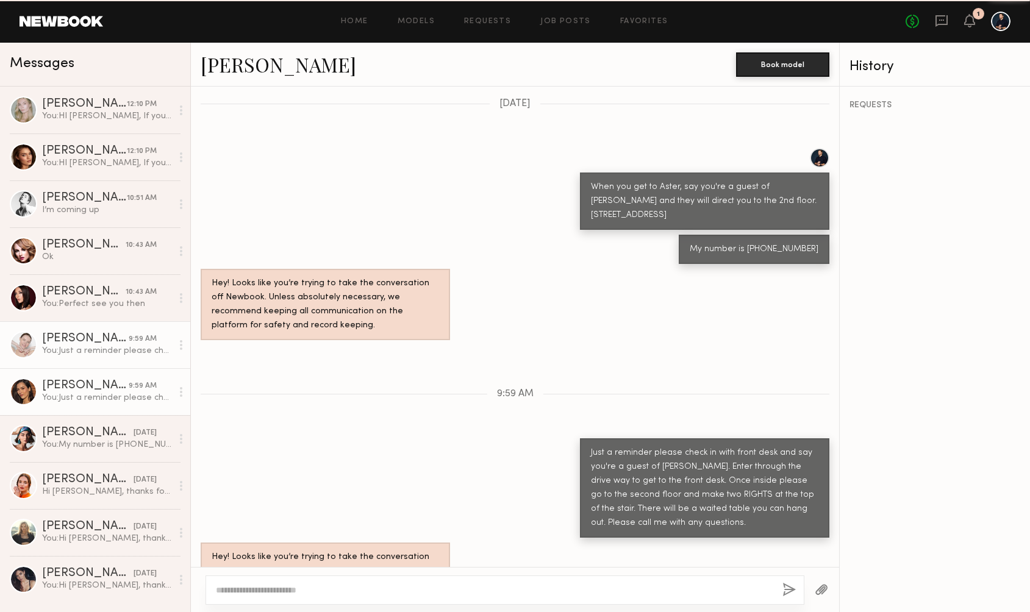
click at [102, 387] on div "[PERSON_NAME]" at bounding box center [85, 386] width 87 height 12
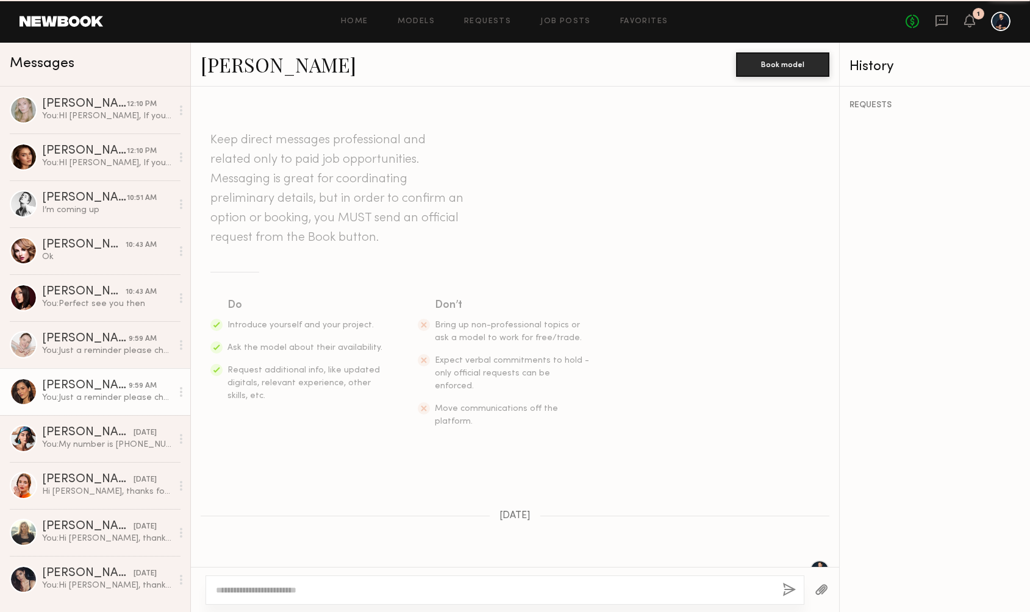
scroll to position [1123, 0]
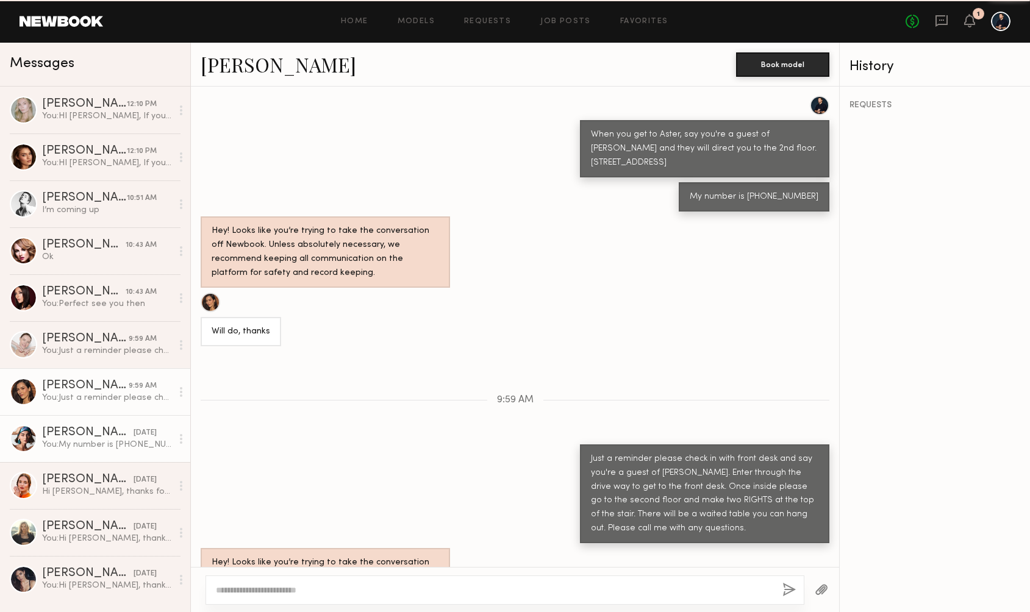
click at [95, 433] on div "[PERSON_NAME]" at bounding box center [87, 433] width 91 height 12
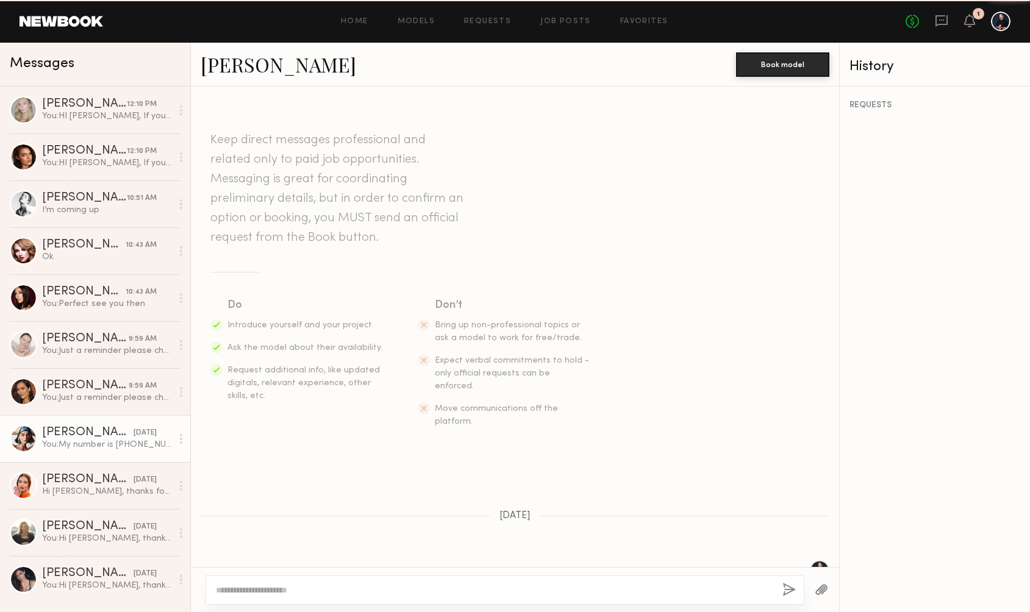
scroll to position [1159, 0]
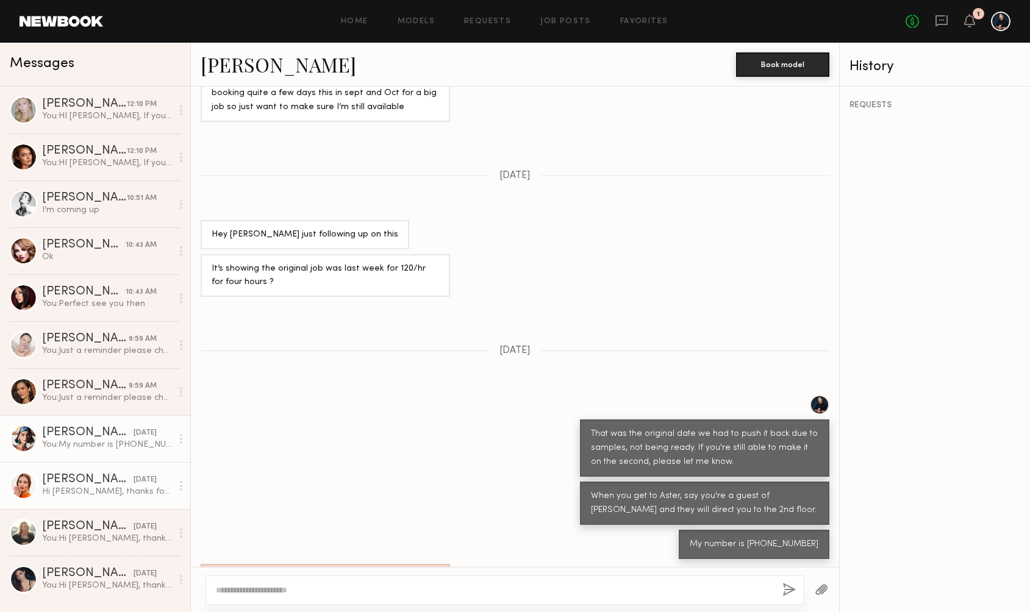
click at [98, 484] on div "[PERSON_NAME]" at bounding box center [87, 480] width 91 height 12
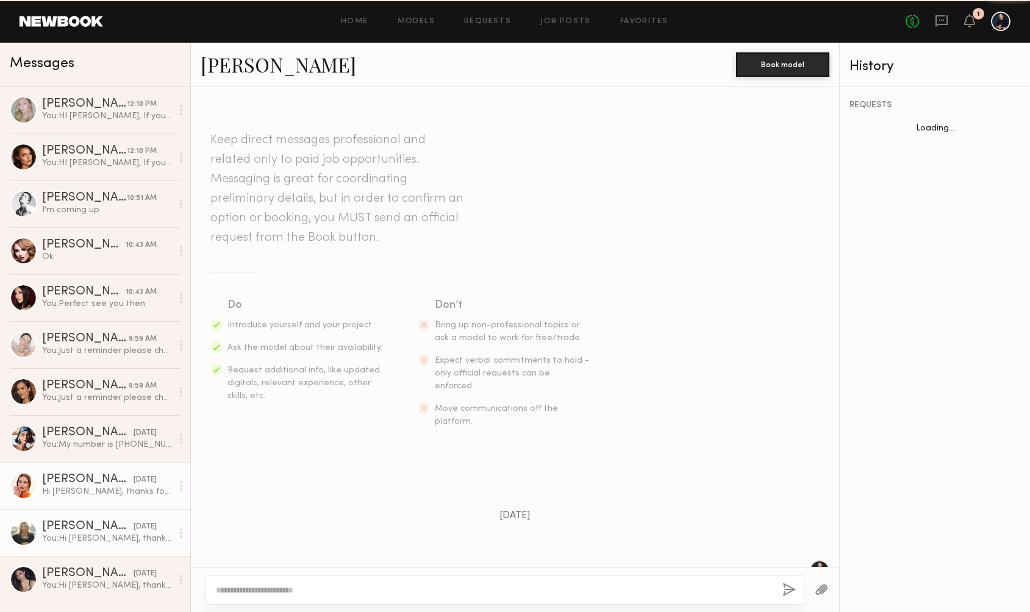
scroll to position [238, 0]
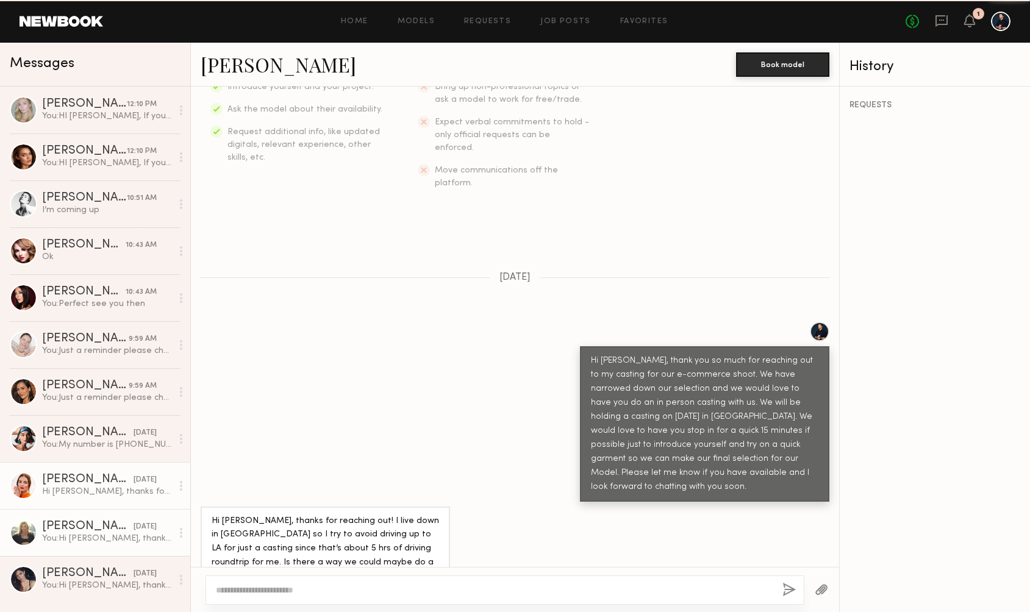
click at [95, 538] on div "You: Hi [PERSON_NAME], thank you so much for reaching out to my casting for our…" at bounding box center [107, 539] width 130 height 12
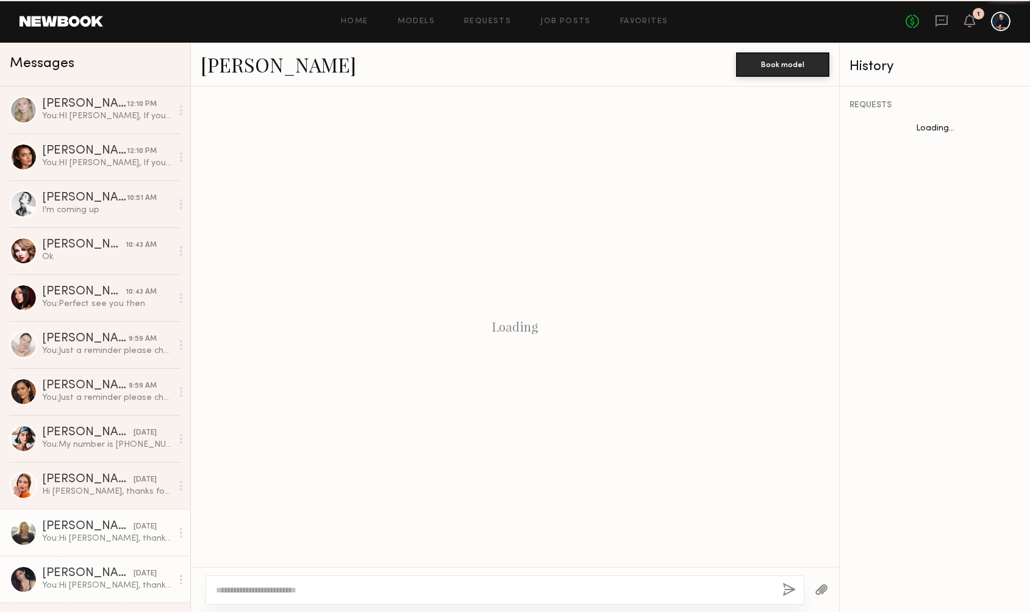
scroll to position [151, 0]
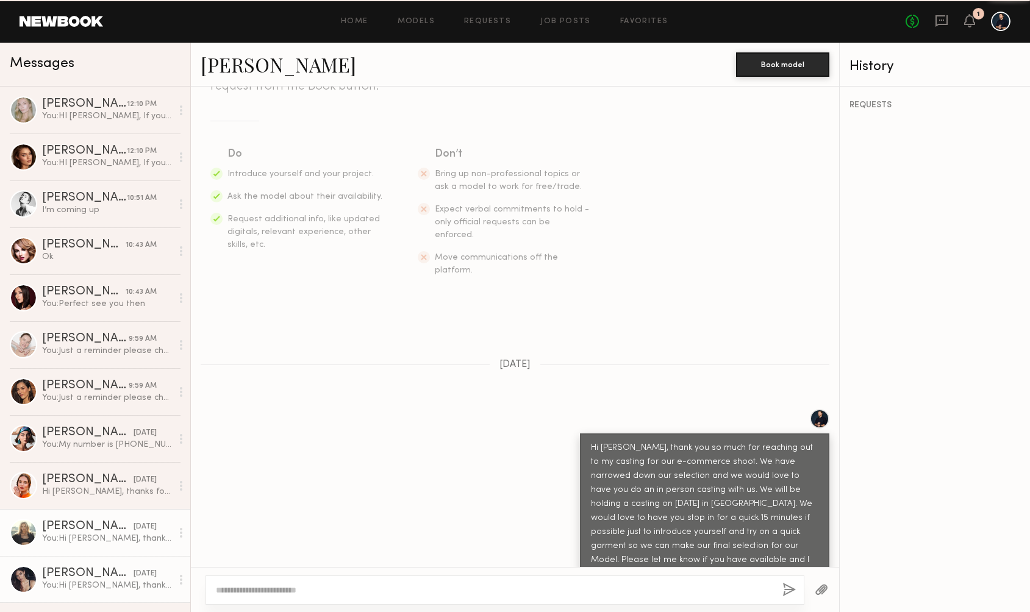
click at [94, 576] on div "[PERSON_NAME]" at bounding box center [87, 574] width 91 height 12
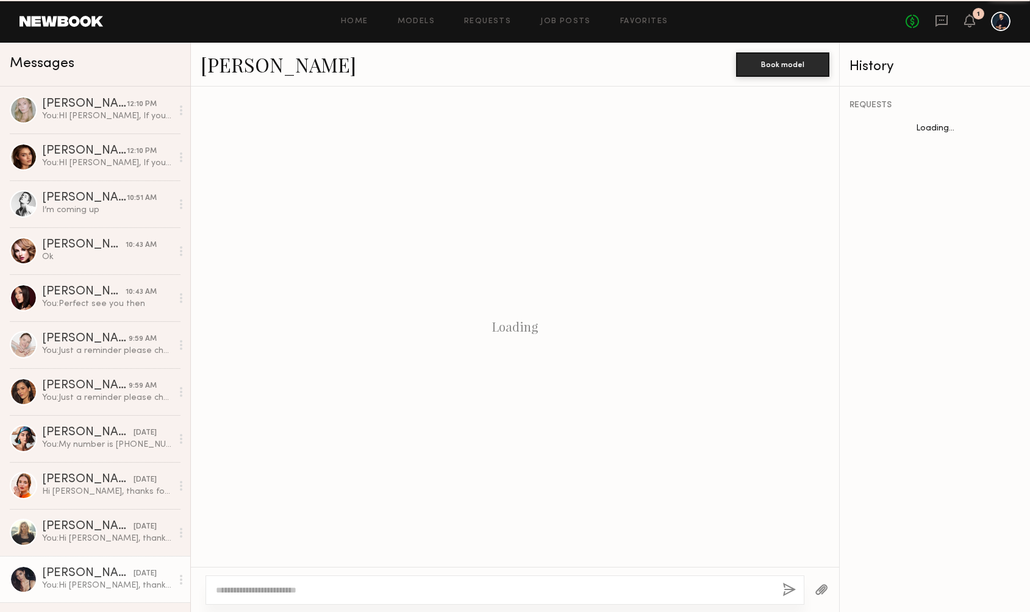
scroll to position [151, 0]
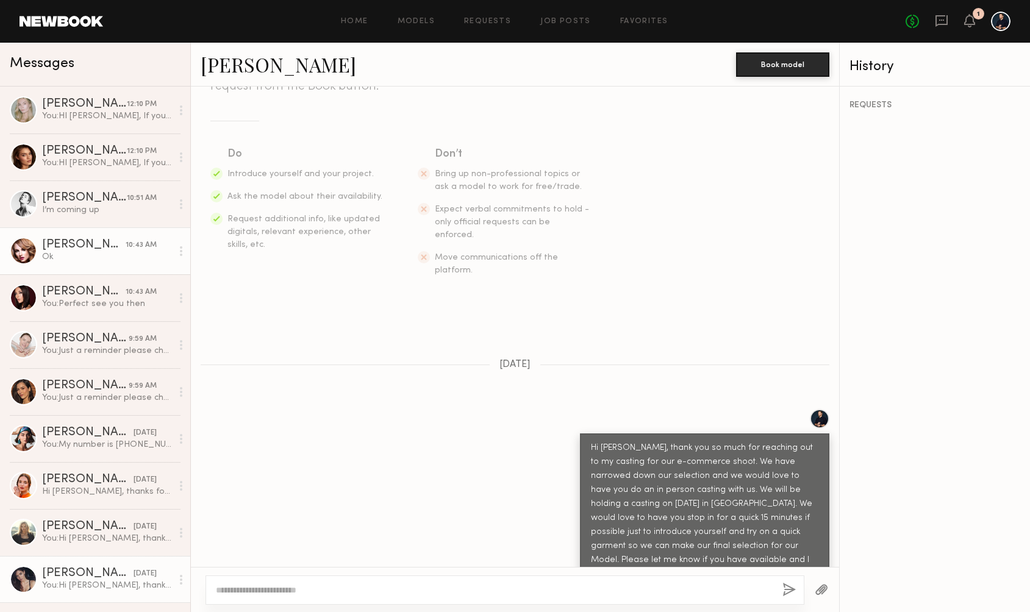
click at [101, 273] on link "[PERSON_NAME] 10:43 AM Ok" at bounding box center [95, 250] width 190 height 47
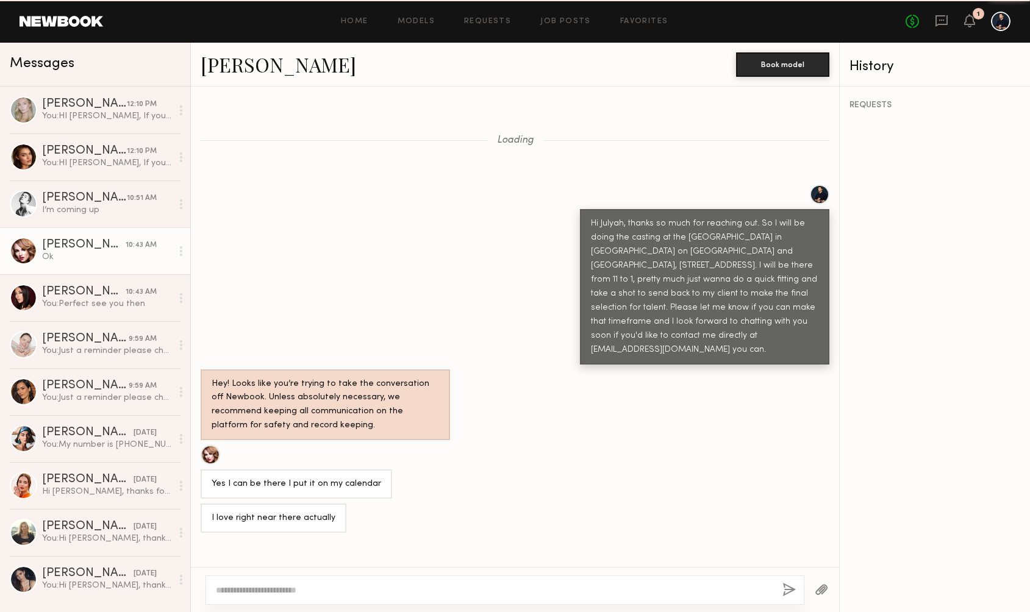
scroll to position [925, 0]
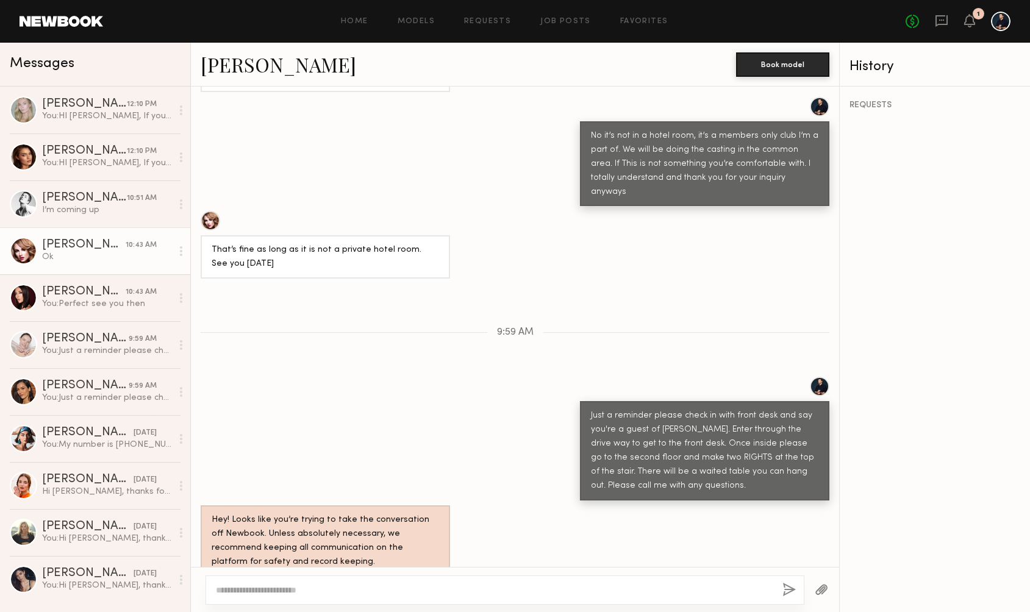
click at [218, 67] on link "[PERSON_NAME]" at bounding box center [278, 64] width 155 height 26
click at [123, 408] on link "[PERSON_NAME] 9:59 AM You: Just a reminder please check in with front desk and …" at bounding box center [95, 391] width 190 height 47
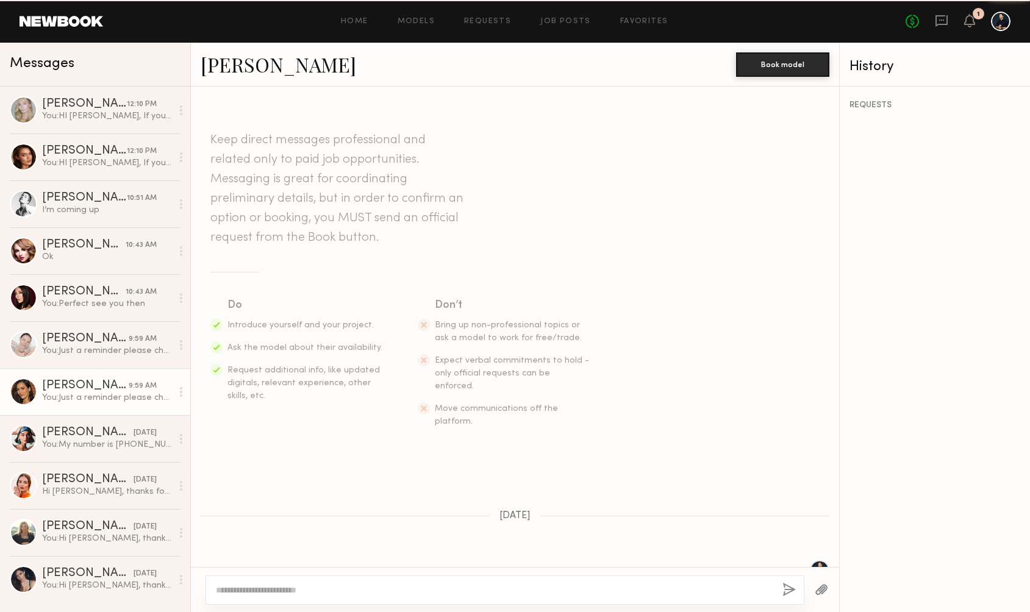
scroll to position [1123, 0]
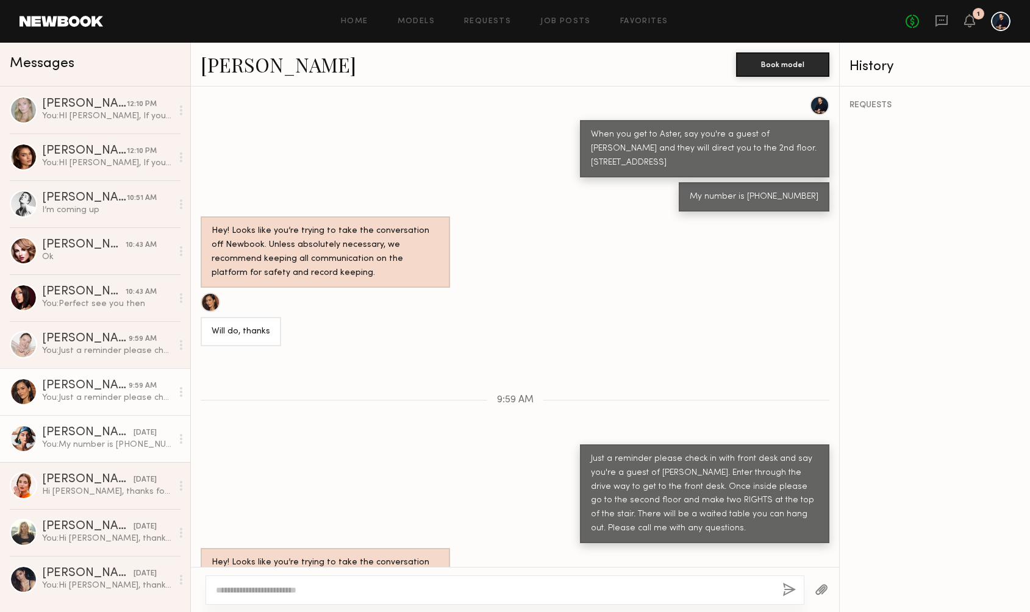
click at [134, 435] on div "[DATE]" at bounding box center [145, 433] width 23 height 12
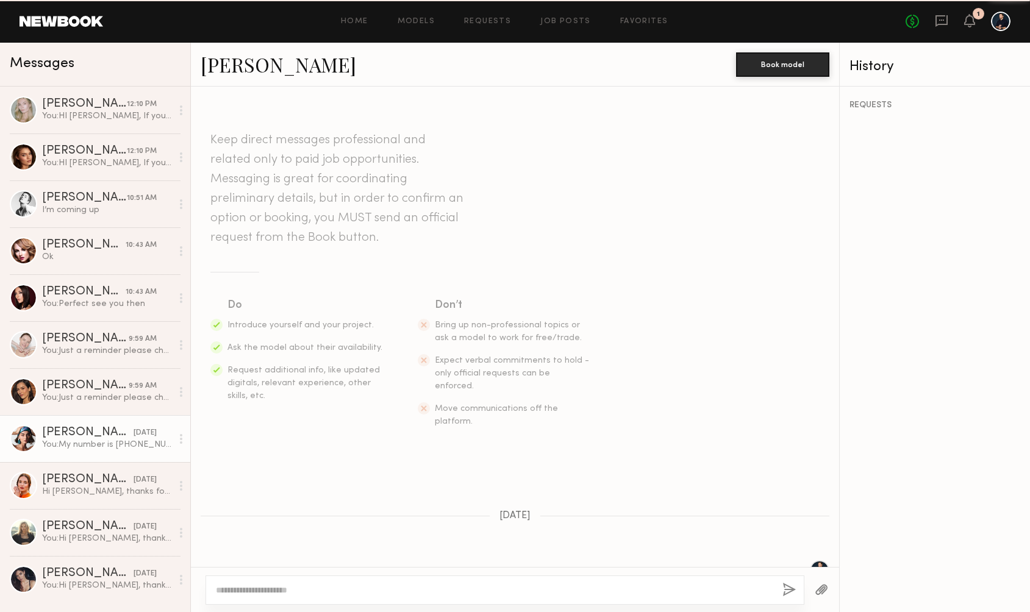
scroll to position [1159, 0]
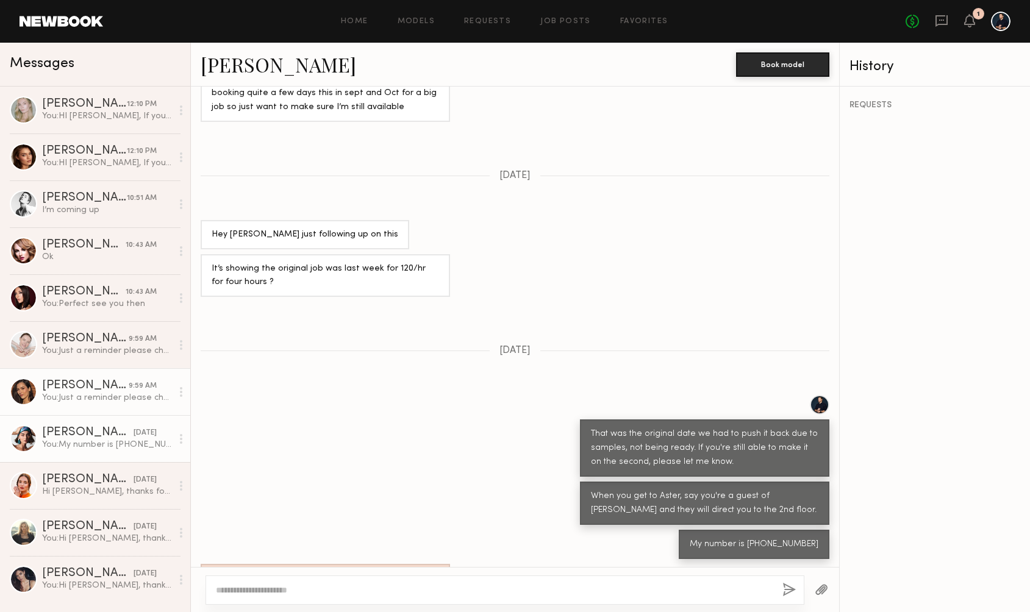
click at [129, 385] on div "9:59 AM" at bounding box center [143, 386] width 28 height 12
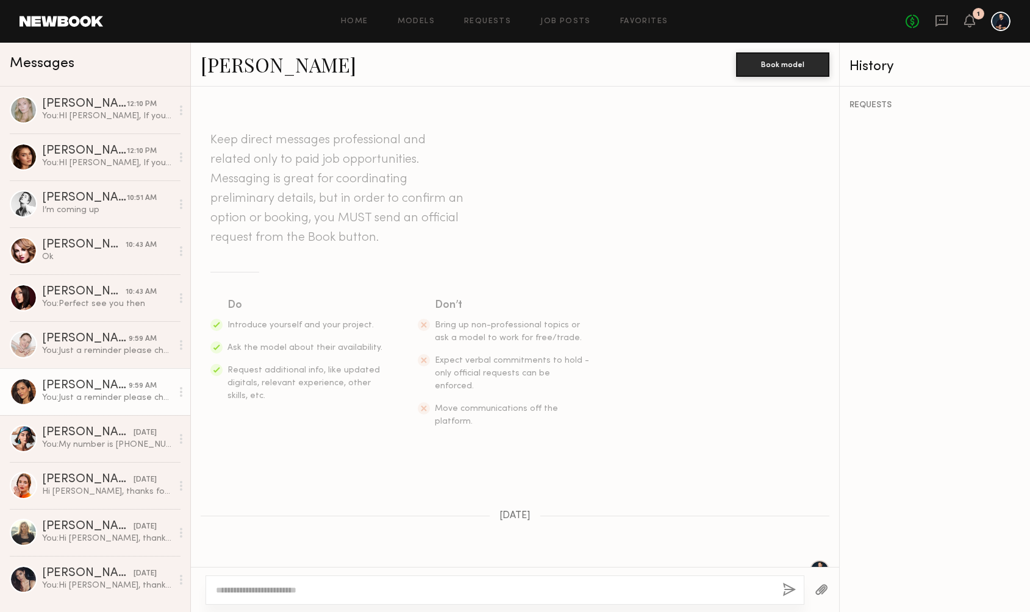
scroll to position [1123, 0]
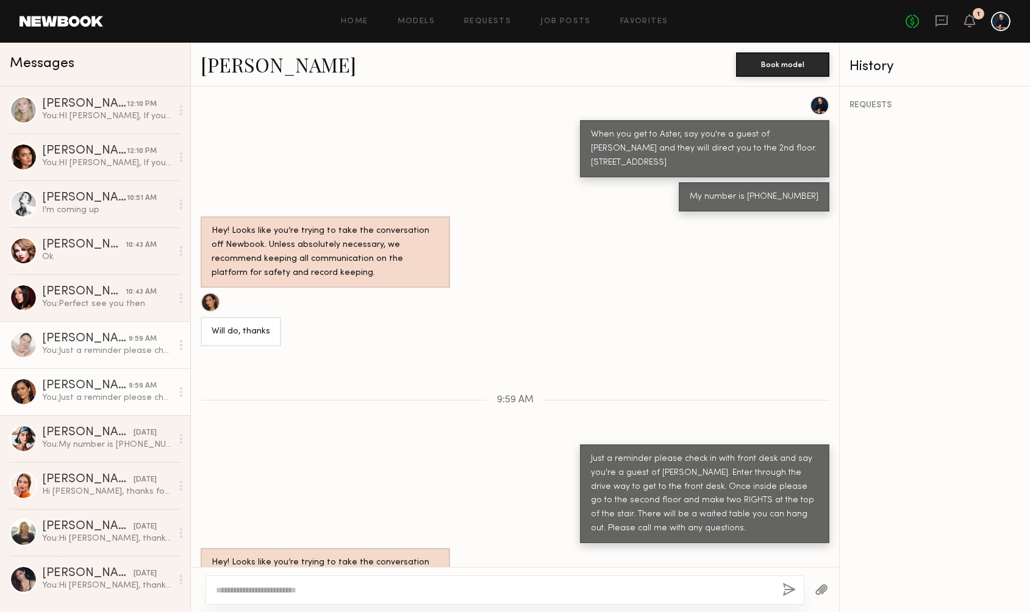
click at [117, 340] on div "[PERSON_NAME]" at bounding box center [85, 339] width 87 height 12
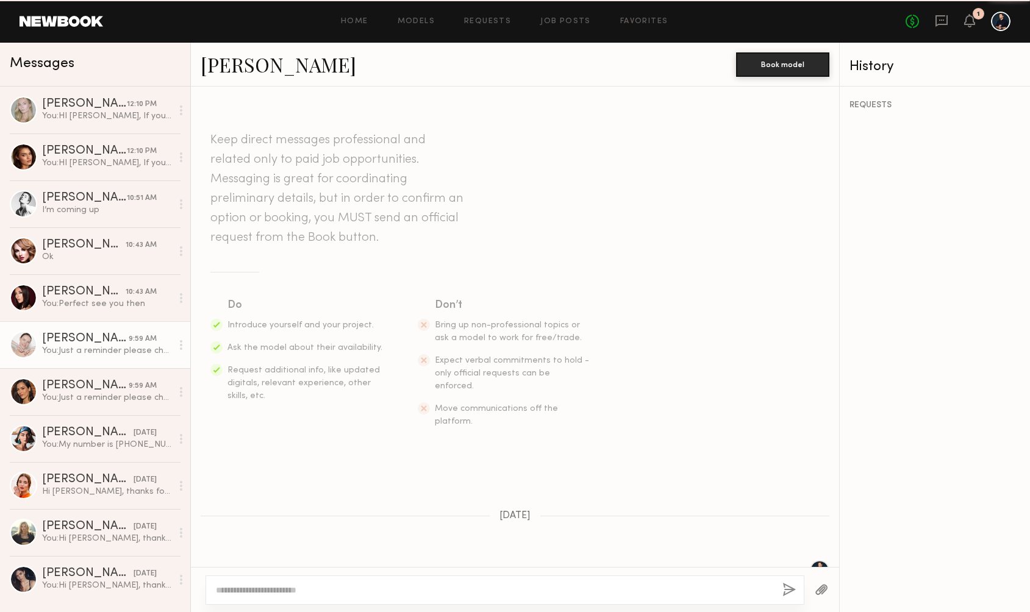
scroll to position [855, 0]
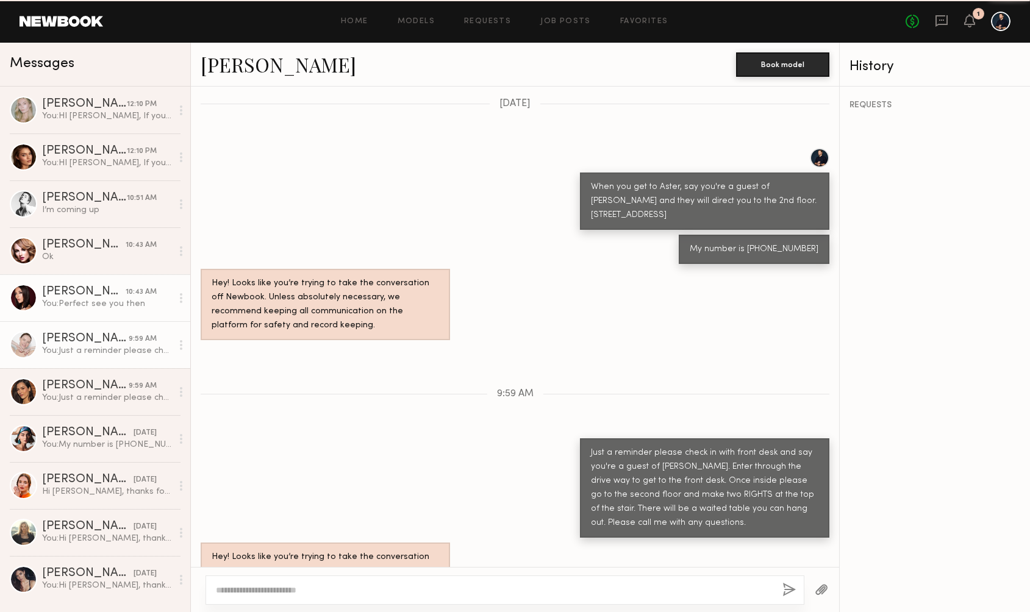
click at [112, 305] on div "You: Perfect see you then" at bounding box center [107, 304] width 130 height 12
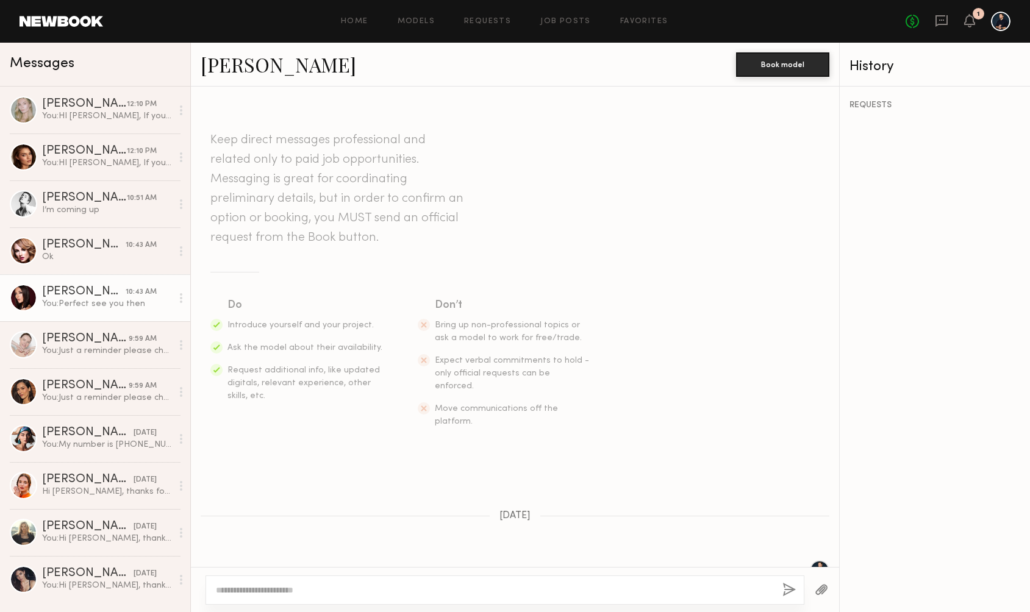
scroll to position [787, 0]
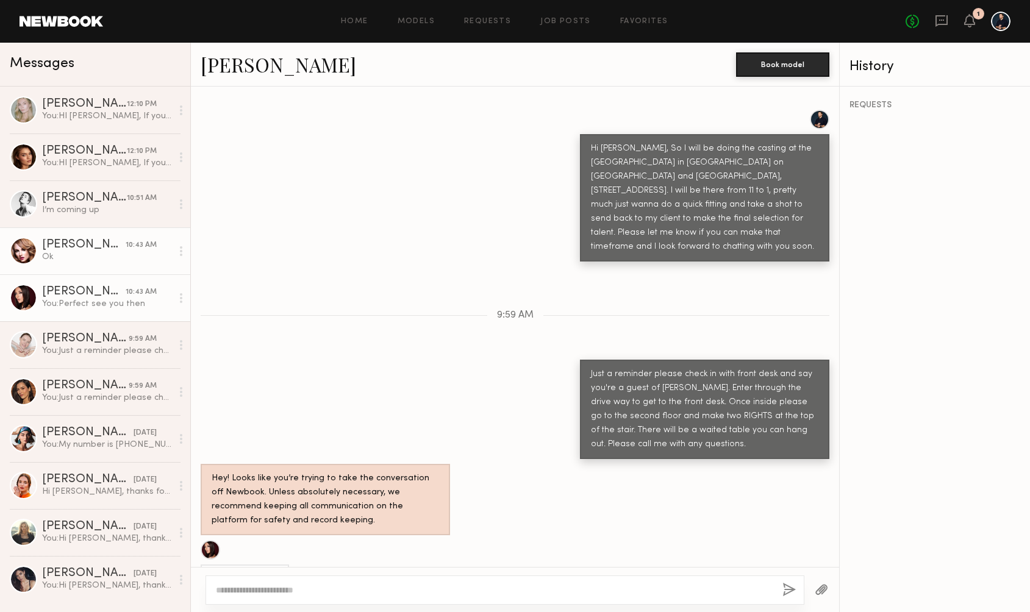
click at [103, 245] on div "[PERSON_NAME]" at bounding box center [84, 245] width 84 height 12
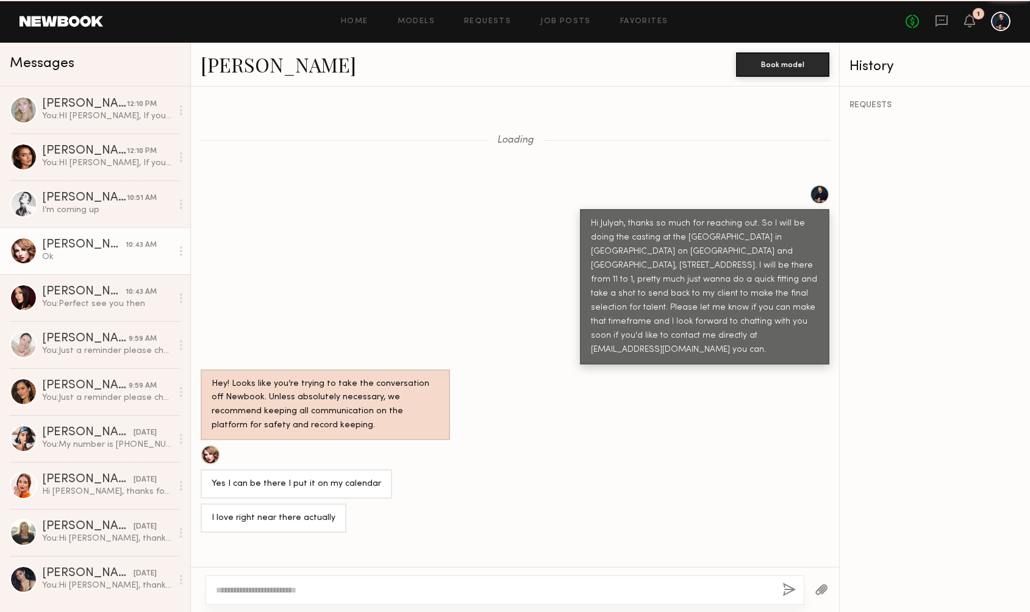
scroll to position [925, 0]
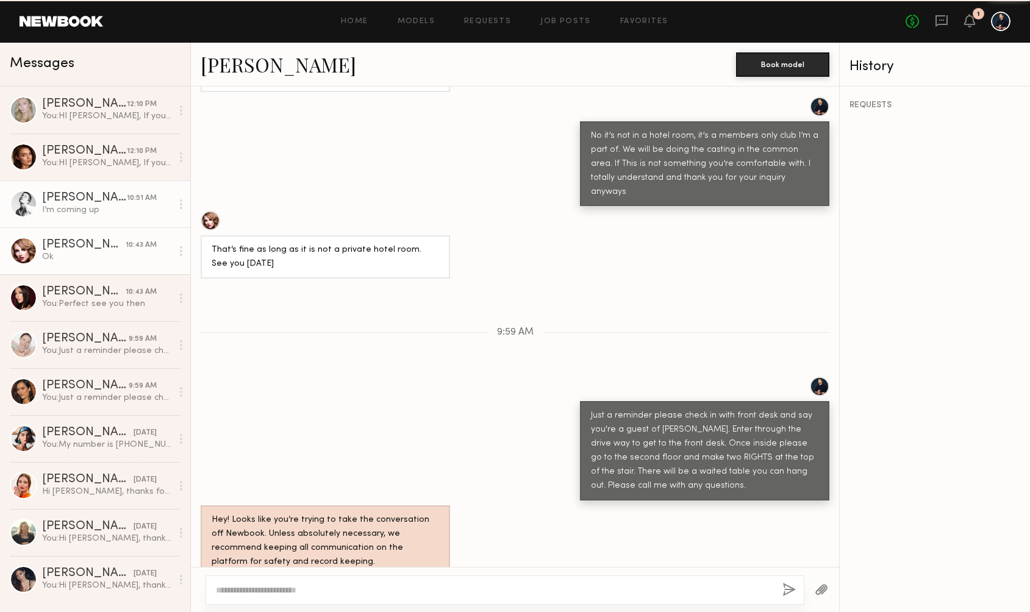
click at [102, 218] on link "[PERSON_NAME] 10:51 AM I’m coming up" at bounding box center [95, 203] width 190 height 47
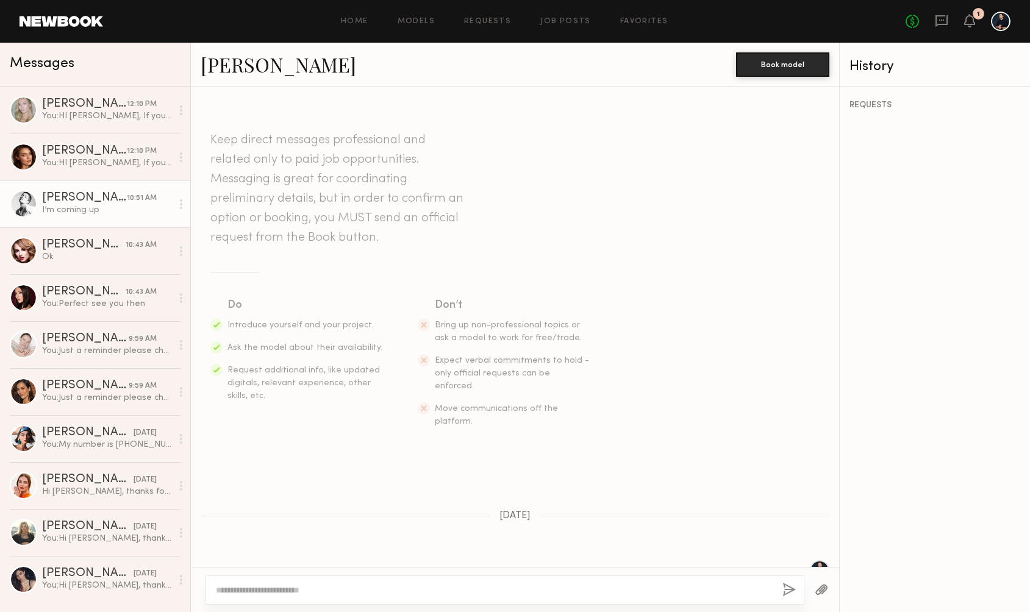
scroll to position [1308, 0]
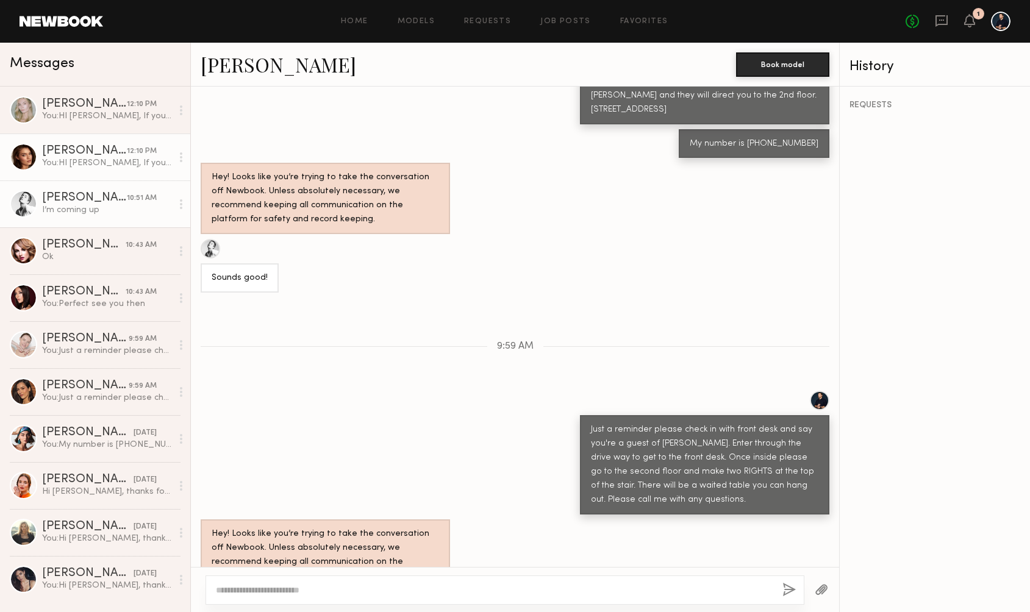
click at [103, 162] on div "You: HI [PERSON_NAME], If you're around [DATE] or [DATE] please let me know. My…" at bounding box center [107, 163] width 130 height 12
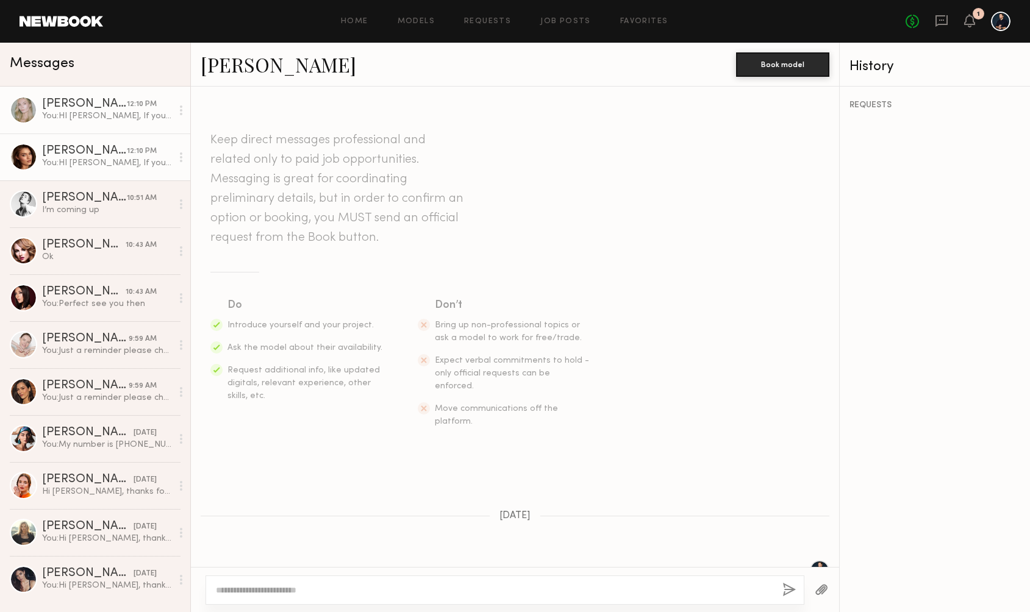
scroll to position [1827, 0]
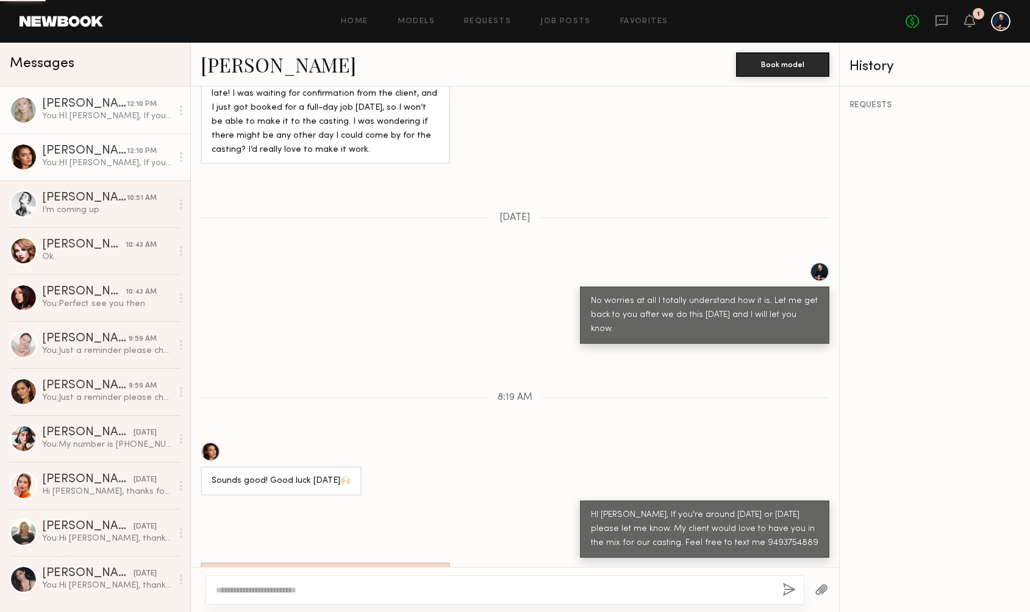
click at [113, 88] on link "[PERSON_NAME] 12:10 PM You: HI [PERSON_NAME], If you're around [DATE] or [DATE]…" at bounding box center [95, 110] width 190 height 47
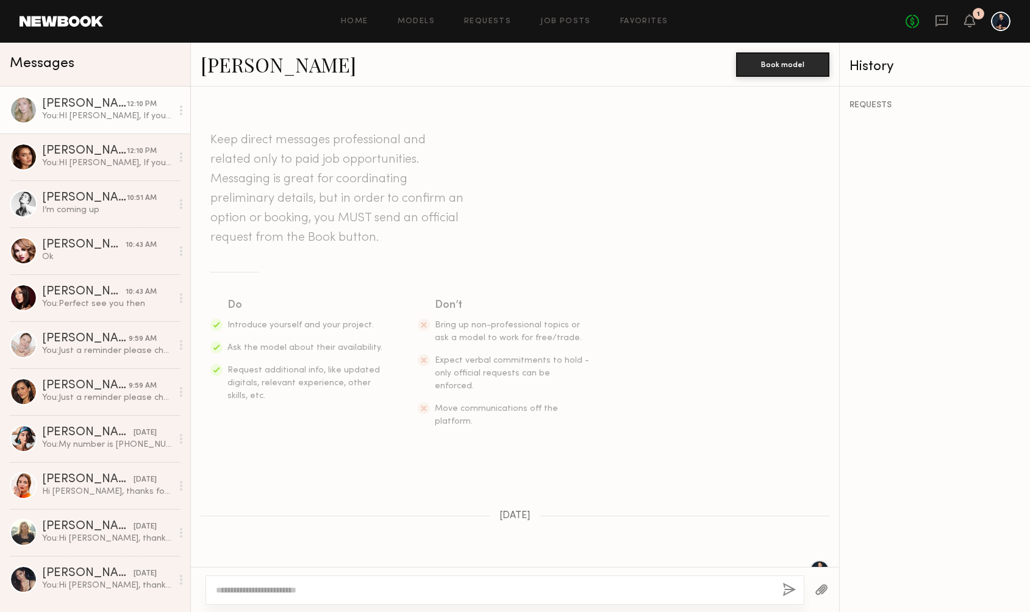
scroll to position [1098, 0]
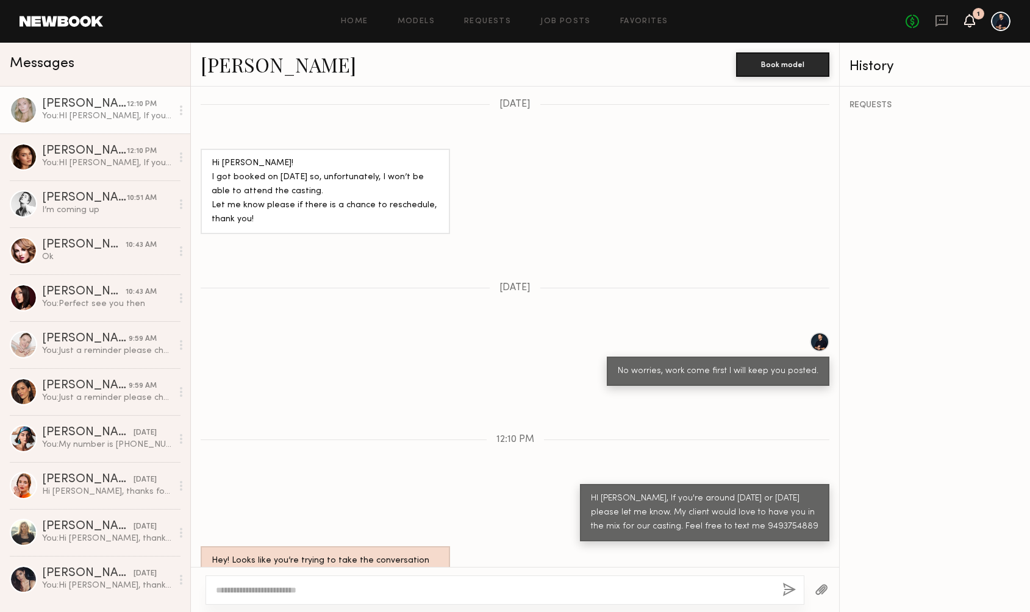
click at [972, 23] on icon at bounding box center [970, 20] width 10 height 9
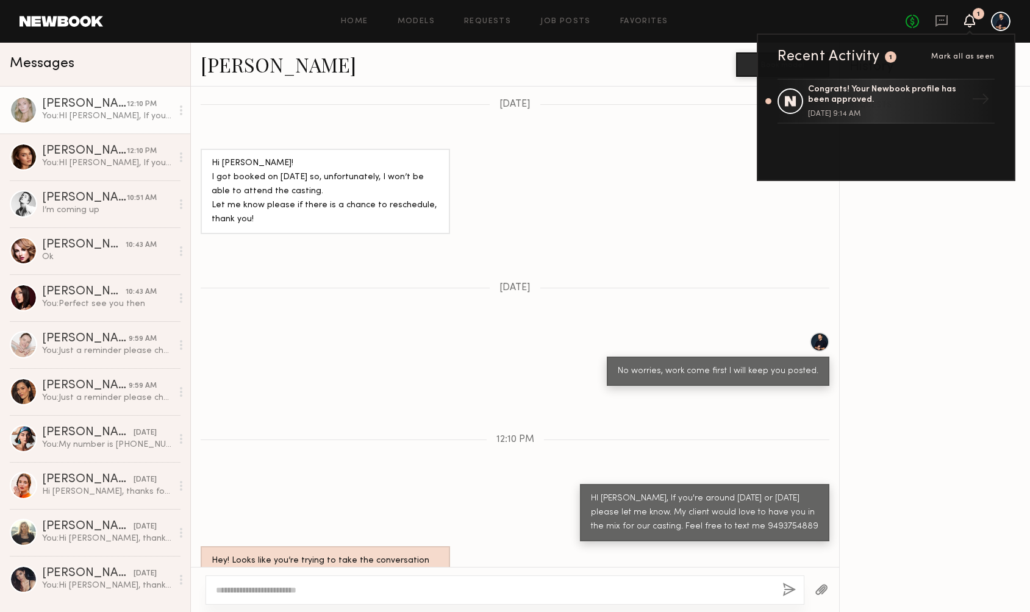
click at [909, 237] on div "REQUESTS" at bounding box center [935, 350] width 190 height 526
